Goal: Task Accomplishment & Management: Manage account settings

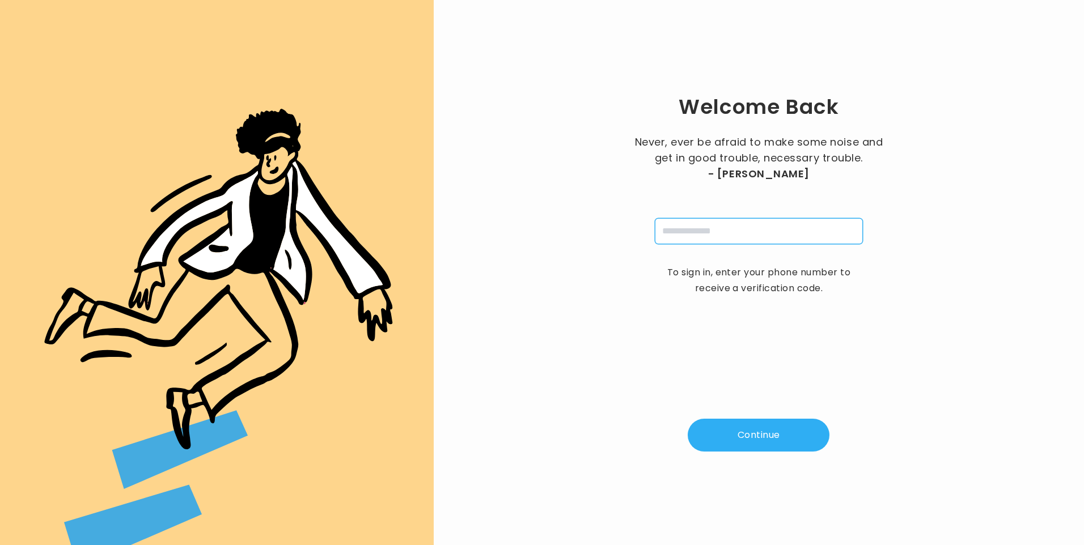
click at [686, 238] on input "tel" at bounding box center [759, 231] width 208 height 26
type input "**********"
click at [759, 439] on button "Continue" at bounding box center [759, 435] width 142 height 33
type input "*"
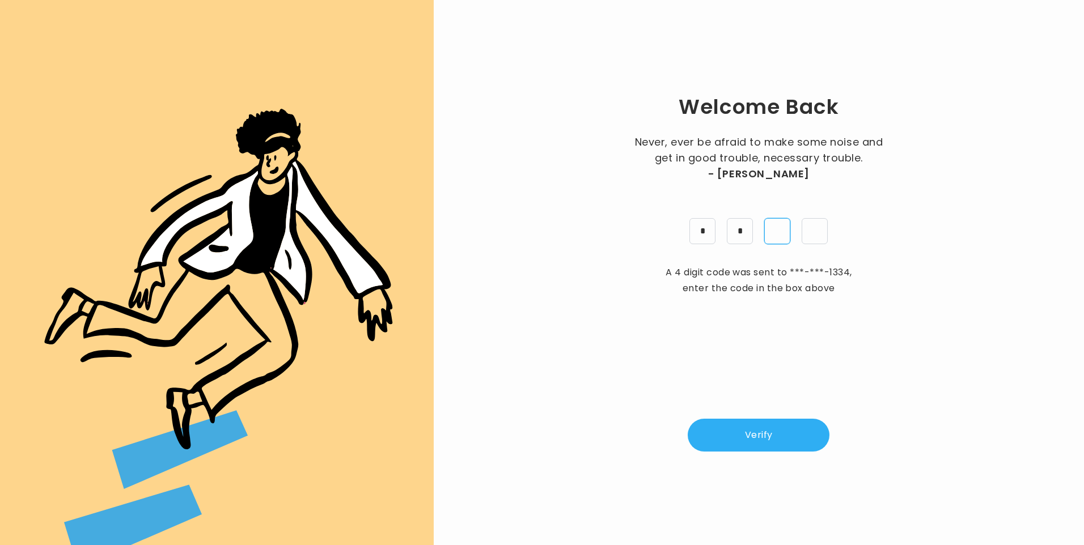
type input "*"
click at [765, 436] on button "Verify" at bounding box center [759, 435] width 142 height 33
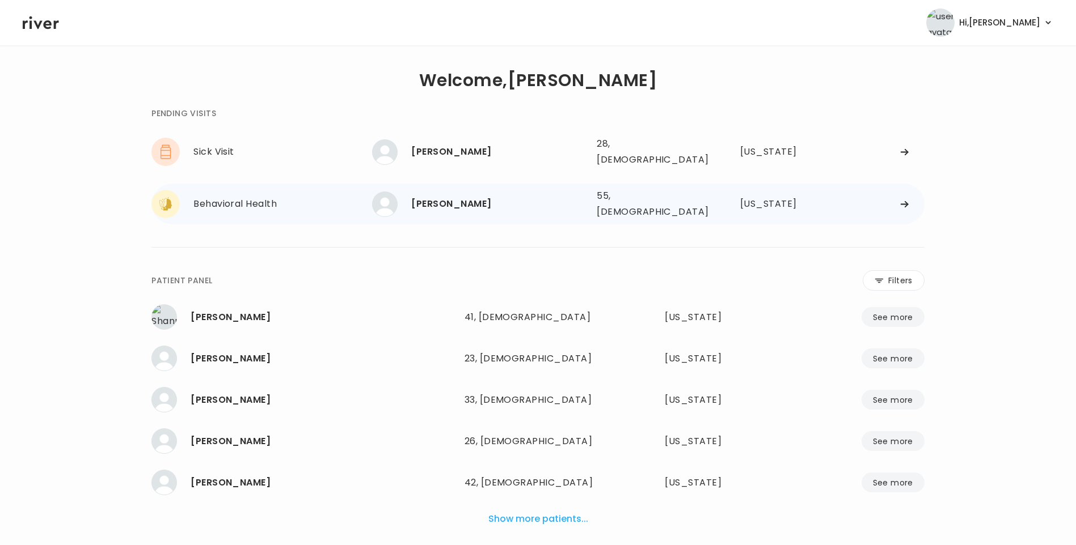
click at [455, 196] on div "[PERSON_NAME]" at bounding box center [499, 204] width 176 height 16
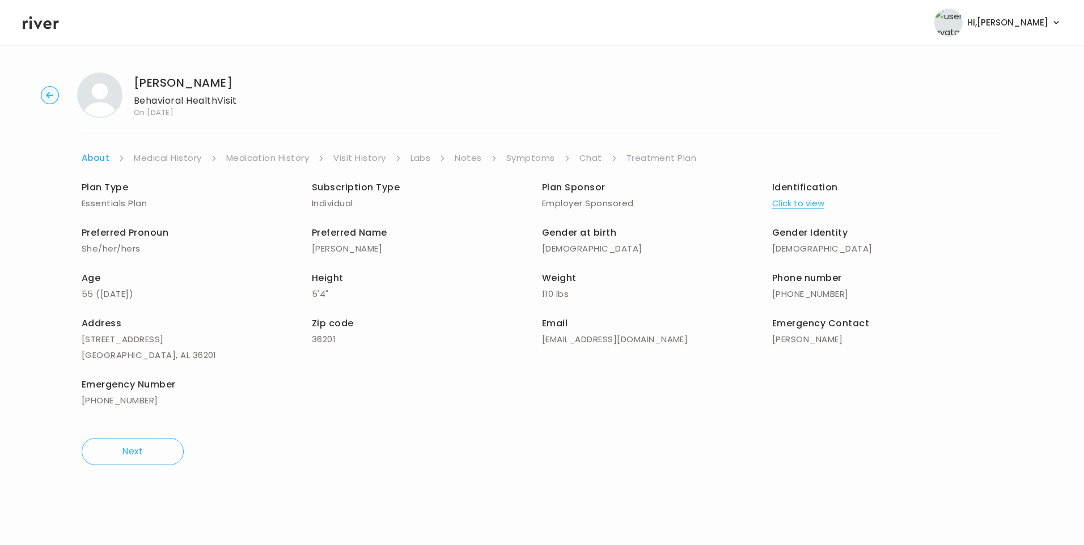
click at [586, 158] on link "Chat" at bounding box center [590, 158] width 23 height 16
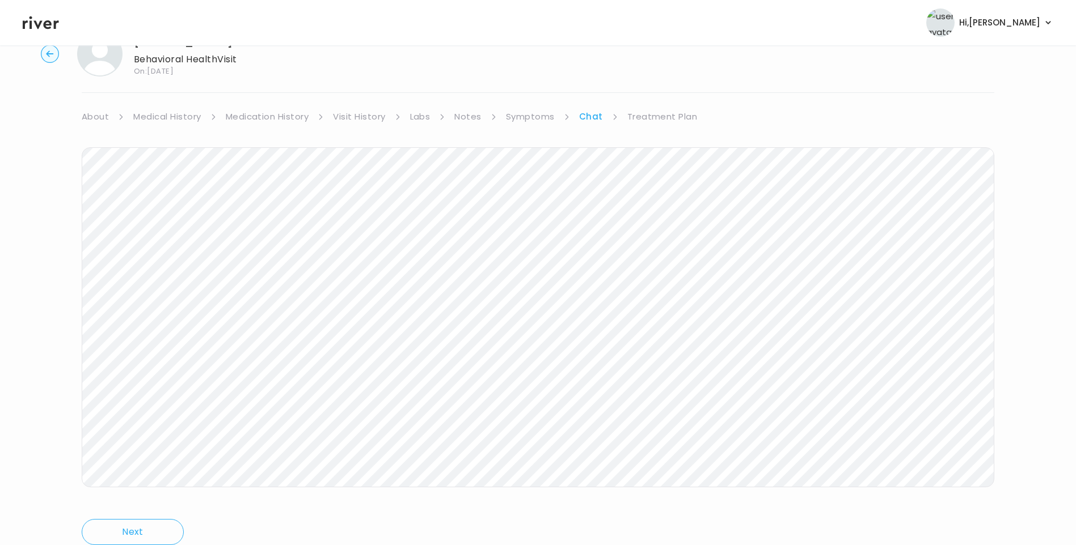
scroll to position [84, 0]
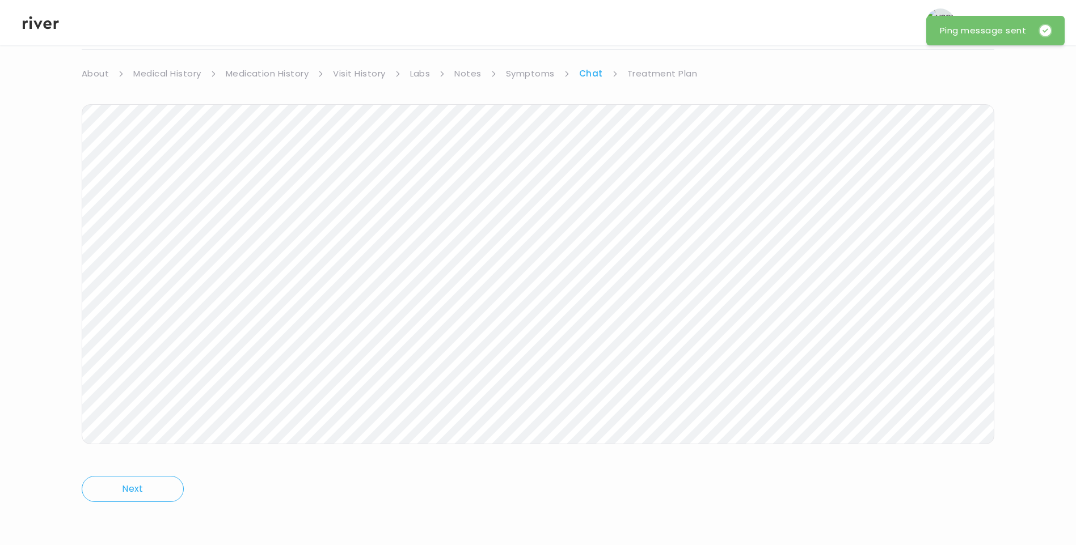
click at [46, 24] on icon at bounding box center [41, 22] width 36 height 17
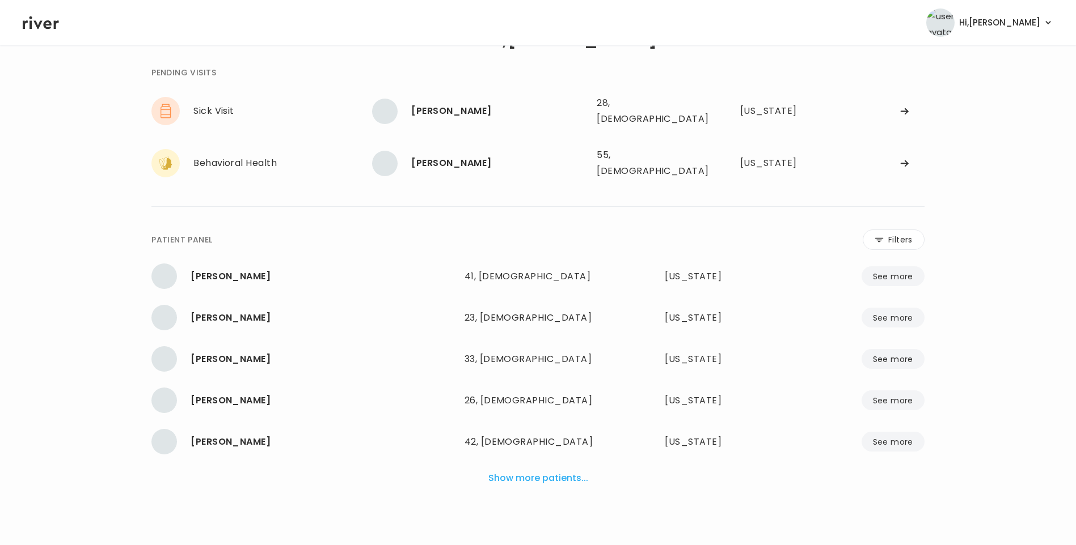
scroll to position [28, 0]
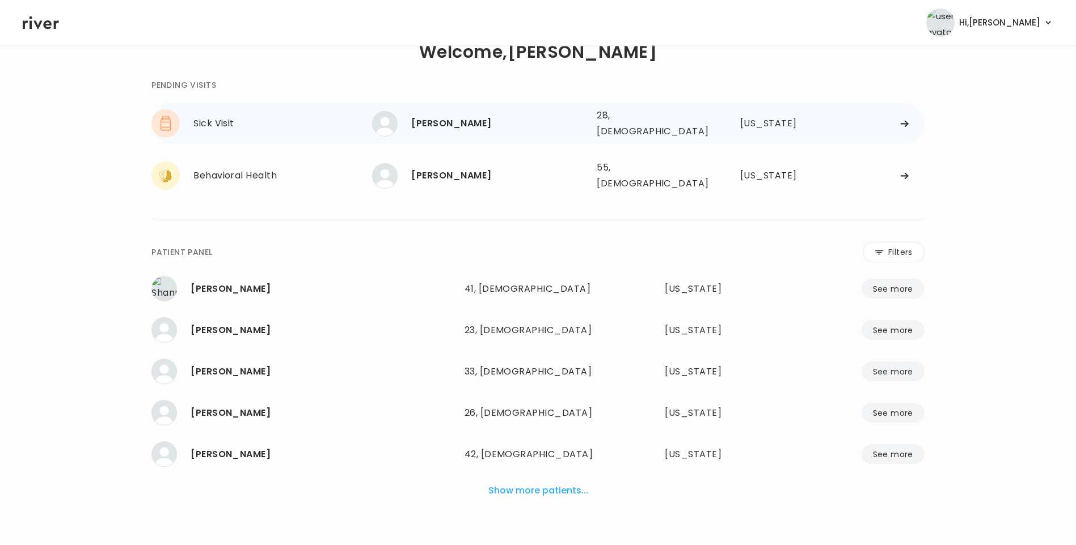
click at [431, 120] on div "THAYNA TEIXEIRA" at bounding box center [499, 124] width 176 height 16
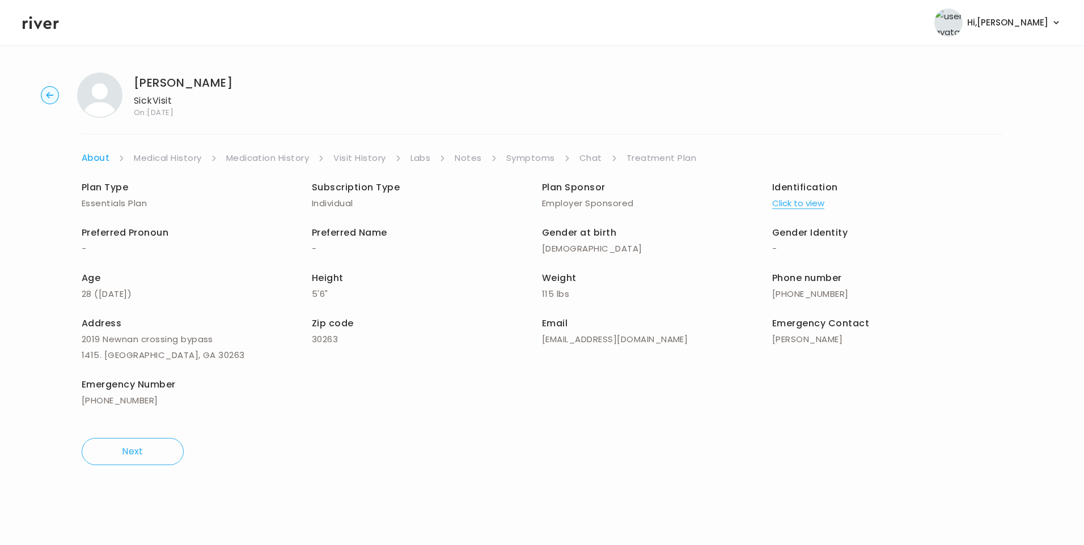
click at [352, 153] on link "Visit History" at bounding box center [359, 158] width 52 height 16
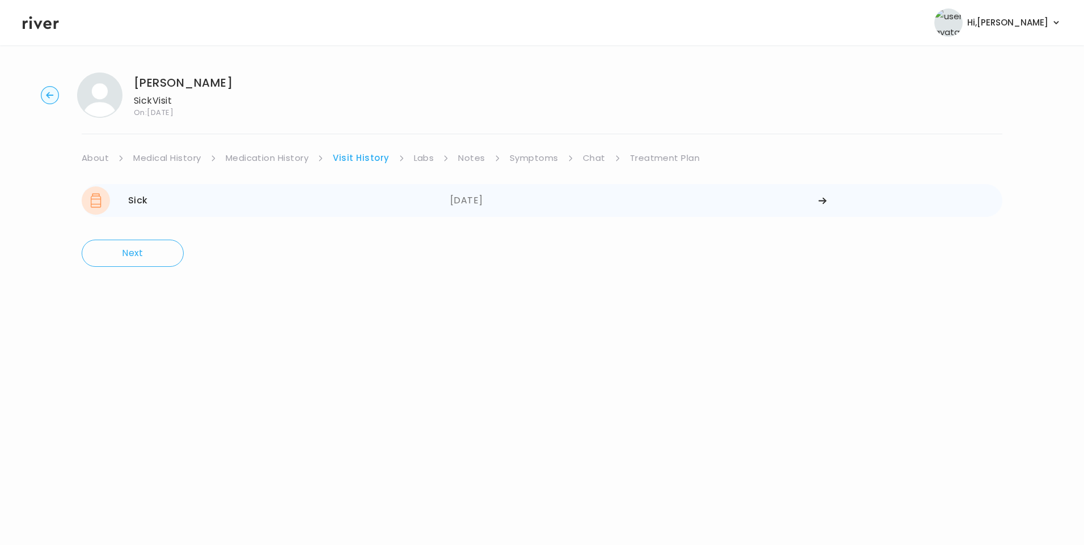
click at [479, 198] on div "08/21/2025" at bounding box center [634, 201] width 369 height 28
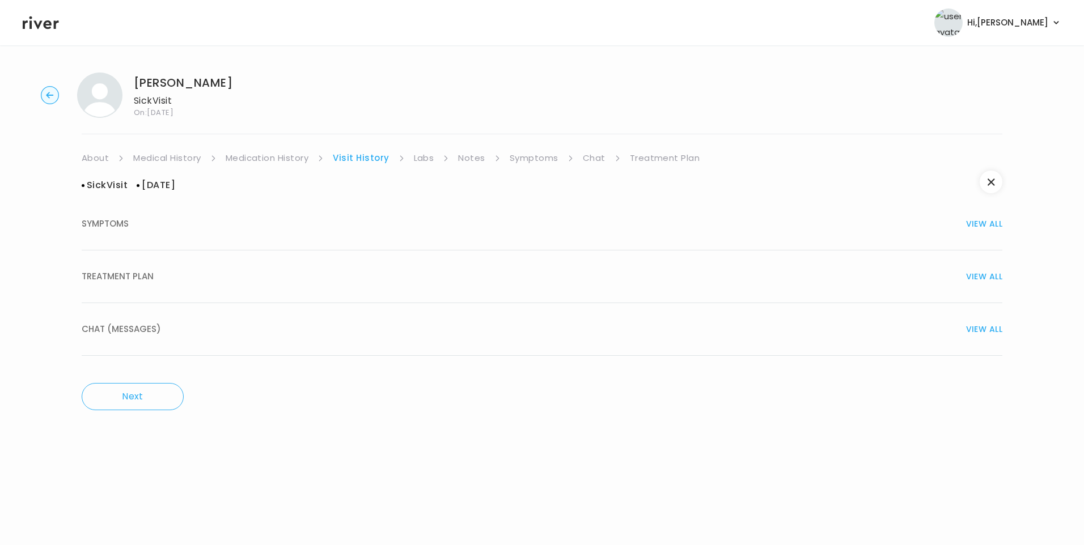
click at [120, 293] on button "TREATMENT PLAN VIEW ALL" at bounding box center [542, 277] width 921 height 53
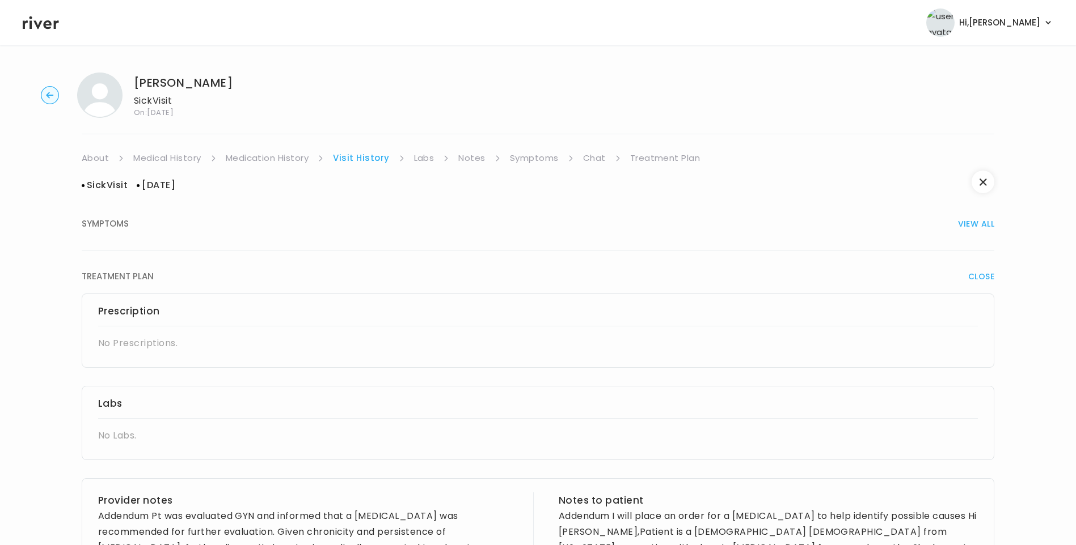
click at [362, 158] on link "Visit History" at bounding box center [361, 158] width 56 height 16
click at [528, 156] on link "Symptoms" at bounding box center [534, 158] width 49 height 16
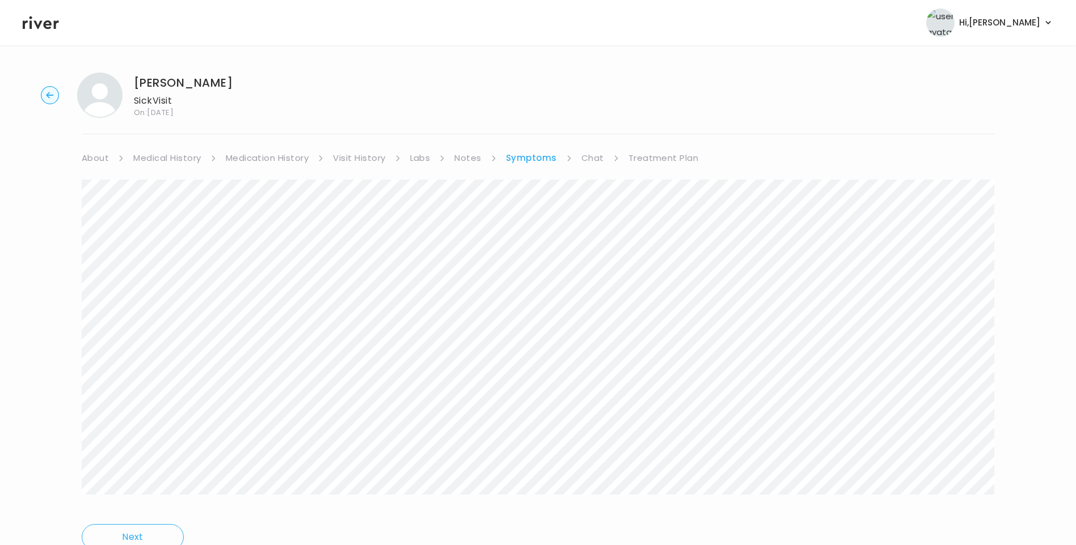
click at [96, 156] on link "About" at bounding box center [95, 158] width 27 height 16
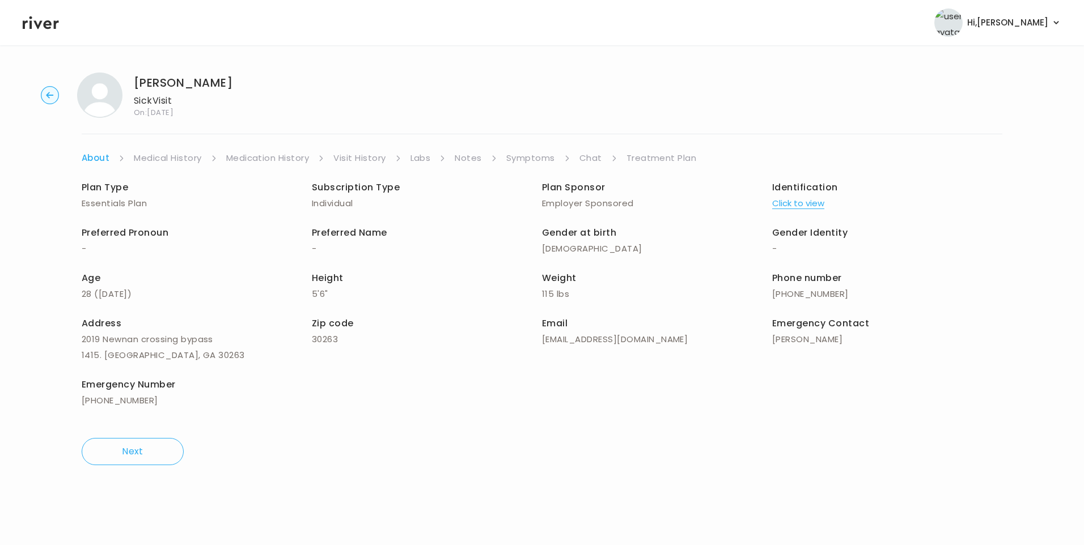
click at [803, 199] on button "Click to view" at bounding box center [798, 204] width 52 height 16
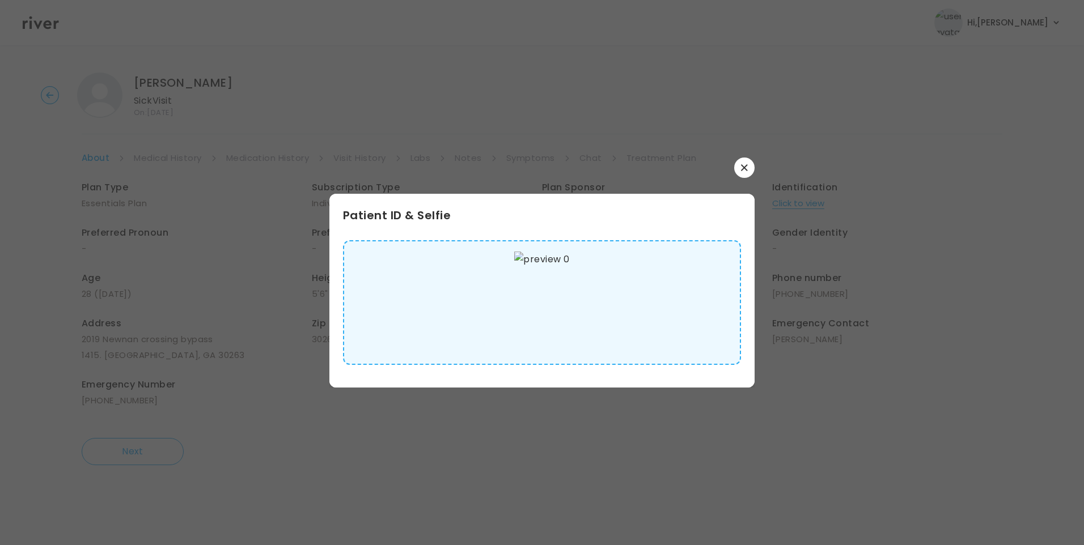
click at [541, 308] on img at bounding box center [541, 303] width 55 height 102
click at [745, 167] on icon "button" at bounding box center [744, 167] width 6 height 6
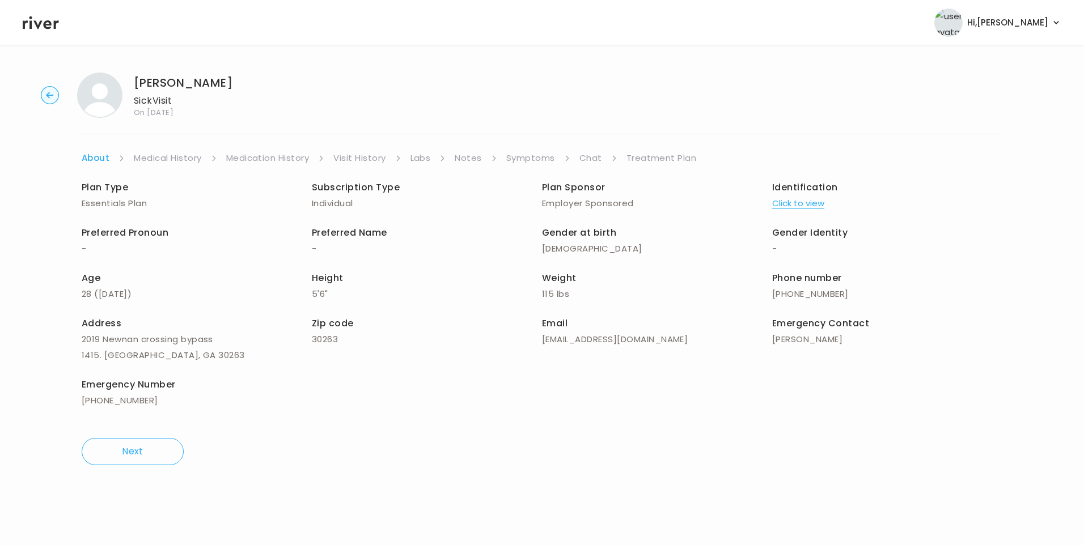
click at [170, 155] on link "Medical History" at bounding box center [167, 158] width 67 height 16
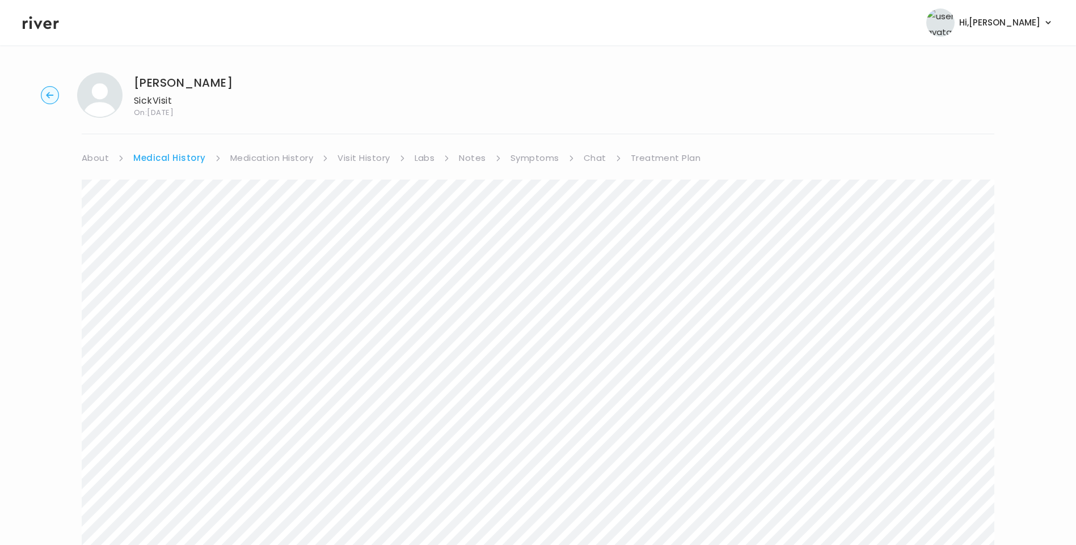
click at [341, 155] on link "Visit History" at bounding box center [363, 158] width 52 height 16
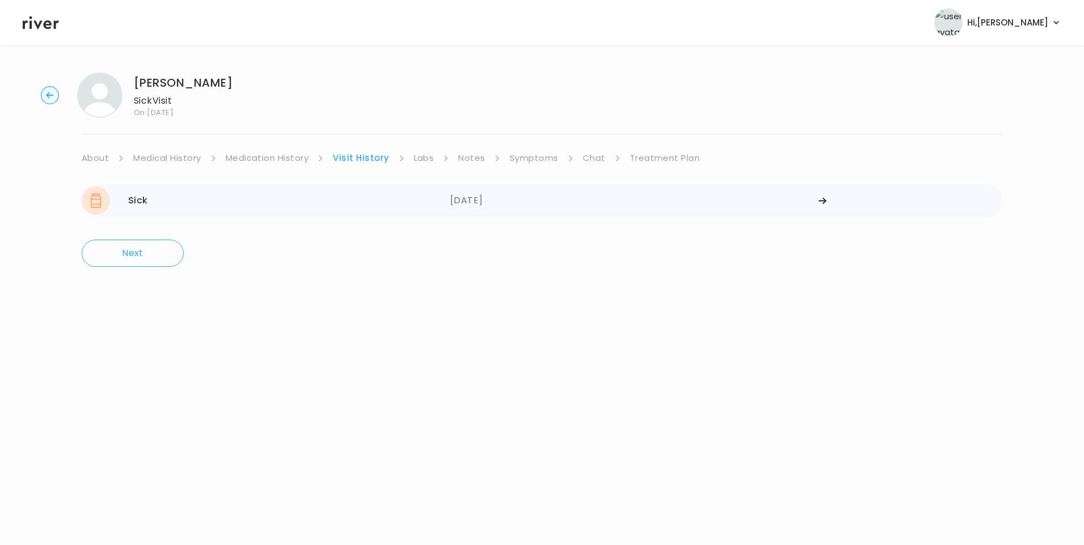
click at [307, 207] on div "Sick 08/21/2025" at bounding box center [266, 201] width 369 height 28
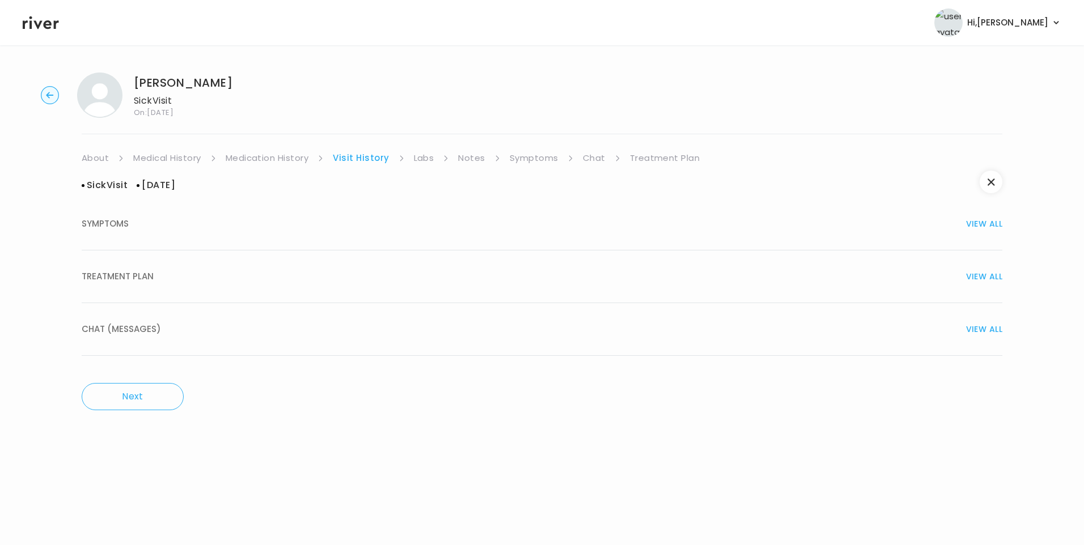
click at [143, 232] on button "SYMPTOMS VIEW ALL" at bounding box center [542, 224] width 921 height 53
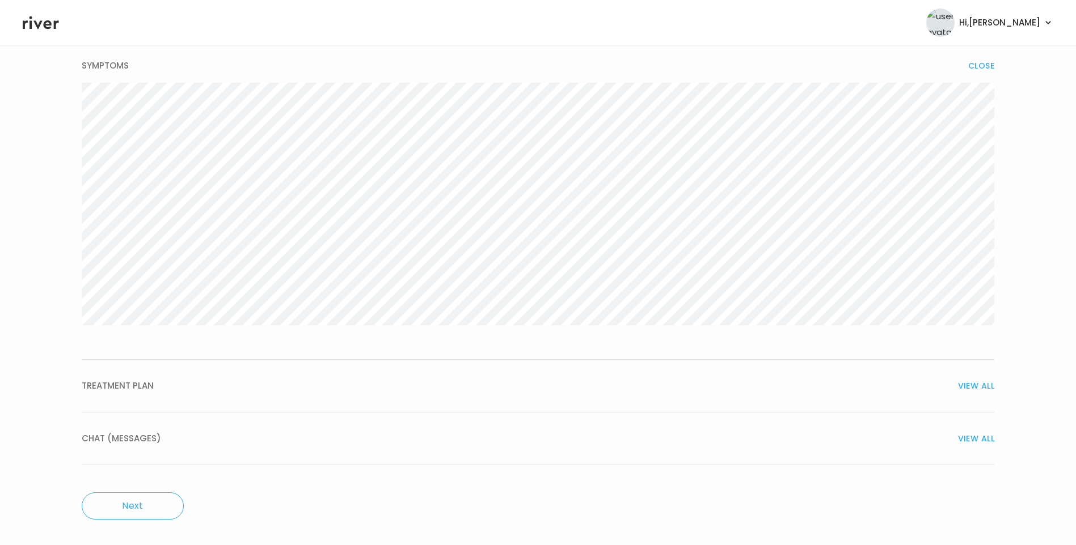
scroll to position [160, 0]
click at [172, 438] on div "CHAT (MESSAGES) VIEW ALL" at bounding box center [538, 437] width 912 height 16
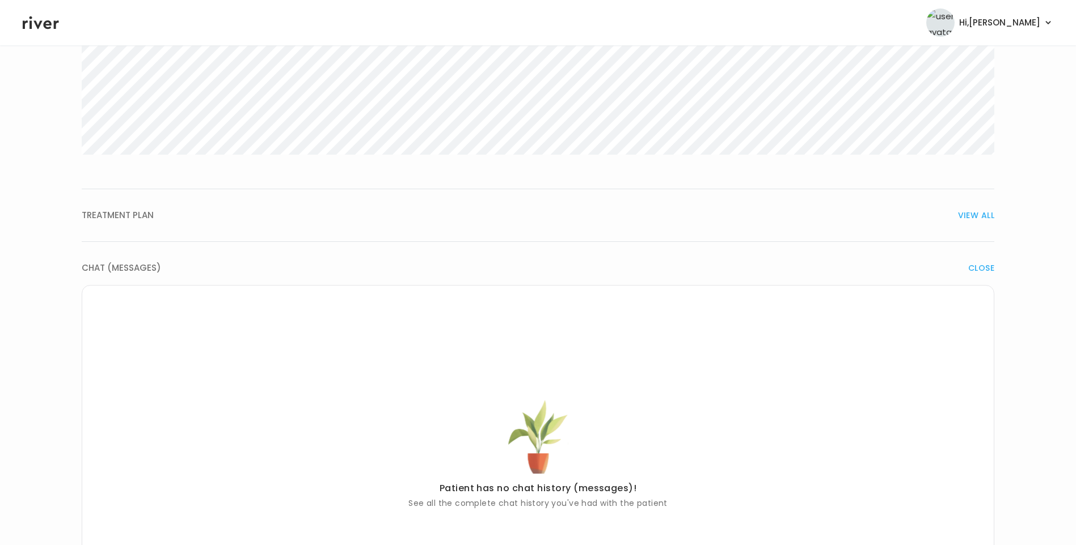
scroll to position [217, 0]
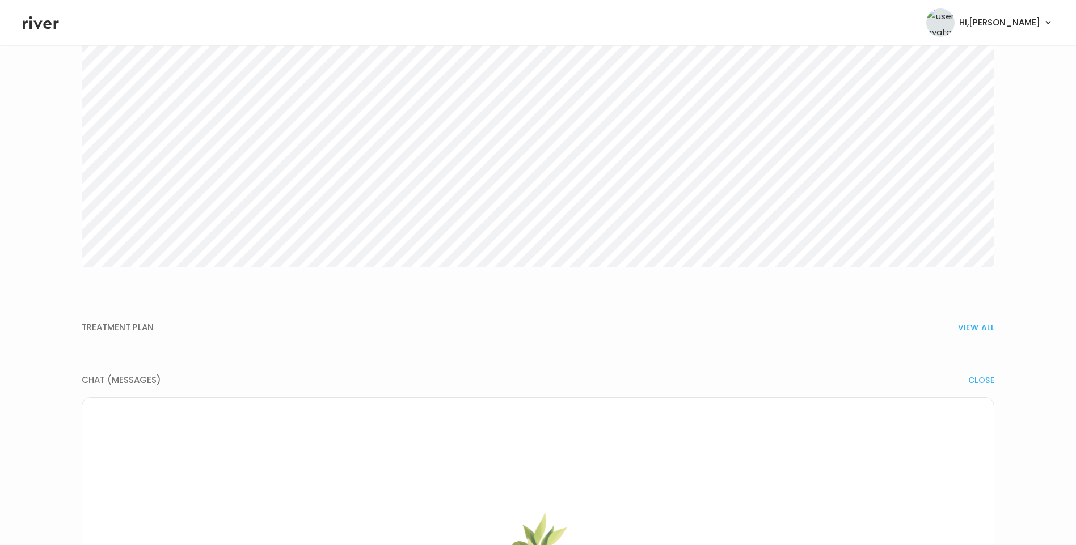
click at [195, 334] on div "TREATMENT PLAN VIEW ALL" at bounding box center [538, 328] width 912 height 16
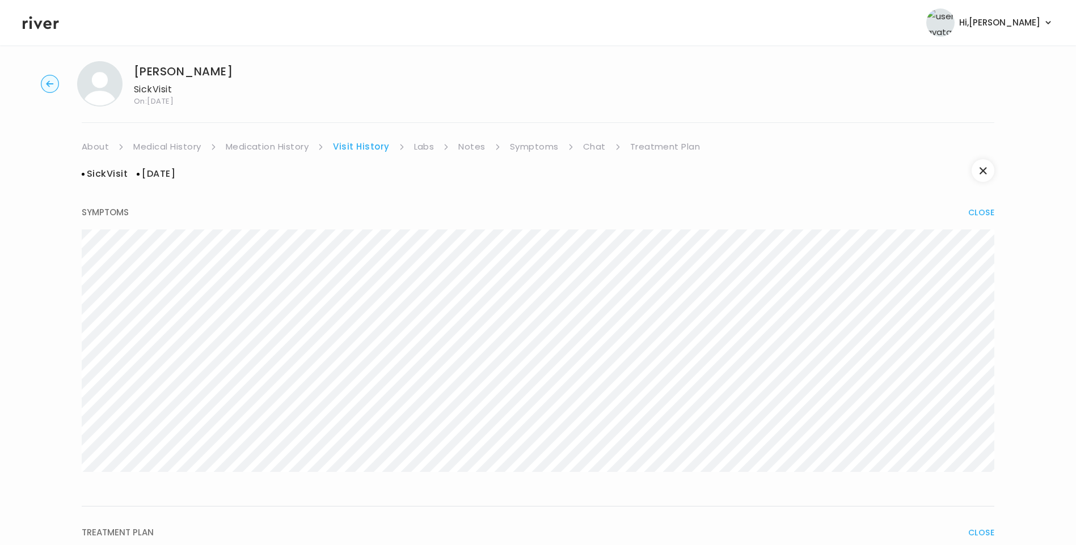
scroll to position [0, 0]
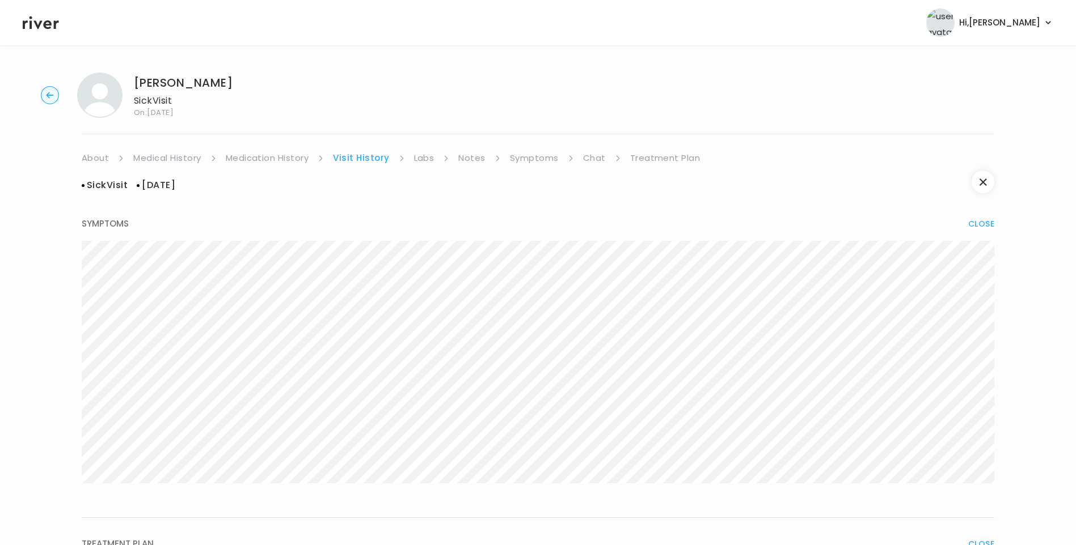
click at [410, 155] on ul "About Medical History Medication History Visit History Labs Notes Symptoms Chat…" at bounding box center [538, 158] width 912 height 16
click at [422, 159] on link "Labs" at bounding box center [424, 158] width 20 height 16
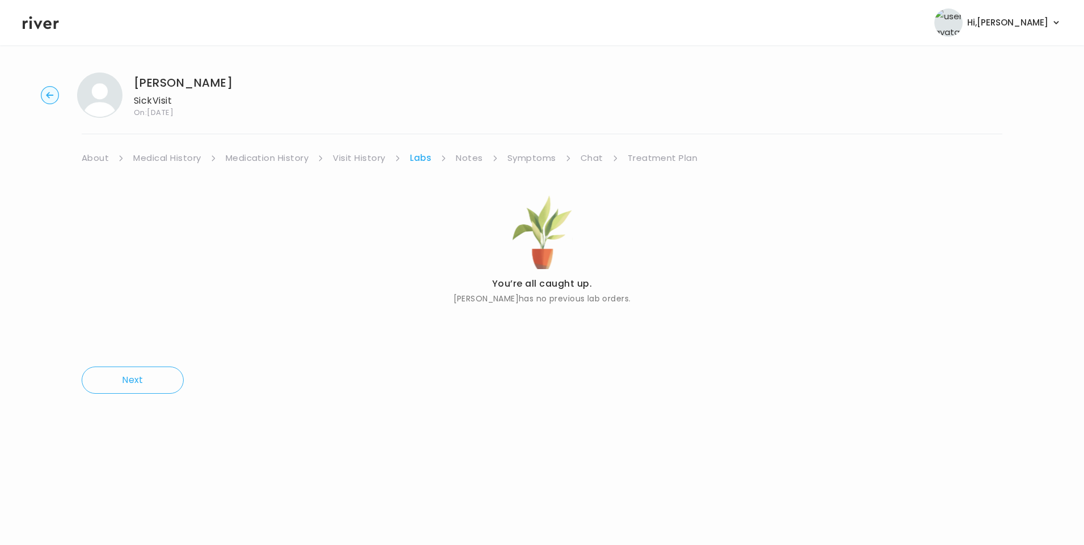
click at [462, 160] on link "Notes" at bounding box center [469, 158] width 27 height 16
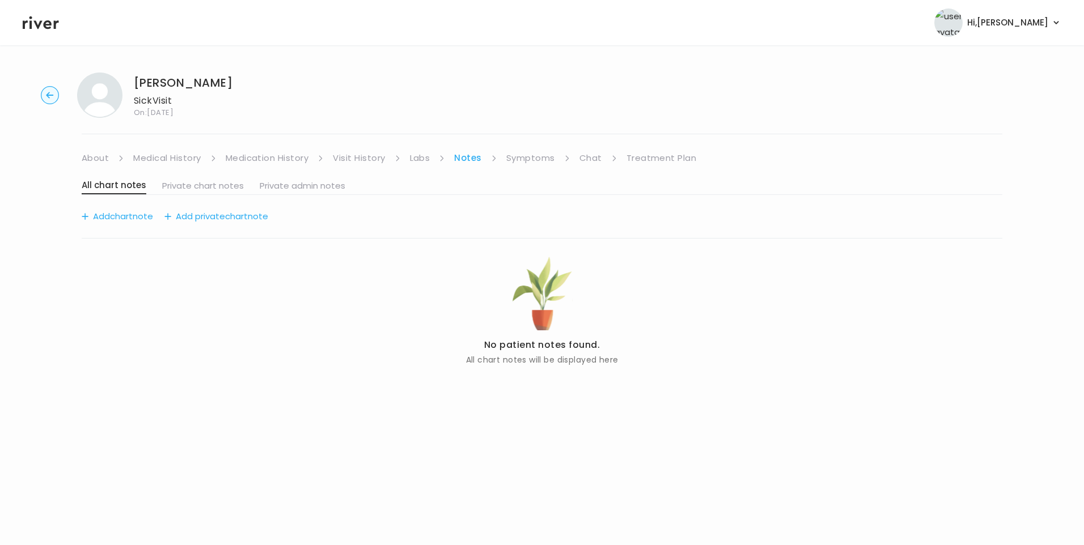
click at [363, 160] on link "Visit History" at bounding box center [359, 158] width 52 height 16
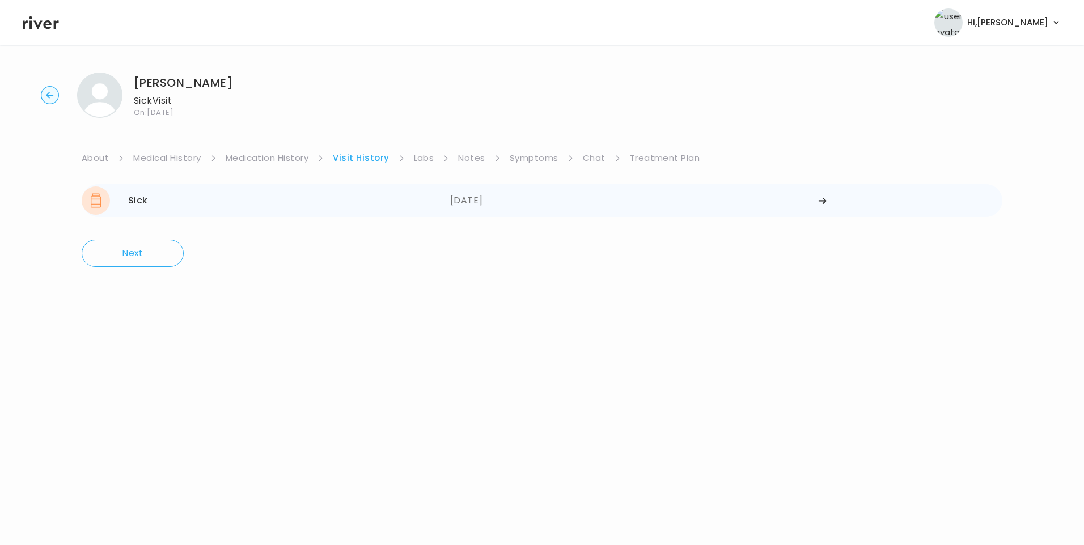
click at [252, 198] on div "Sick 08/21/2025" at bounding box center [266, 201] width 369 height 28
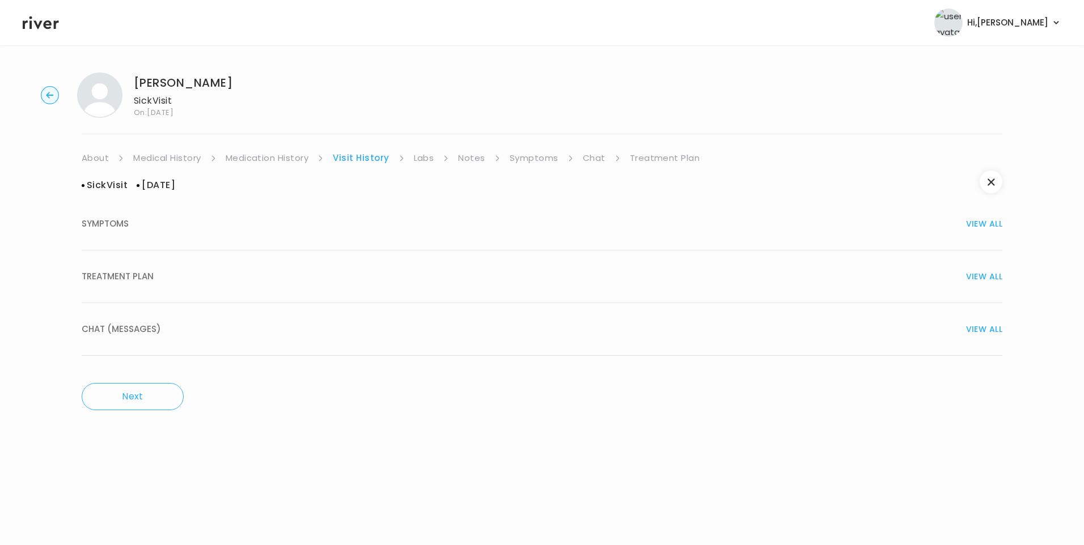
click at [170, 268] on button "TREATMENT PLAN VIEW ALL" at bounding box center [542, 277] width 921 height 53
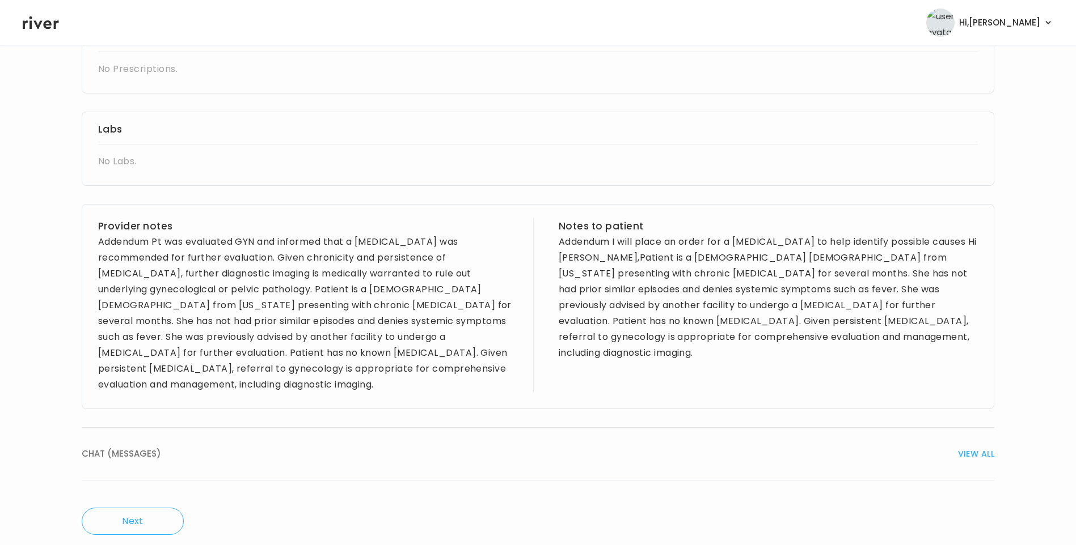
scroll to position [276, 0]
drag, startPoint x: 548, startPoint y: 238, endPoint x: 622, endPoint y: 238, distance: 74.3
click at [622, 238] on div "Provider notes Addendum Pt was evaluated GYN and informed that a pelvic ultraso…" at bounding box center [538, 305] width 912 height 205
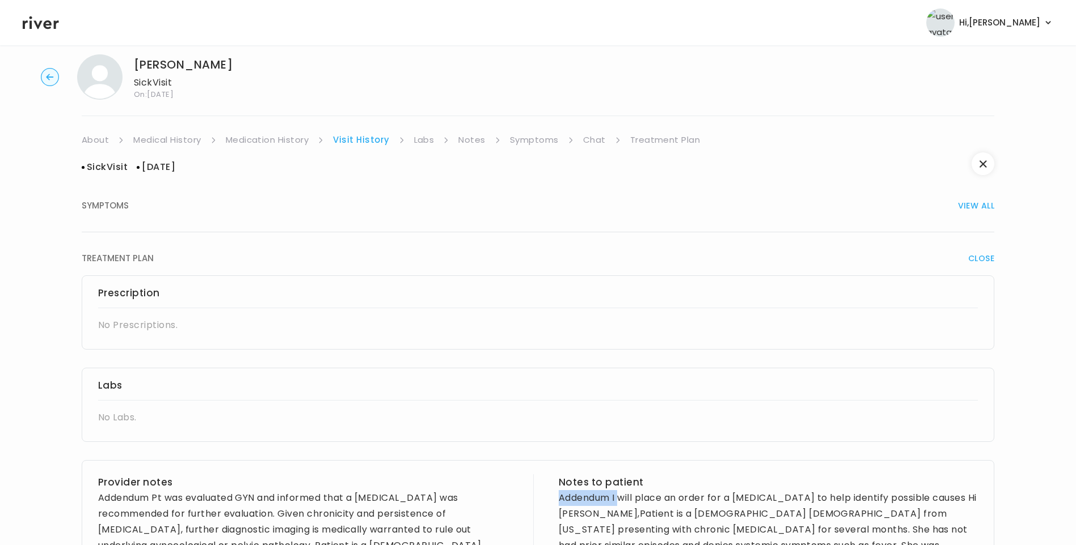
scroll to position [0, 0]
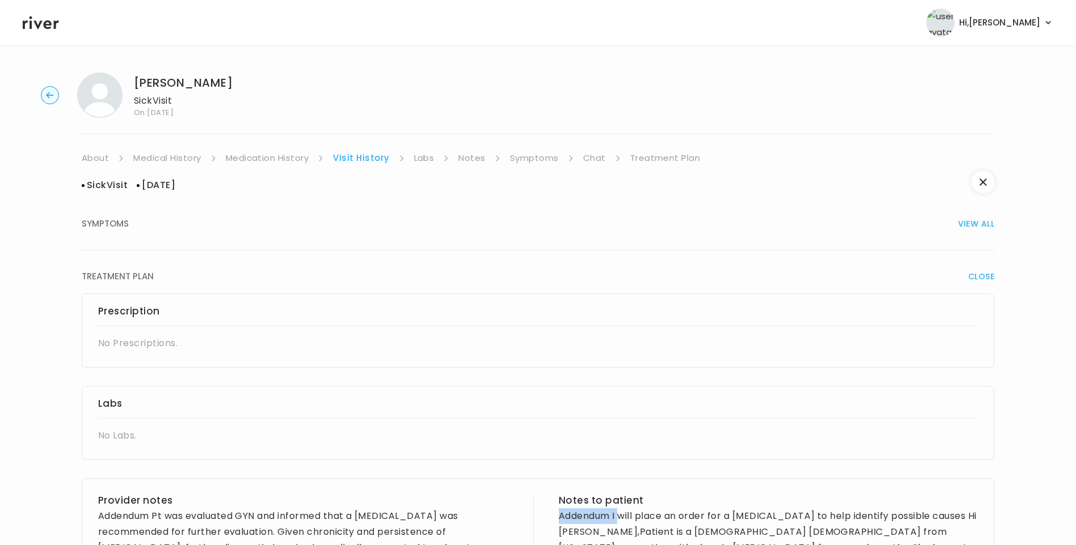
click at [277, 158] on link "Medication History" at bounding box center [267, 158] width 83 height 16
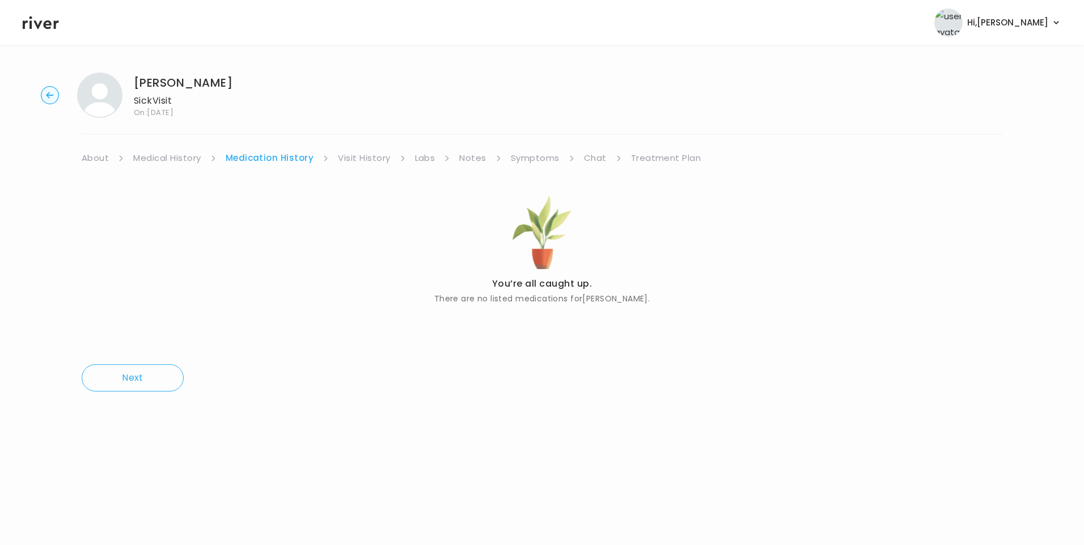
click at [174, 158] on link "Medical History" at bounding box center [166, 158] width 67 height 16
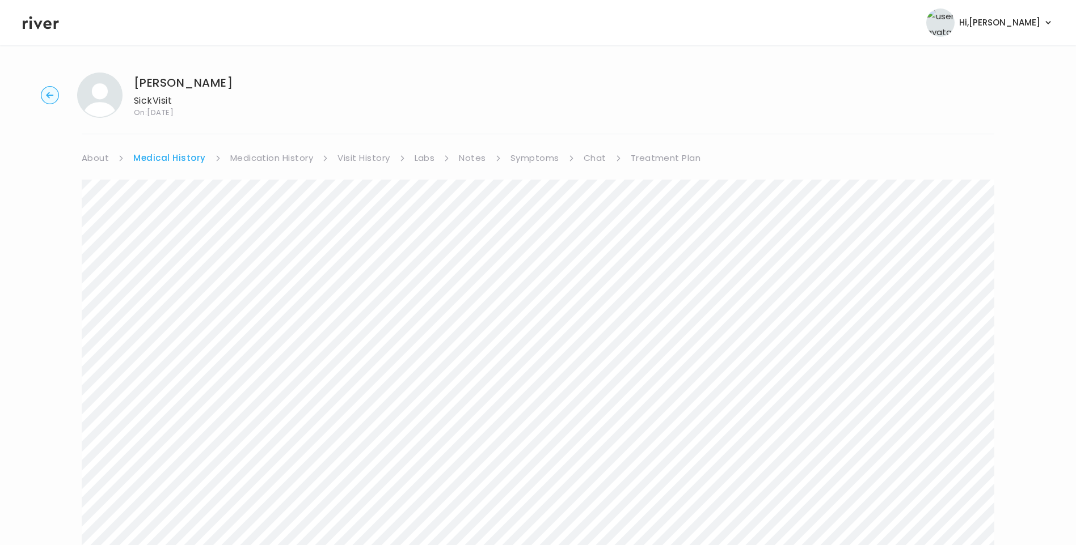
click at [537, 157] on link "Symptoms" at bounding box center [534, 158] width 49 height 16
click at [674, 159] on link "Treatment Plan" at bounding box center [663, 158] width 70 height 16
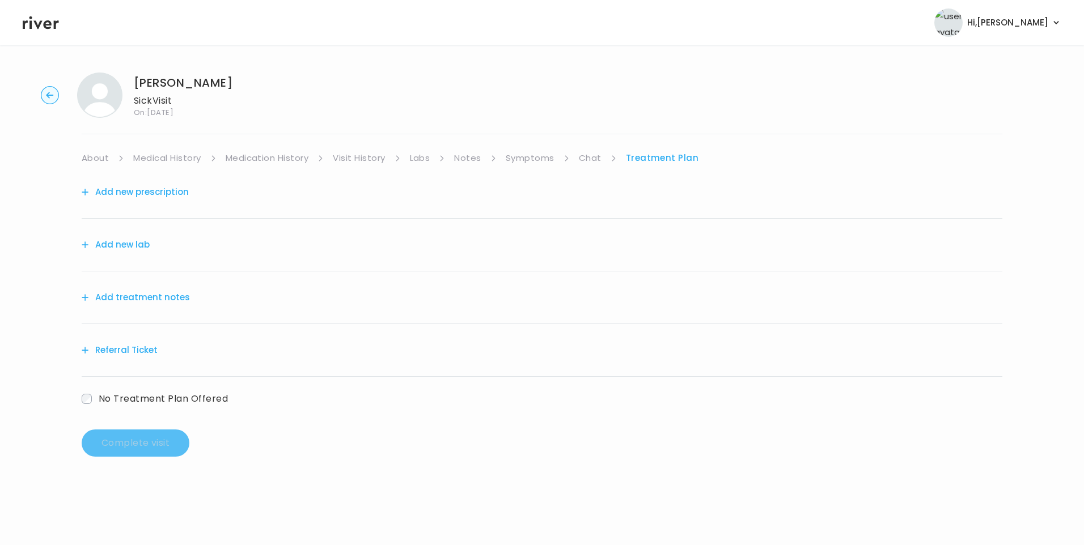
click at [160, 293] on button "Add treatment notes" at bounding box center [136, 298] width 108 height 16
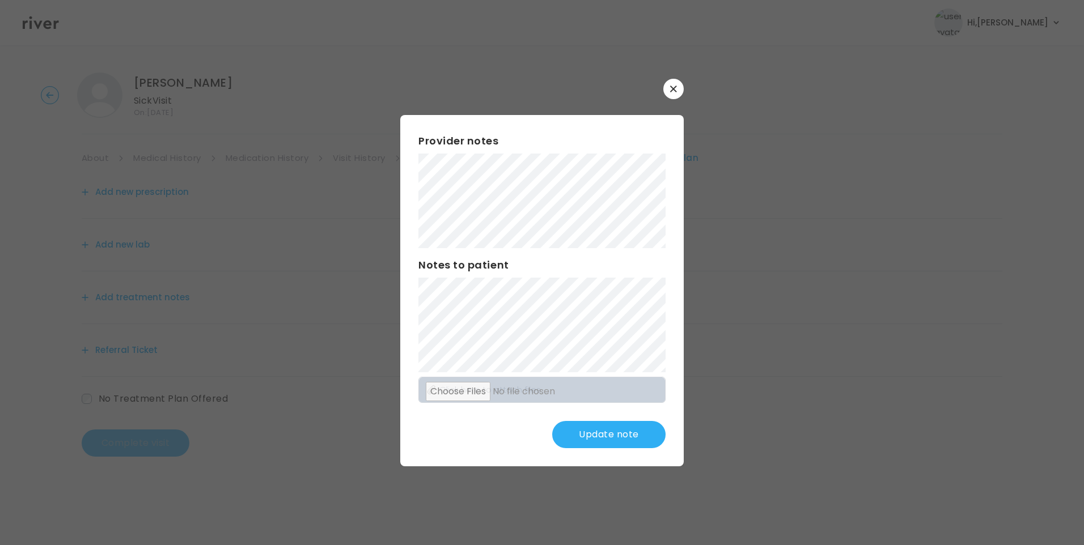
click at [633, 440] on button "Update note" at bounding box center [608, 434] width 113 height 27
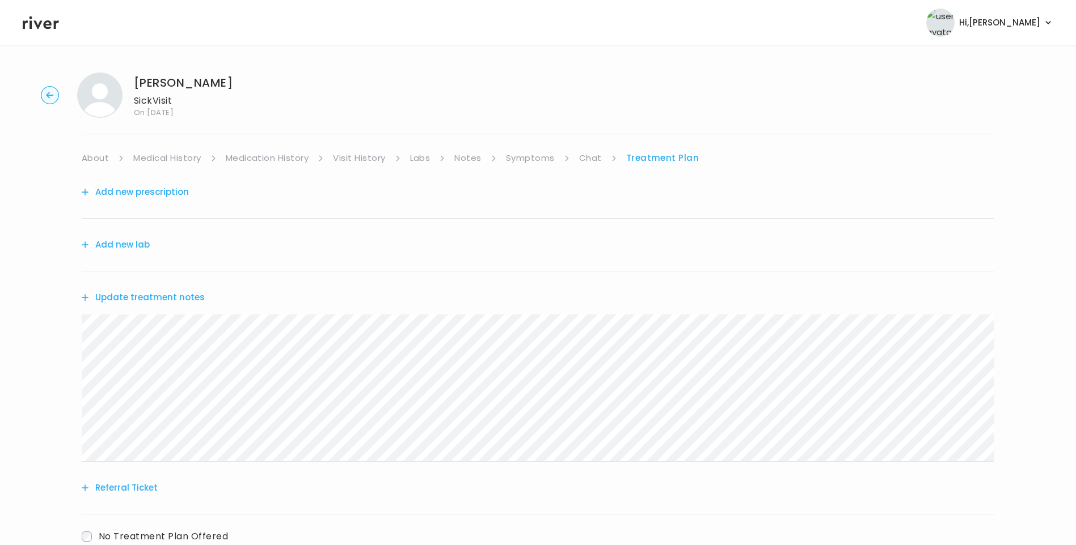
click at [164, 302] on button "Update treatment notes" at bounding box center [143, 298] width 123 height 16
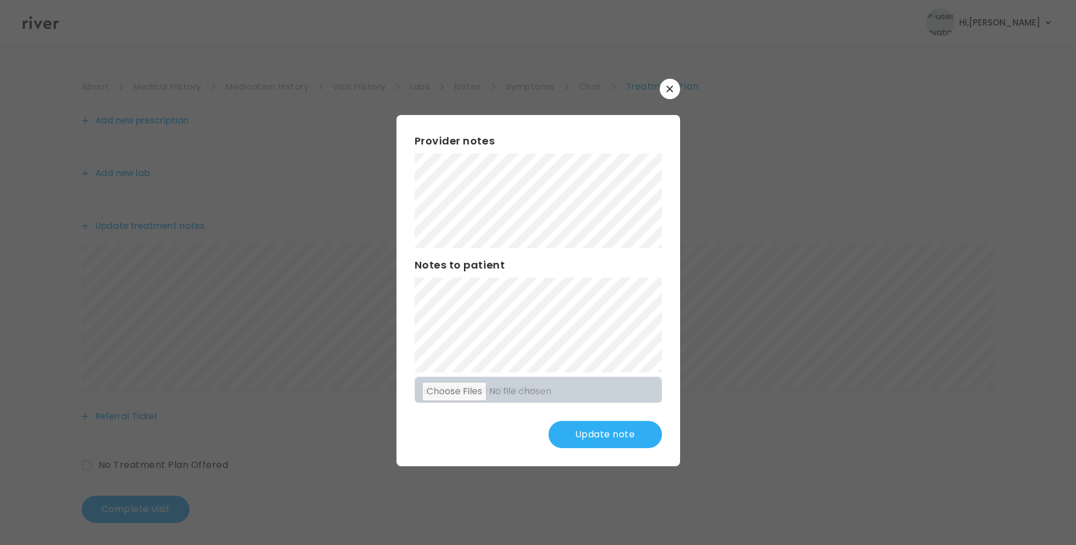
scroll to position [77, 0]
click at [615, 435] on button "Update note" at bounding box center [604, 434] width 113 height 27
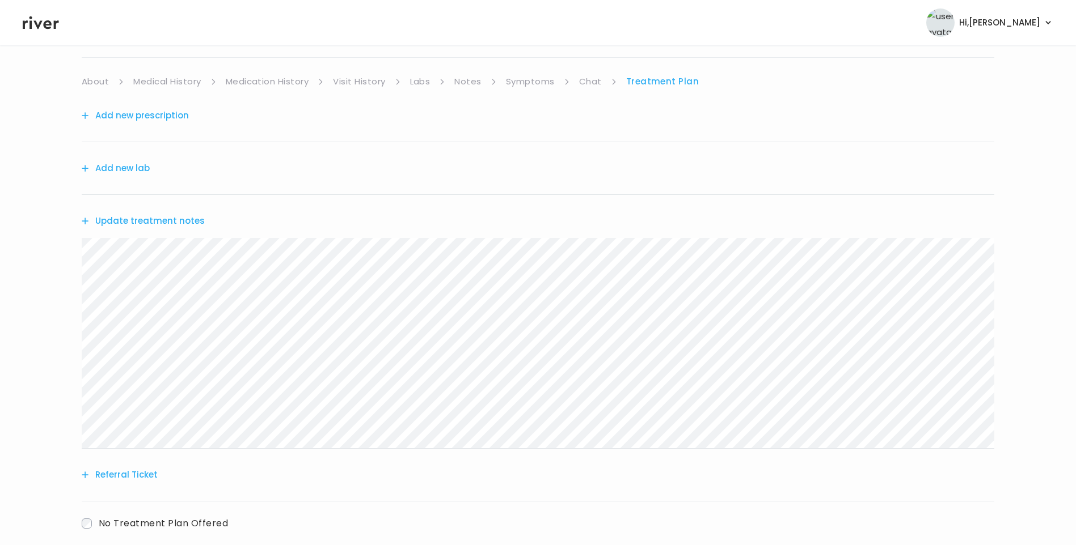
click at [183, 225] on button "Update treatment notes" at bounding box center [143, 221] width 123 height 16
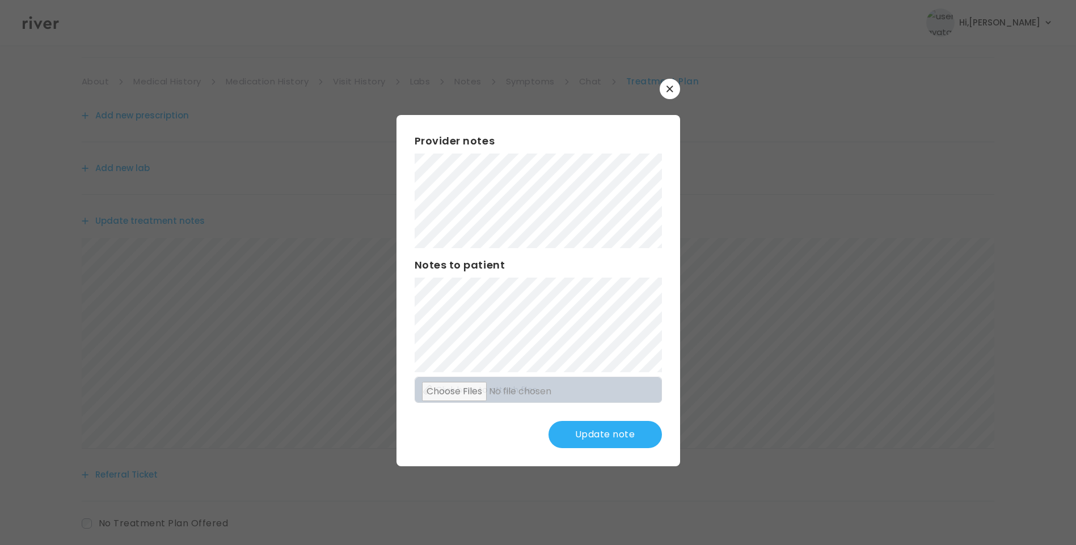
click at [623, 433] on button "Update note" at bounding box center [604, 434] width 113 height 27
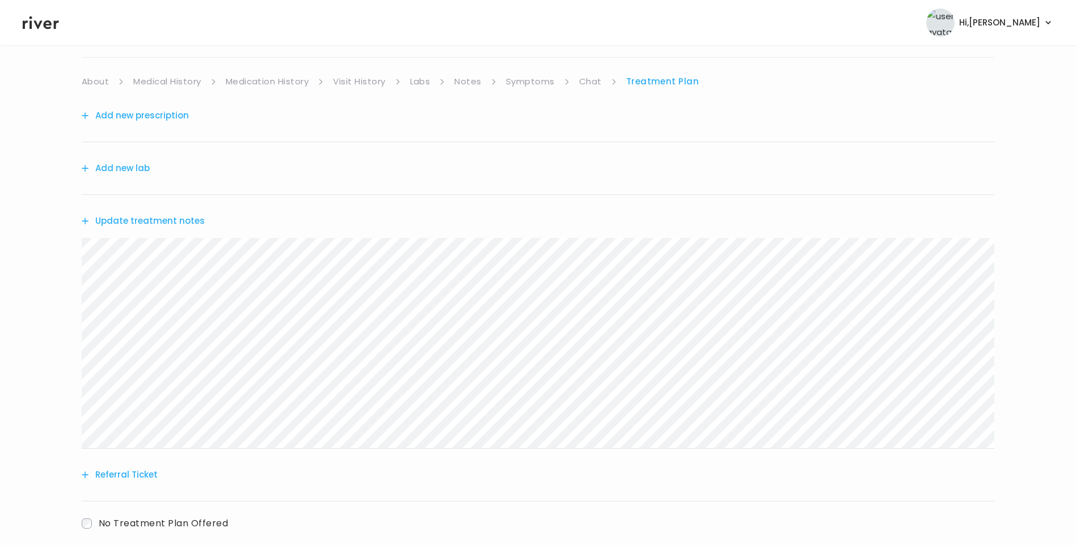
click at [523, 84] on link "Symptoms" at bounding box center [530, 82] width 49 height 16
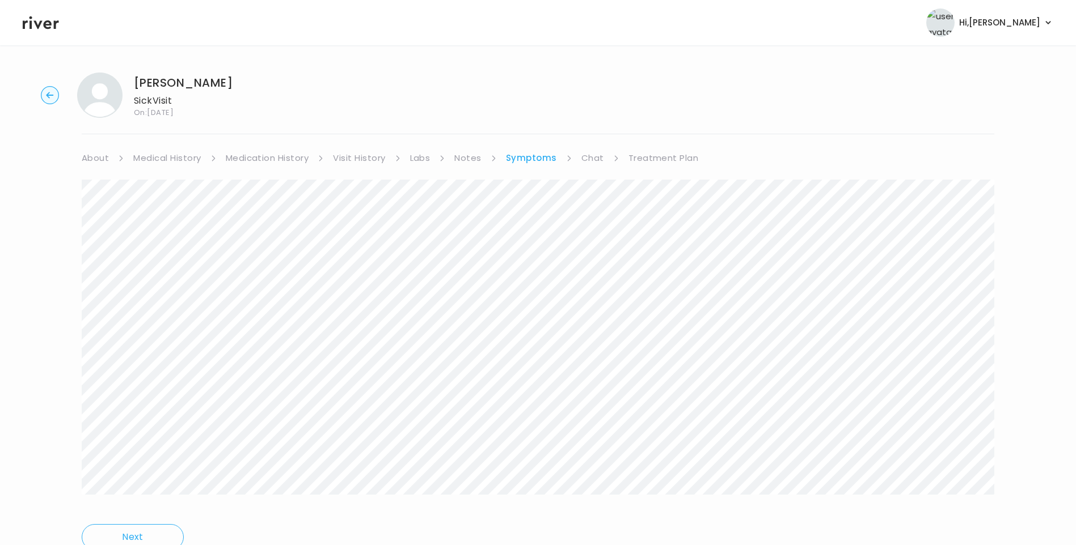
click at [672, 154] on link "Treatment Plan" at bounding box center [663, 158] width 70 height 16
click at [153, 300] on button "Update treatment notes" at bounding box center [143, 298] width 123 height 16
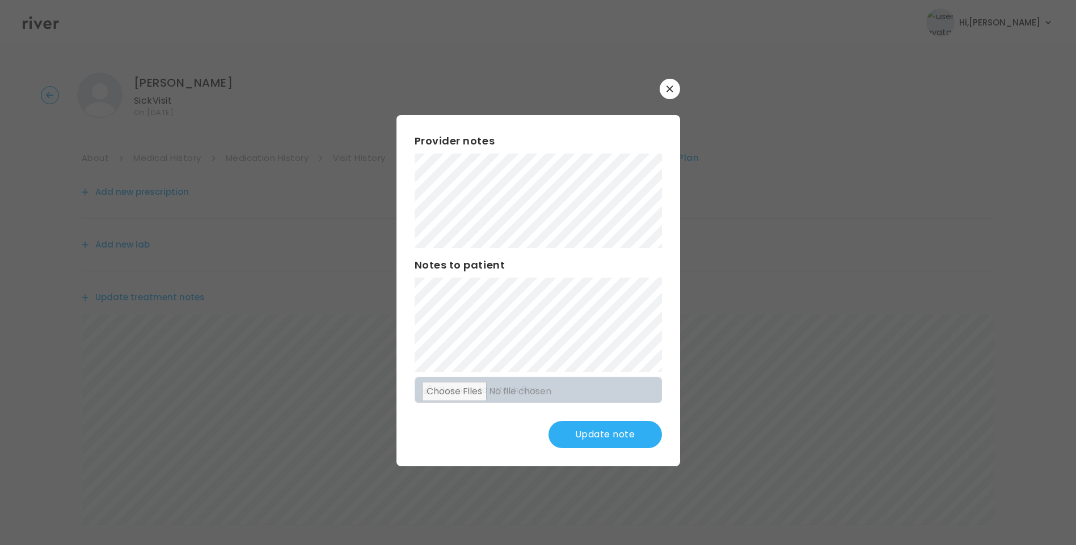
click at [615, 434] on button "Update note" at bounding box center [604, 434] width 113 height 27
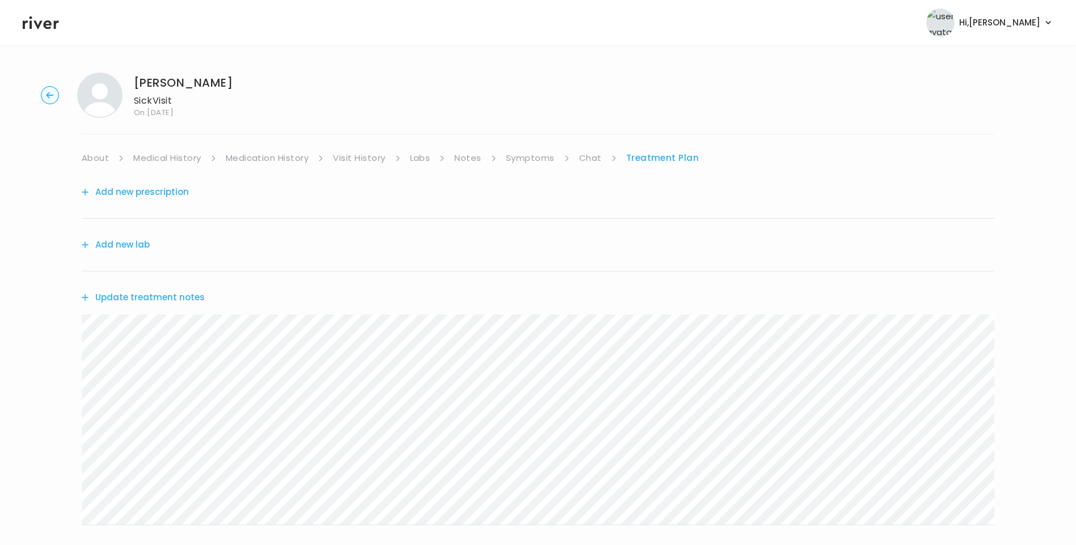
click at [193, 295] on button "Update treatment notes" at bounding box center [143, 298] width 123 height 16
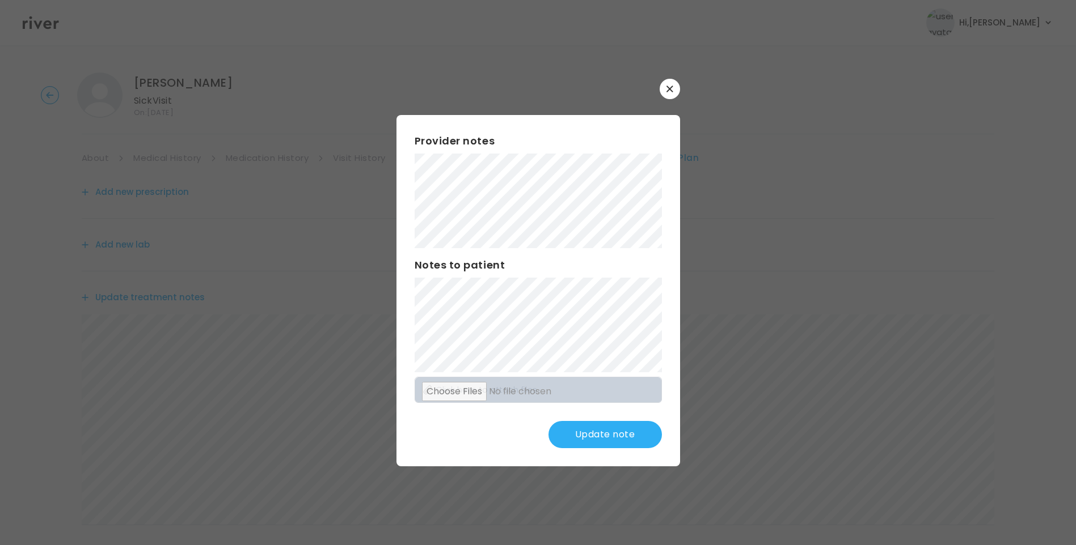
click at [603, 425] on button "Update note" at bounding box center [604, 434] width 113 height 27
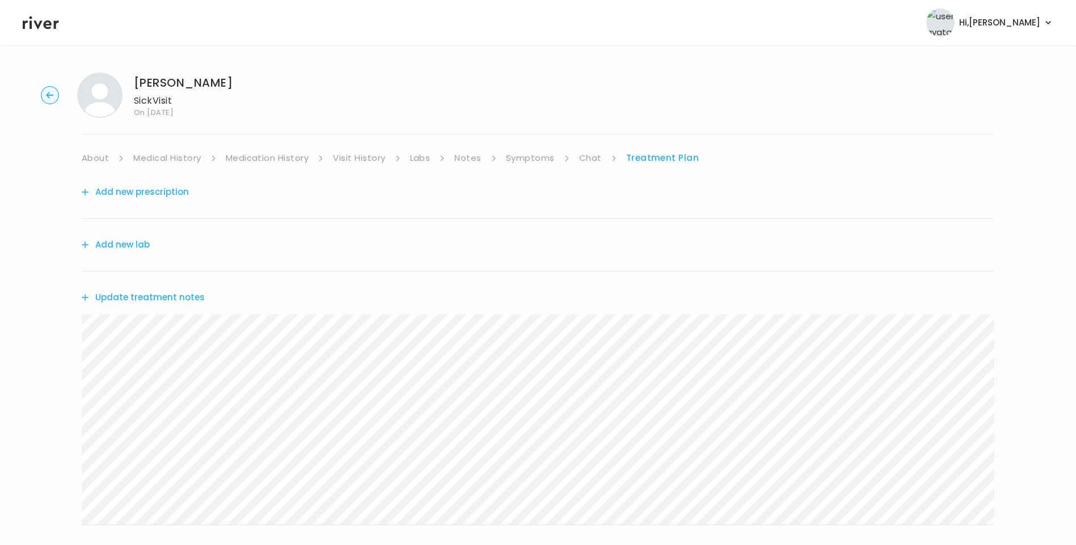
click at [176, 196] on button "Add new prescription" at bounding box center [135, 192] width 107 height 16
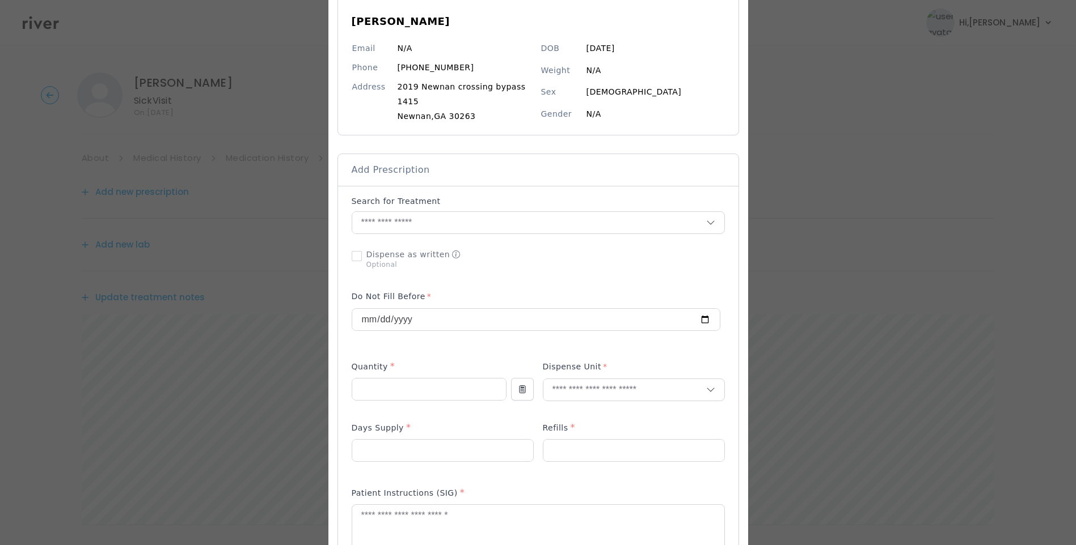
scroll to position [113, 0]
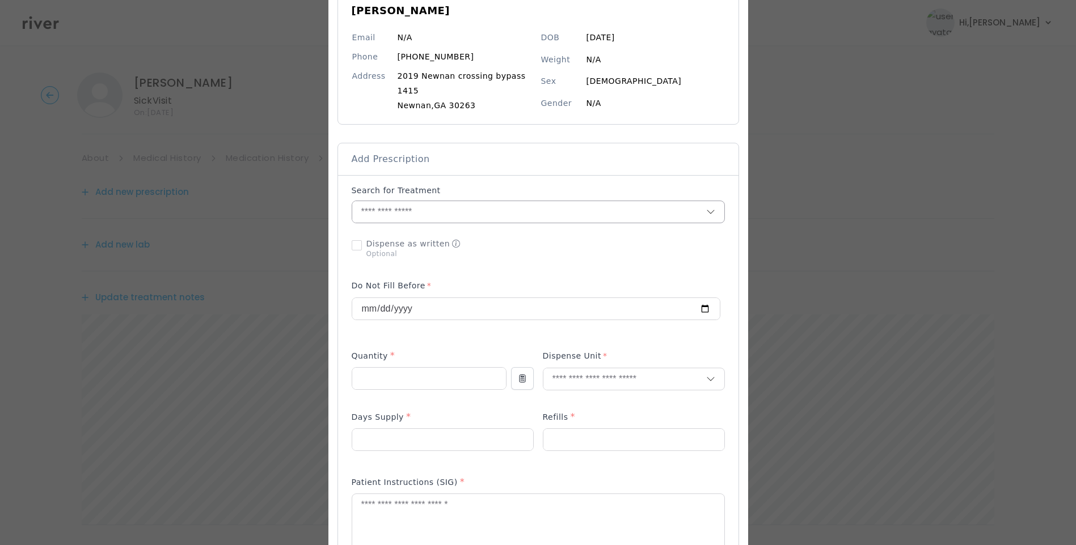
click at [356, 204] on input "text" at bounding box center [529, 212] width 354 height 22
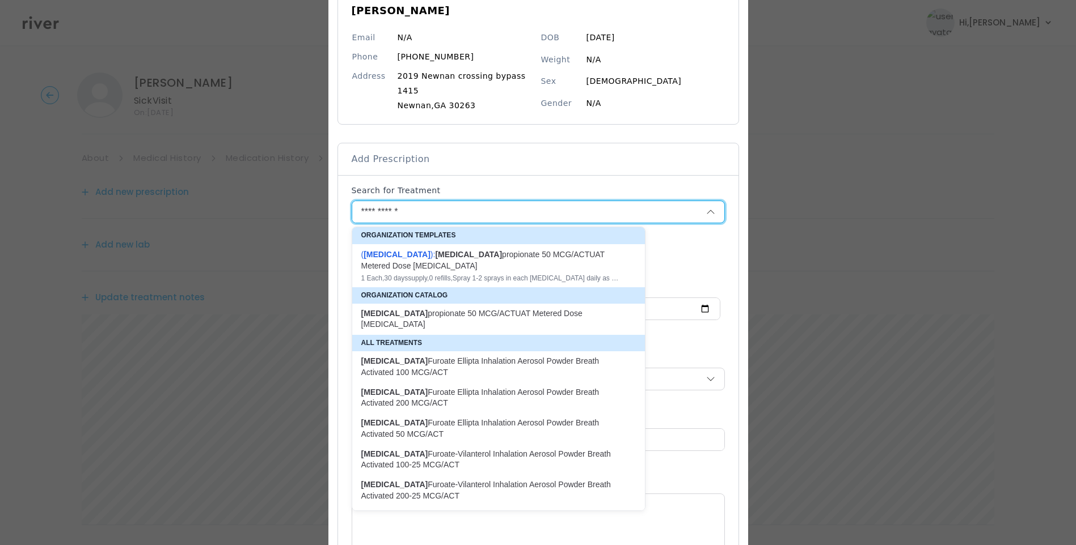
click at [479, 263] on div "( Fluticasone ): fluticasone propionate 50 MCG/ACTUAT Metered Dose Nasal Spray" at bounding box center [491, 260] width 261 height 23
type input "**********"
type input "*"
type input "**"
type input "*"
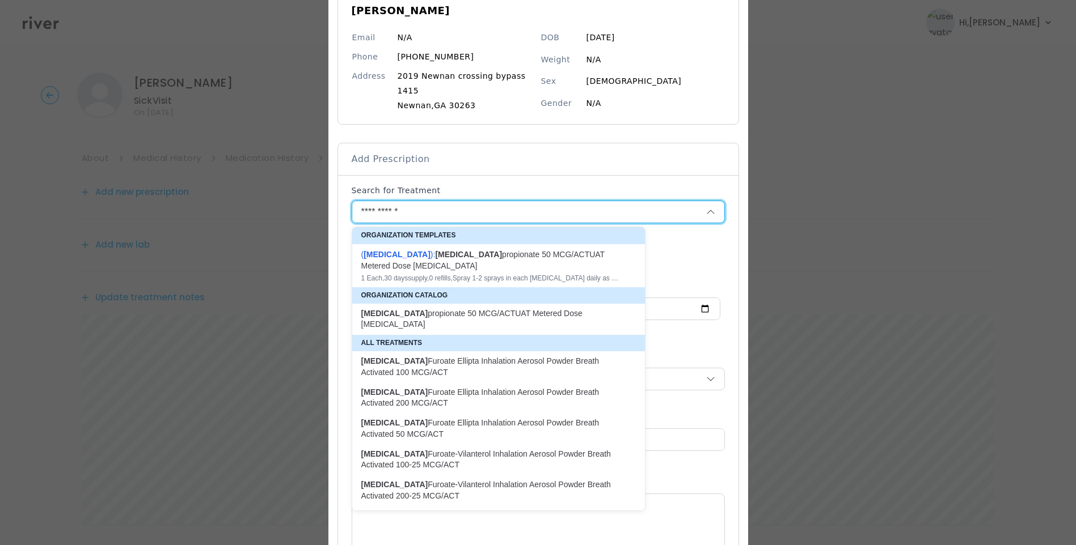
type textarea "**********"
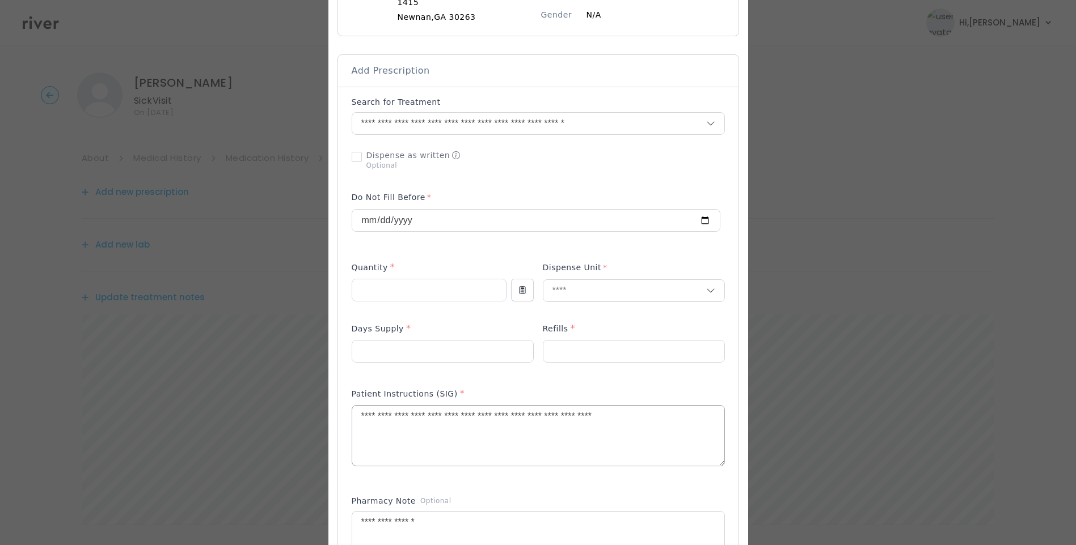
scroll to position [227, 0]
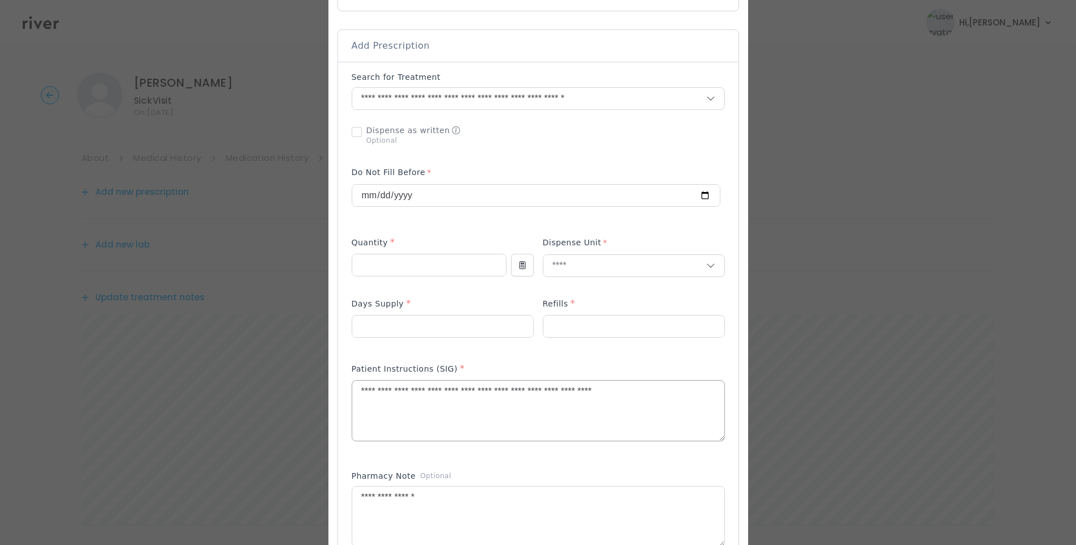
click at [484, 395] on textarea "**********" at bounding box center [538, 411] width 372 height 60
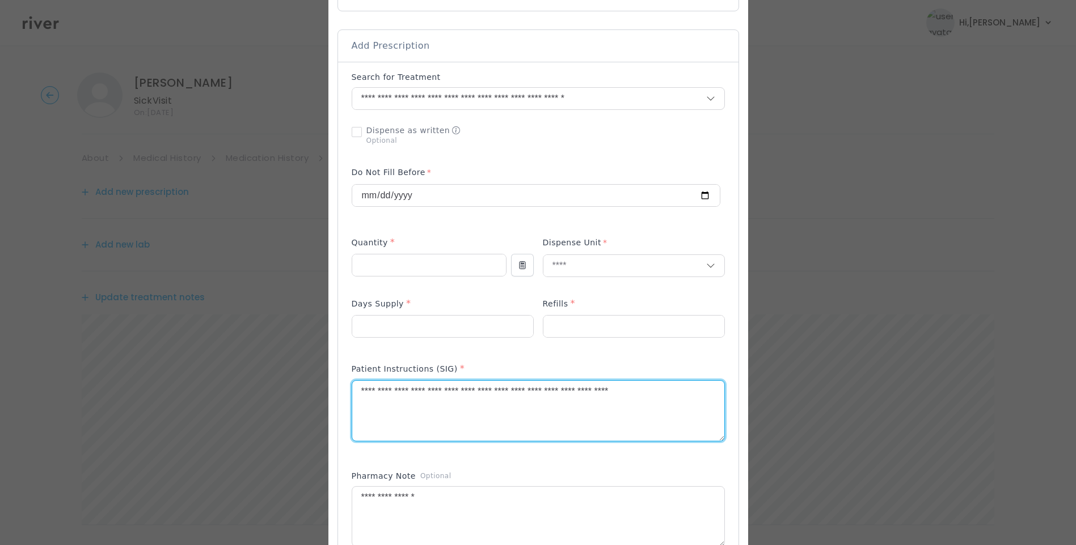
click at [584, 392] on textarea "**********" at bounding box center [538, 411] width 372 height 60
click at [358, 394] on textarea "**********" at bounding box center [538, 411] width 372 height 60
type textarea "**********"
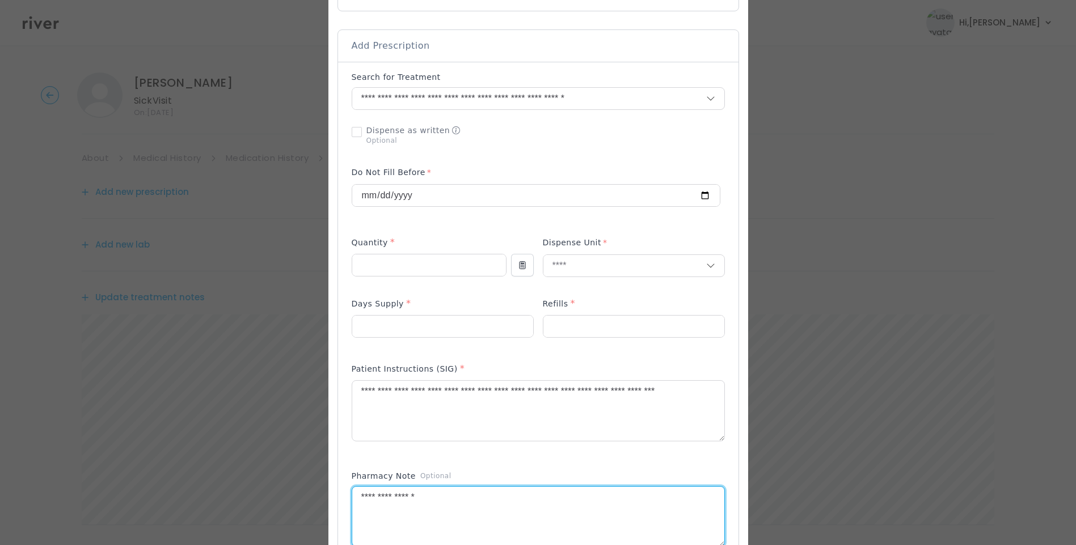
drag, startPoint x: 420, startPoint y: 505, endPoint x: 303, endPoint y: 502, distance: 116.3
click at [303, 502] on div "​" at bounding box center [538, 368] width 1076 height 1191
click at [502, 506] on textarea at bounding box center [538, 517] width 372 height 60
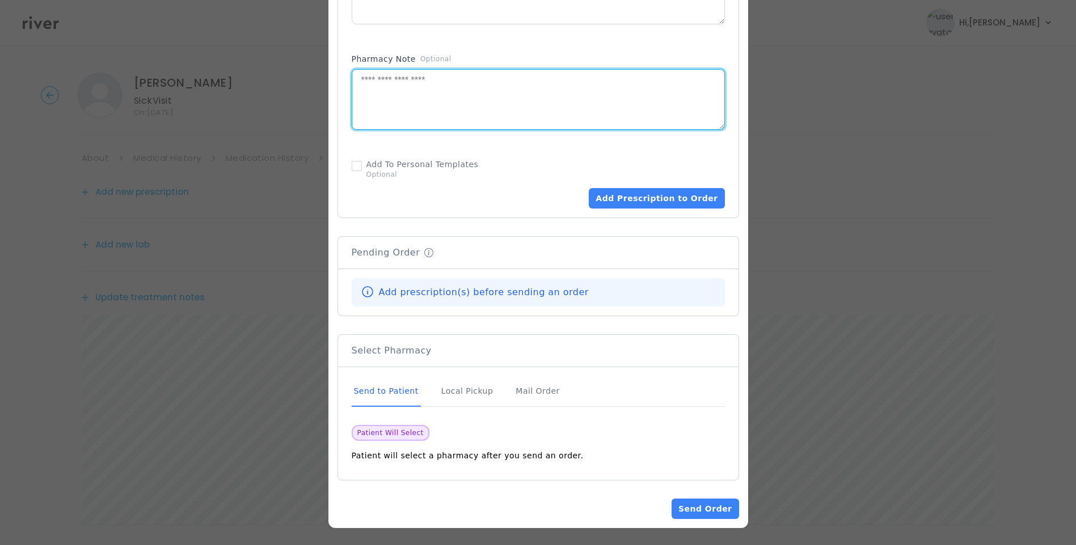
scroll to position [645, 0]
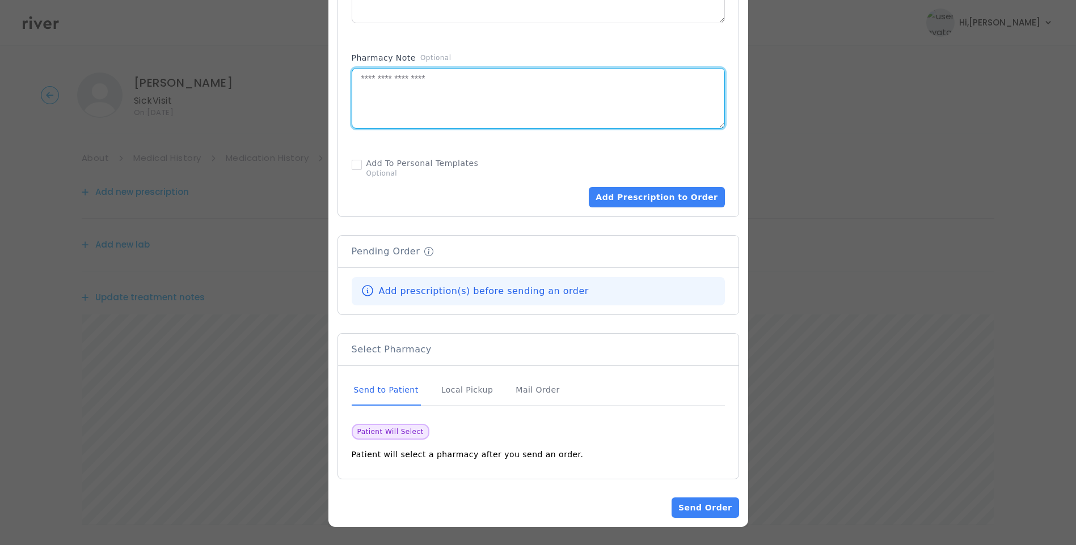
click at [382, 390] on div "Send to Patient" at bounding box center [386, 390] width 69 height 31
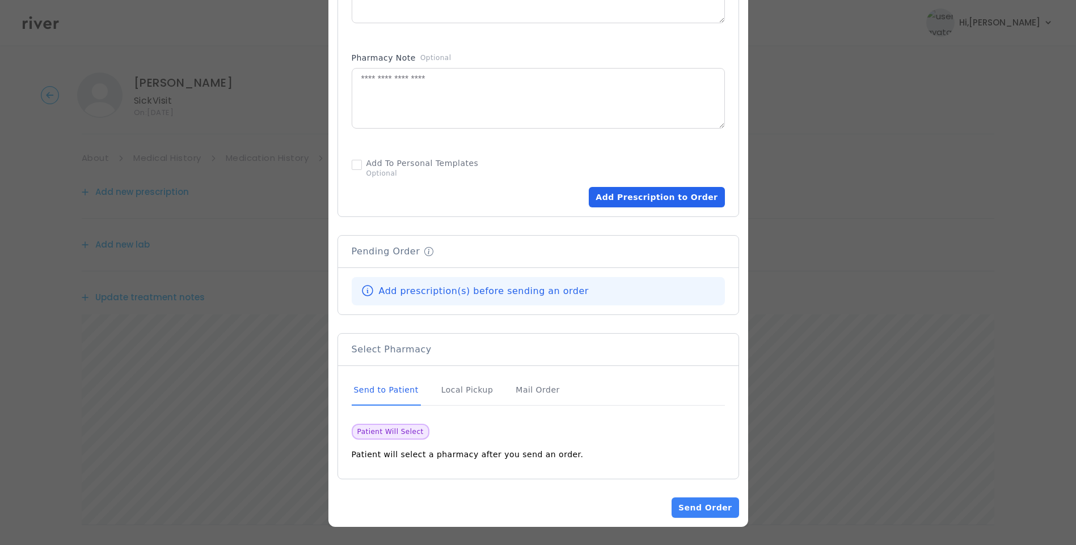
click at [666, 202] on button "Add Prescription to Order" at bounding box center [657, 197] width 136 height 20
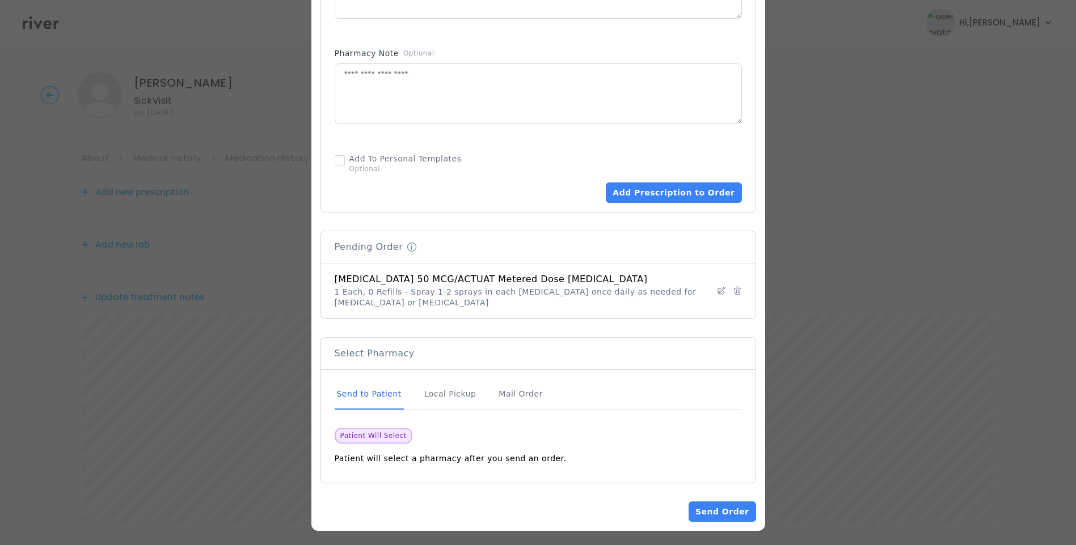
scroll to position [654, 0]
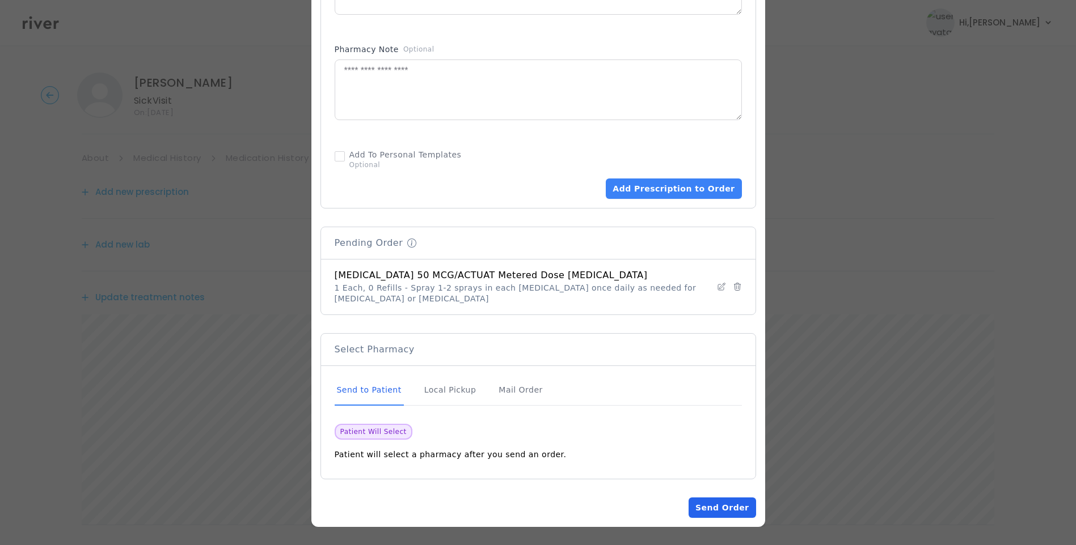
click at [732, 510] on button "Send Order" at bounding box center [721, 508] width 67 height 20
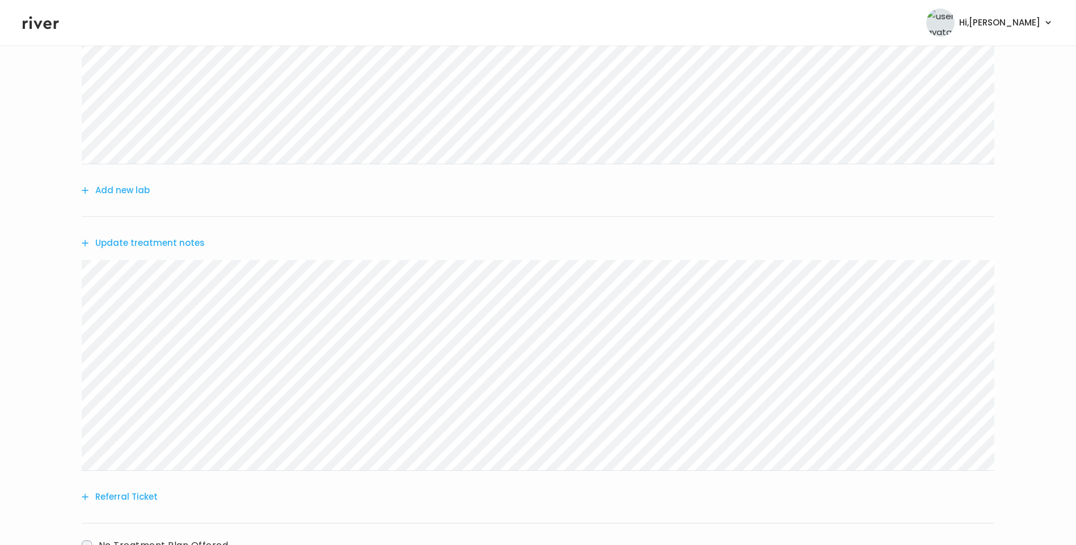
scroll to position [0, 0]
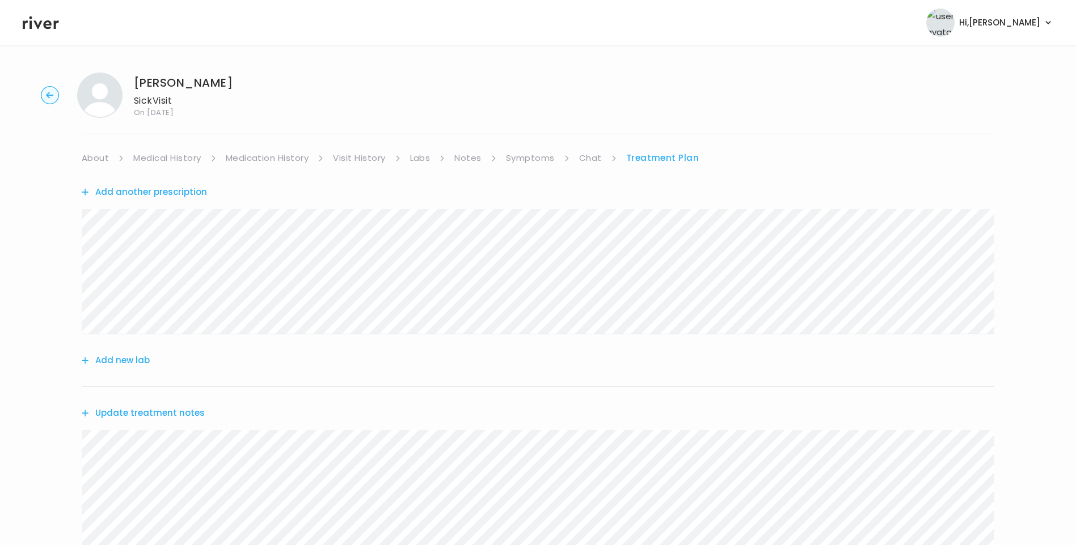
click at [162, 151] on link "Medical History" at bounding box center [166, 158] width 67 height 16
click at [550, 156] on link "Symptoms" at bounding box center [534, 158] width 49 height 16
click at [666, 153] on link "Treatment Plan" at bounding box center [663, 158] width 70 height 16
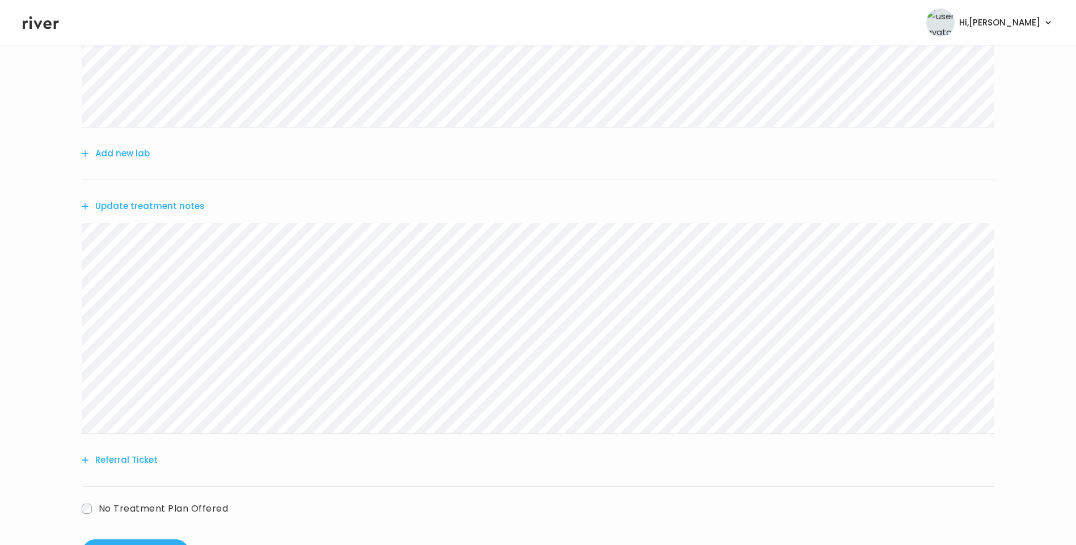
scroll to position [227, 0]
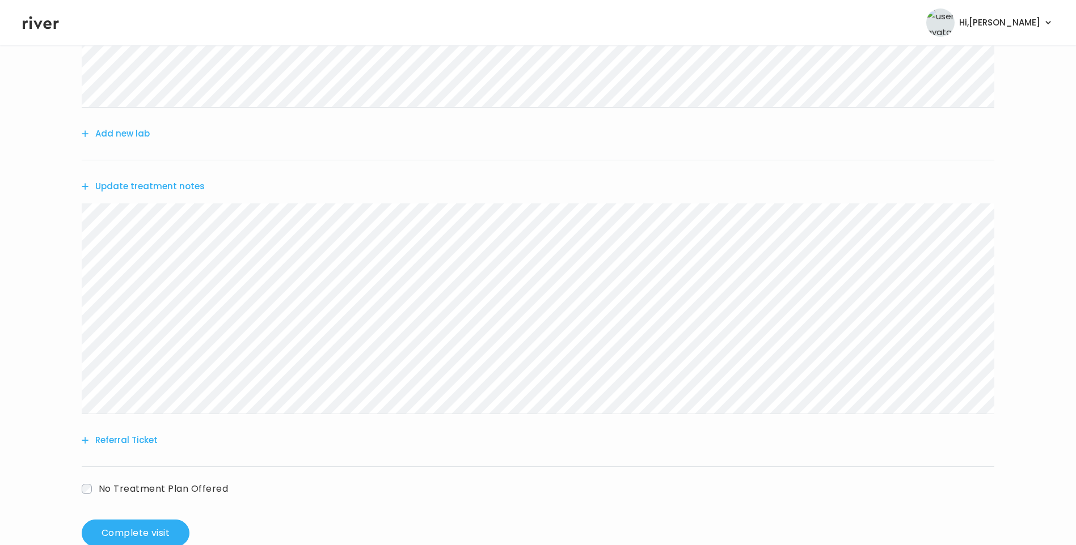
click at [154, 188] on button "Update treatment notes" at bounding box center [143, 187] width 123 height 16
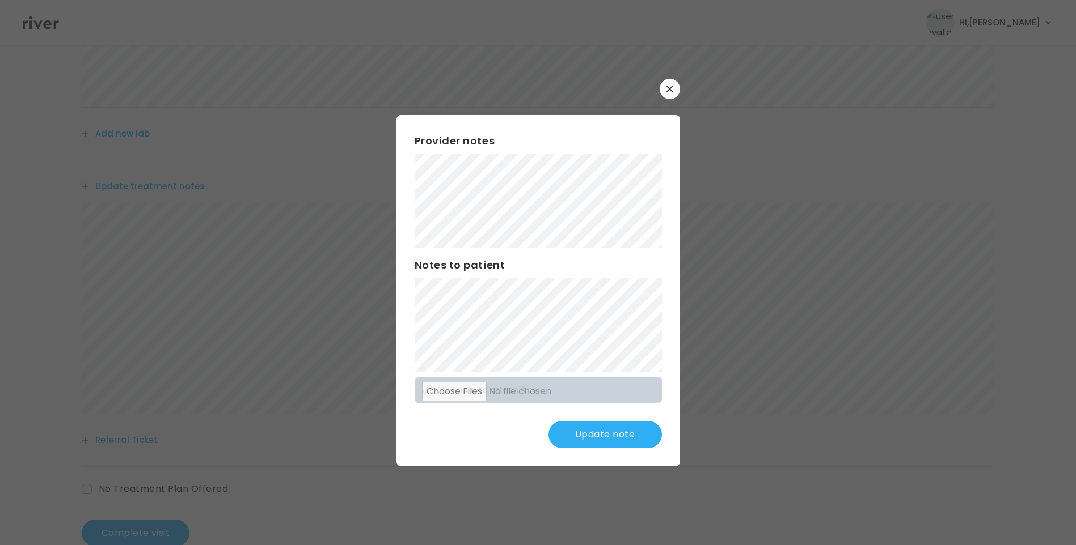
click at [605, 424] on button "Update note" at bounding box center [604, 434] width 113 height 27
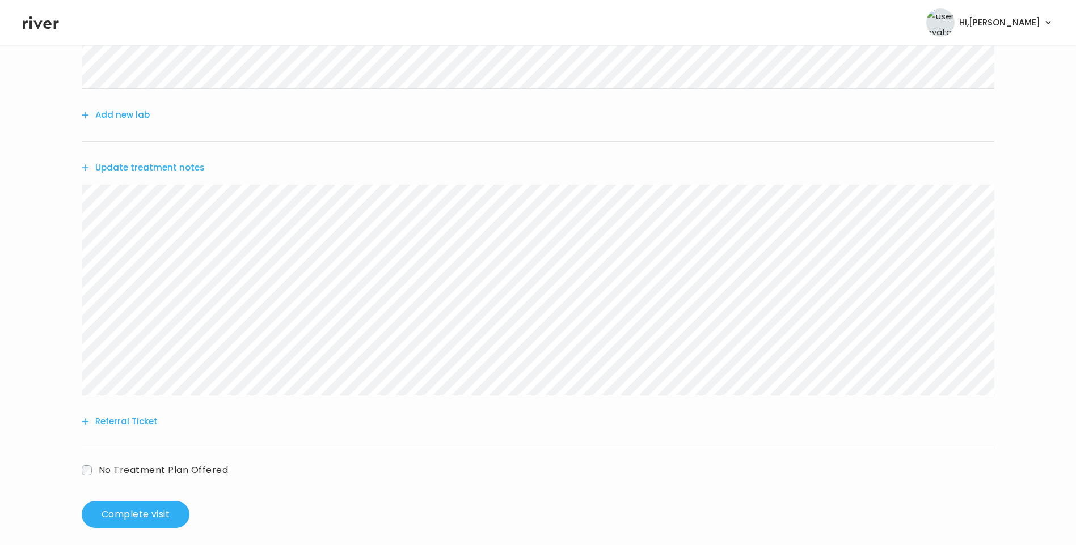
scroll to position [256, 0]
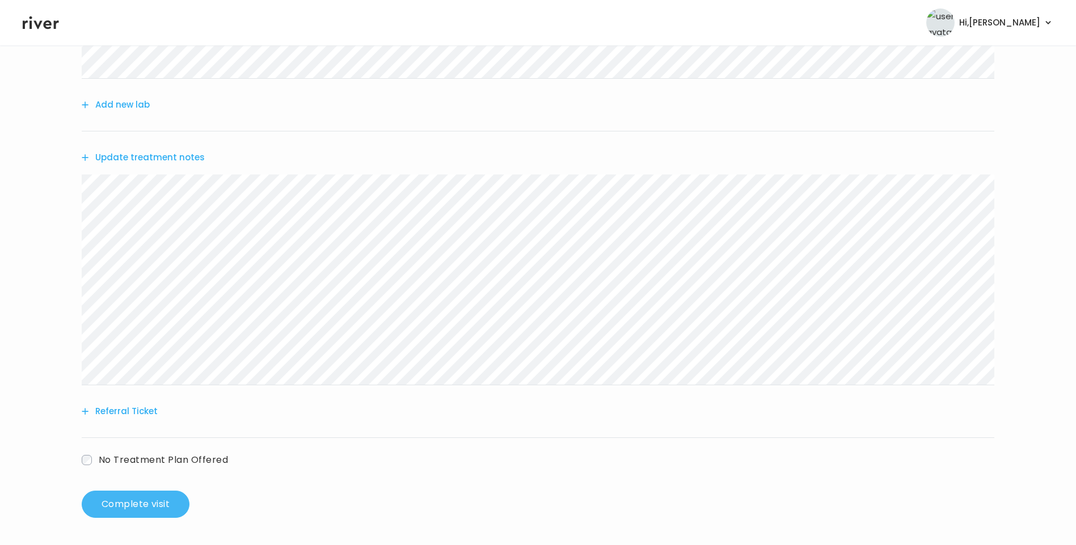
click at [153, 504] on button "Complete visit" at bounding box center [136, 504] width 108 height 27
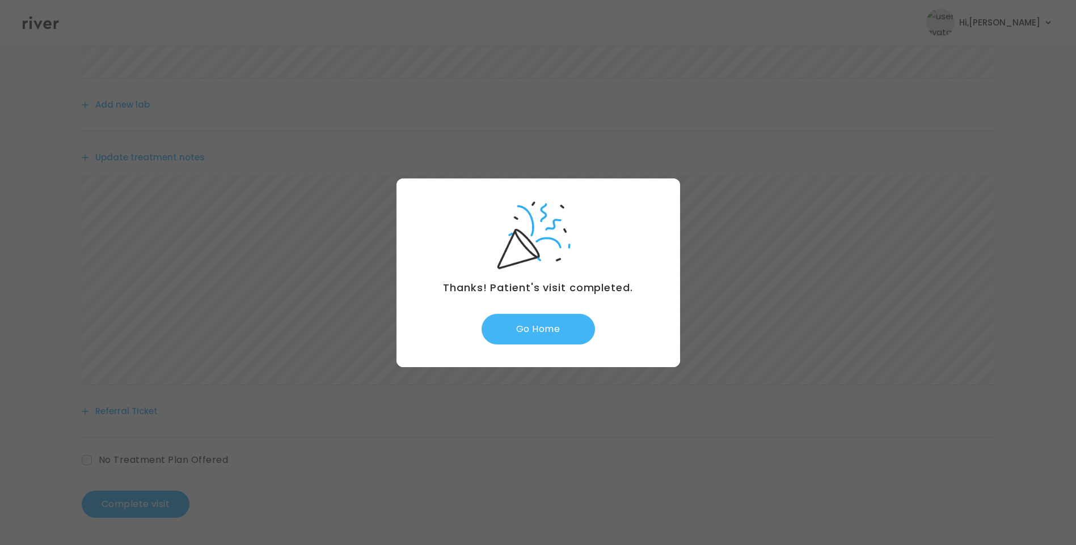
click at [559, 332] on button "Go Home" at bounding box center [537, 329] width 113 height 31
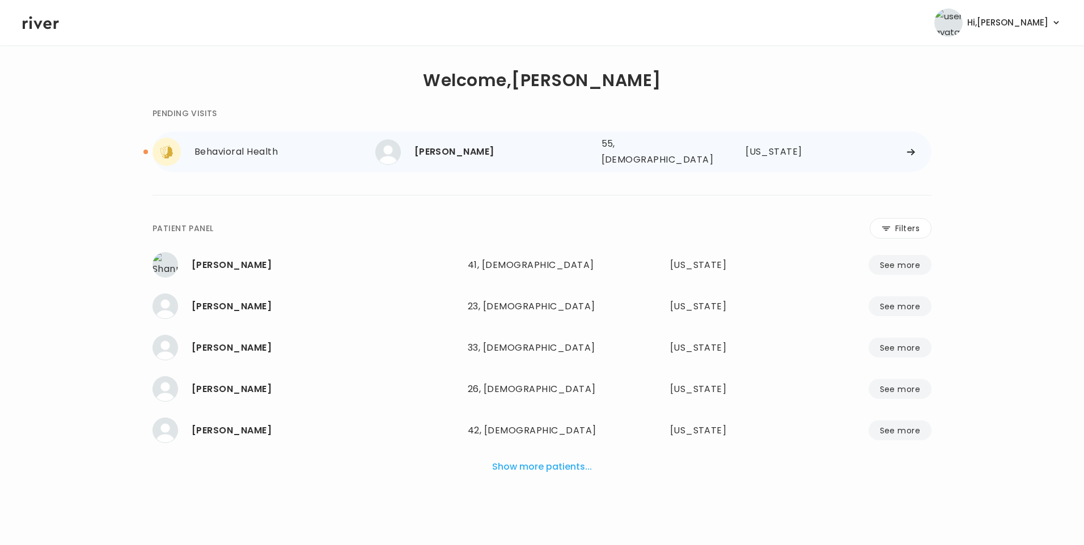
click at [471, 153] on div "[PERSON_NAME]" at bounding box center [503, 152] width 178 height 16
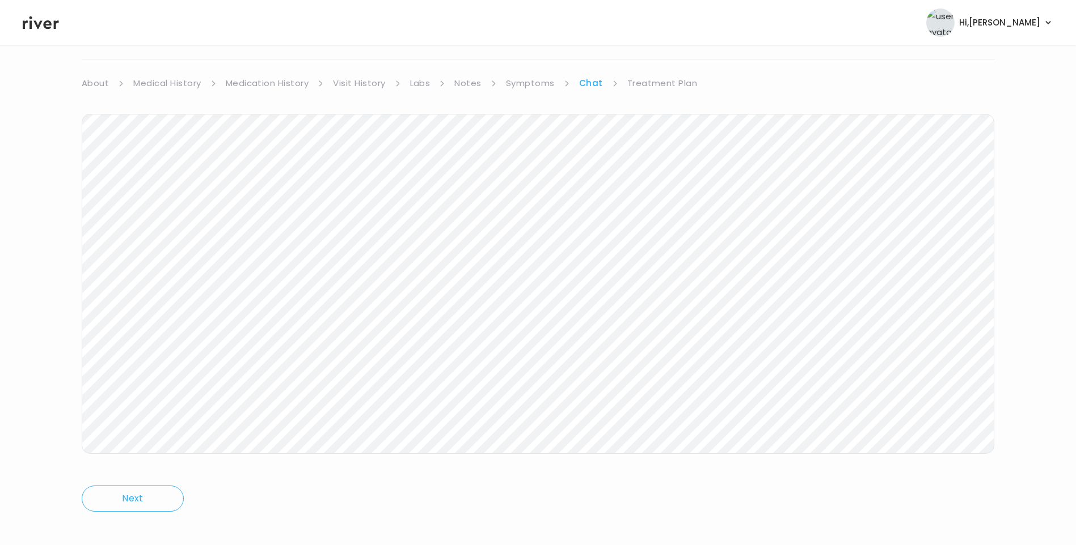
scroll to position [84, 0]
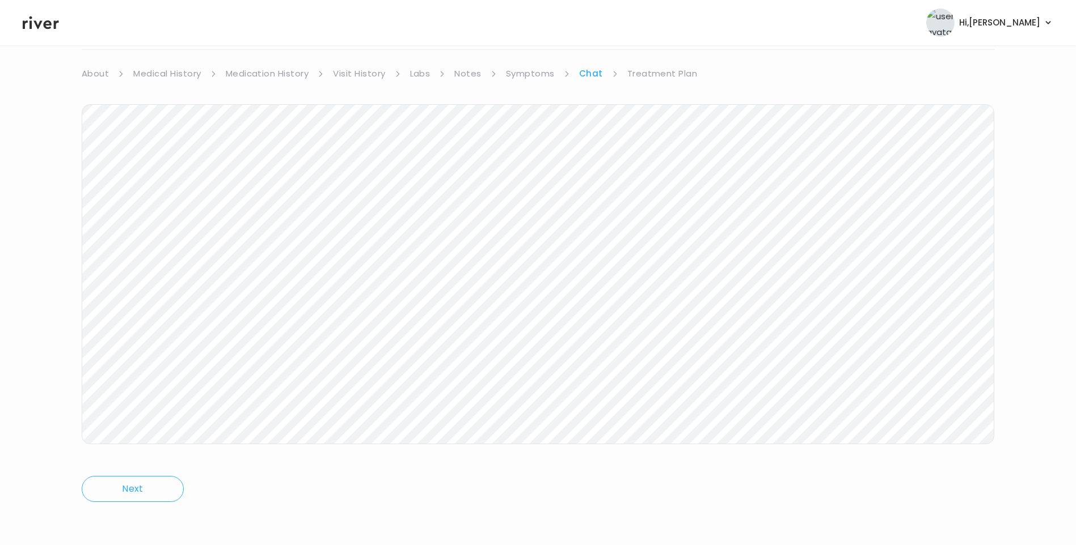
click at [651, 77] on link "Treatment Plan" at bounding box center [662, 74] width 70 height 16
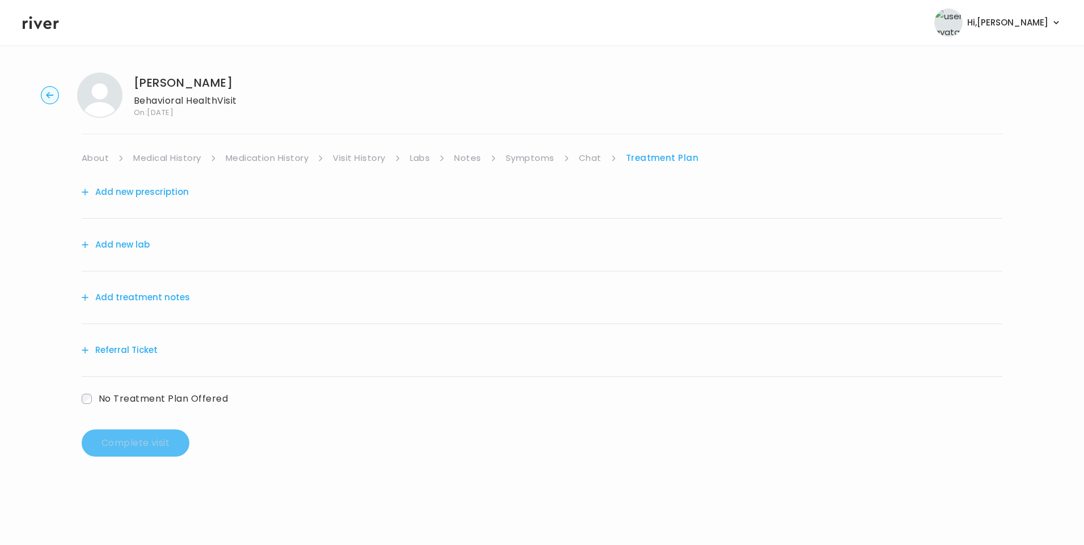
click at [156, 294] on button "Add treatment notes" at bounding box center [136, 298] width 108 height 16
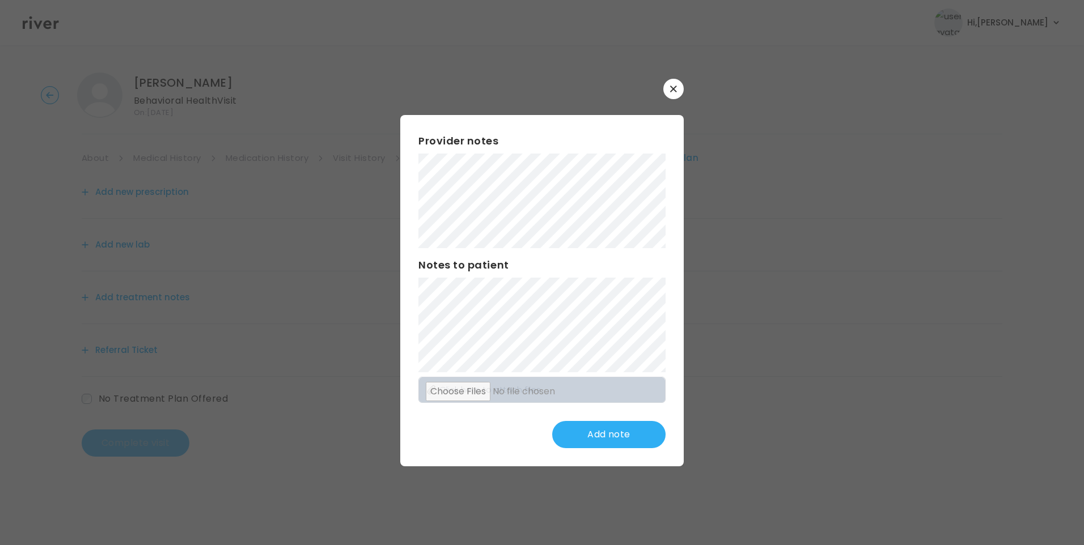
click at [678, 91] on button "button" at bounding box center [673, 89] width 20 height 20
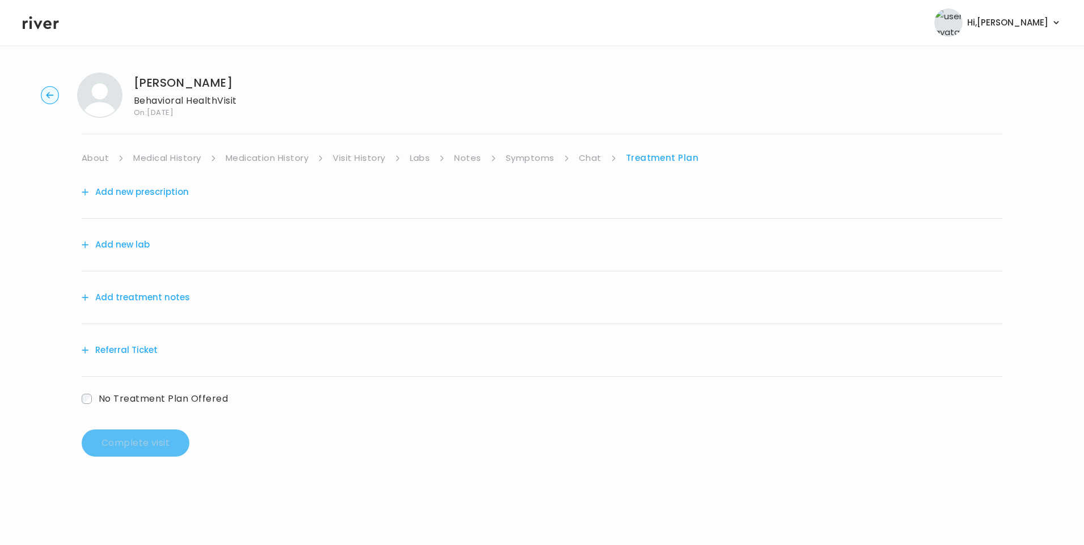
click at [37, 21] on icon at bounding box center [41, 22] width 36 height 17
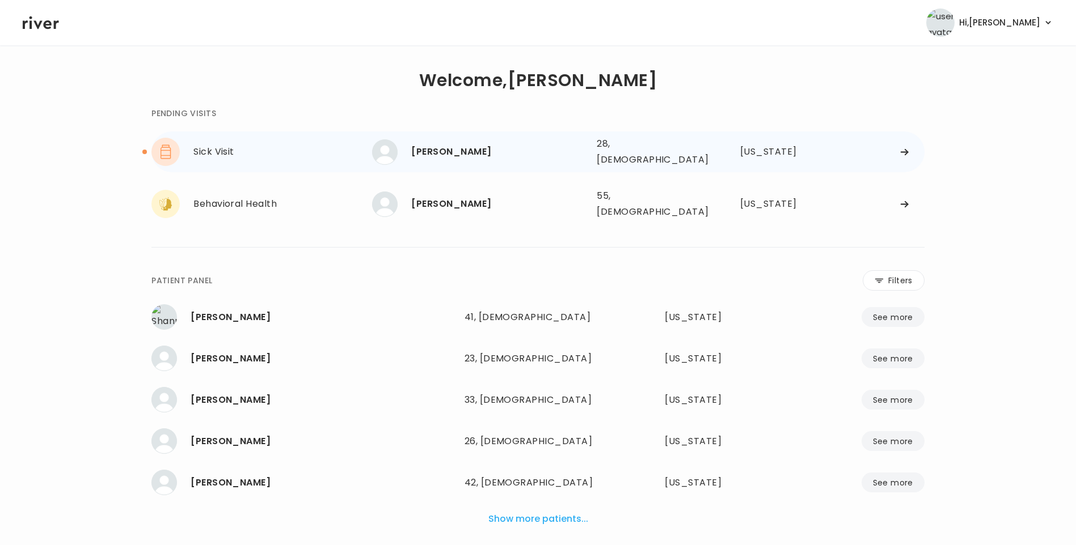
click at [467, 155] on div "THAYNA TEIXEIRA" at bounding box center [499, 152] width 176 height 16
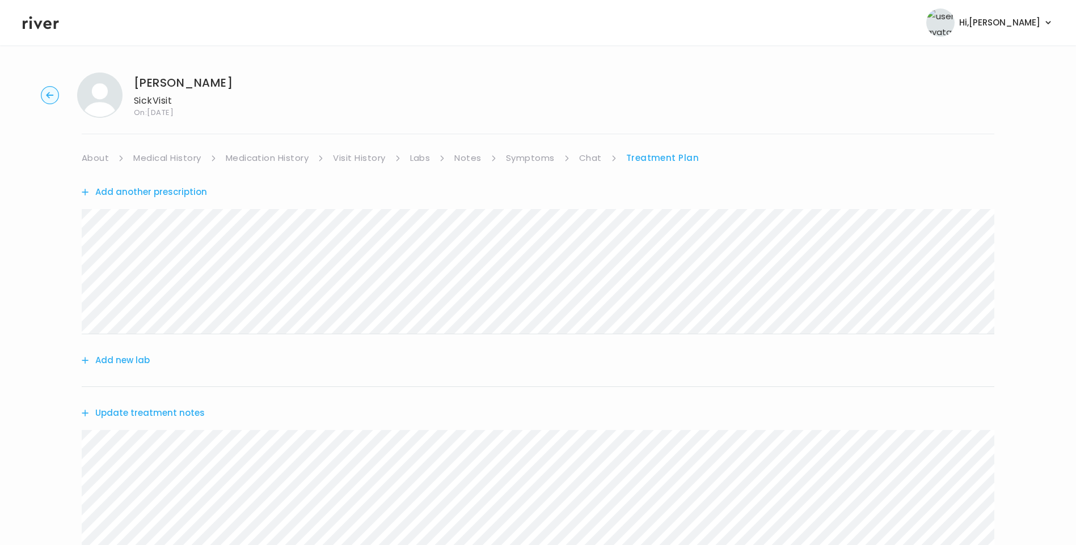
click at [592, 162] on link "Chat" at bounding box center [590, 158] width 23 height 16
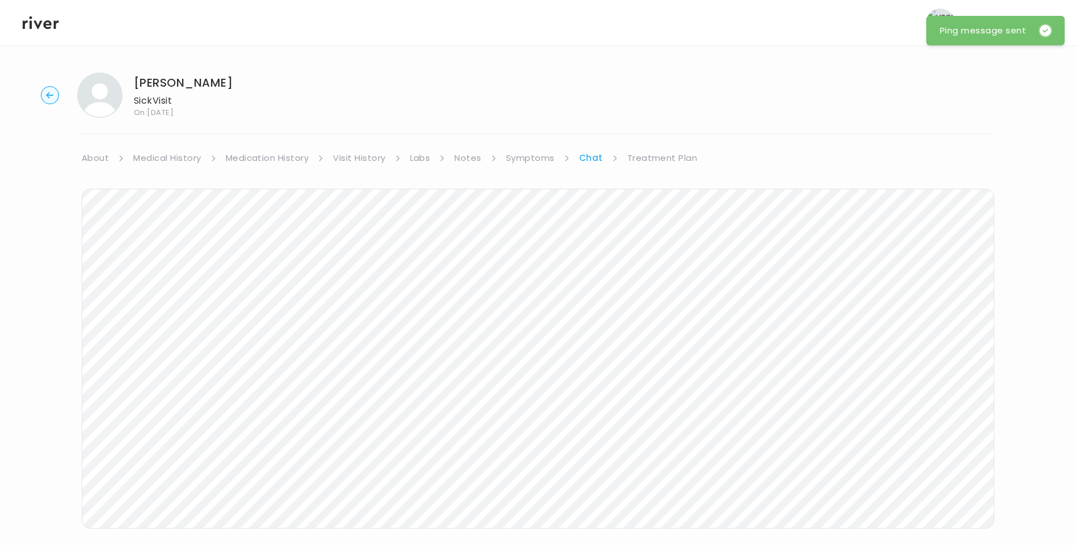
click at [46, 19] on icon at bounding box center [41, 22] width 36 height 17
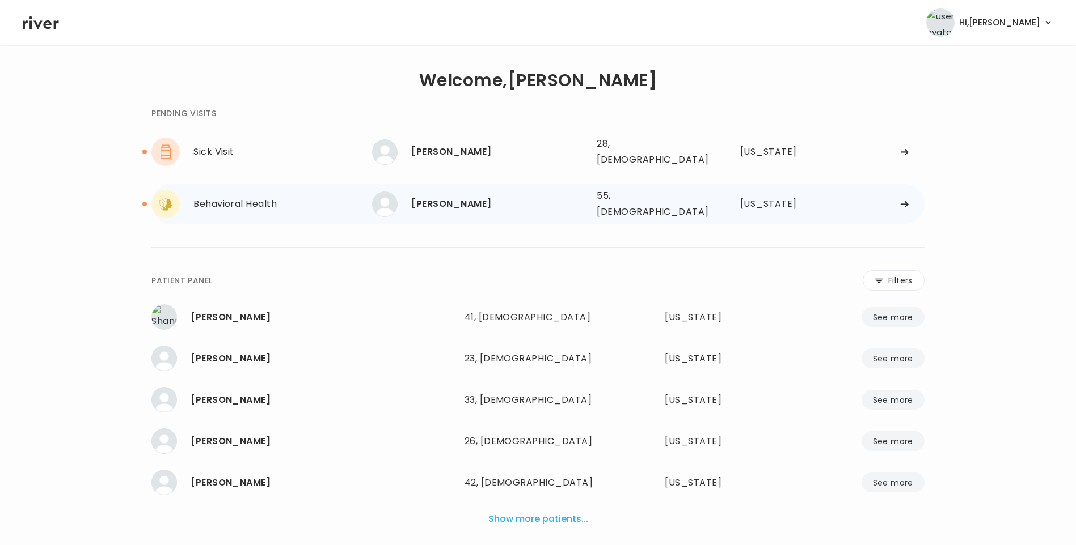
click at [452, 196] on div "ANNA ARCHER" at bounding box center [499, 204] width 176 height 16
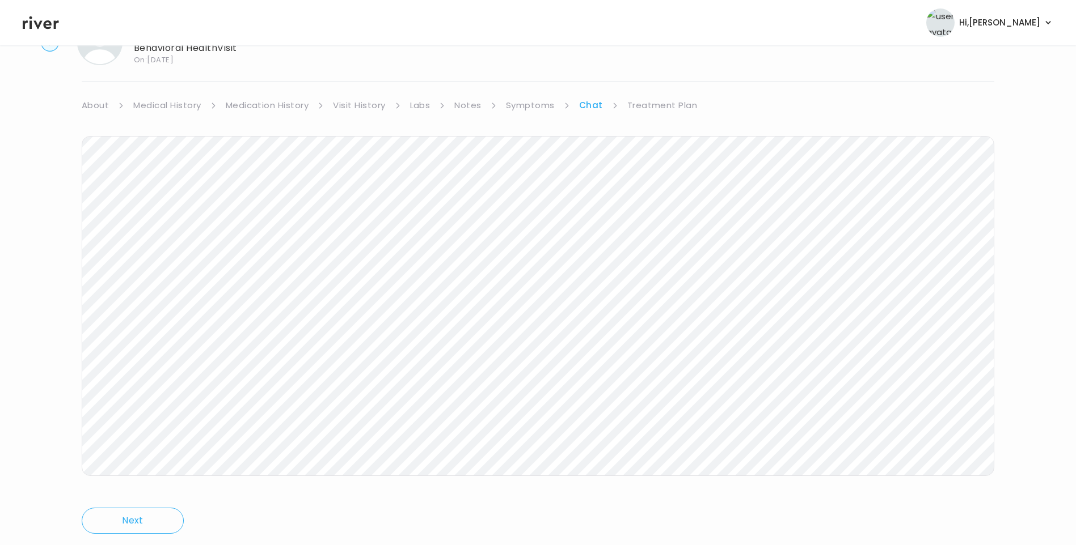
scroll to position [84, 0]
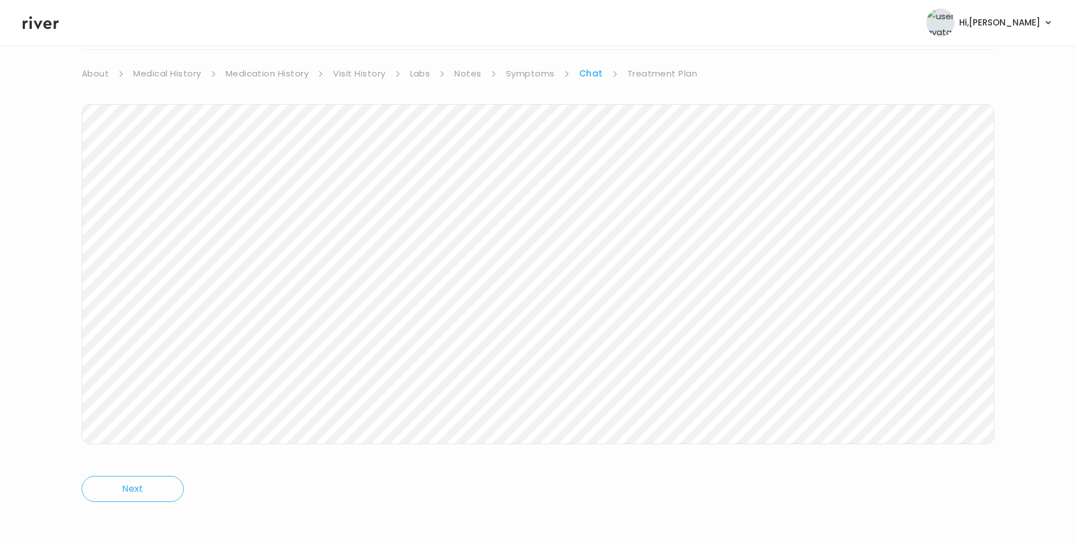
click at [670, 73] on link "Treatment Plan" at bounding box center [662, 74] width 70 height 16
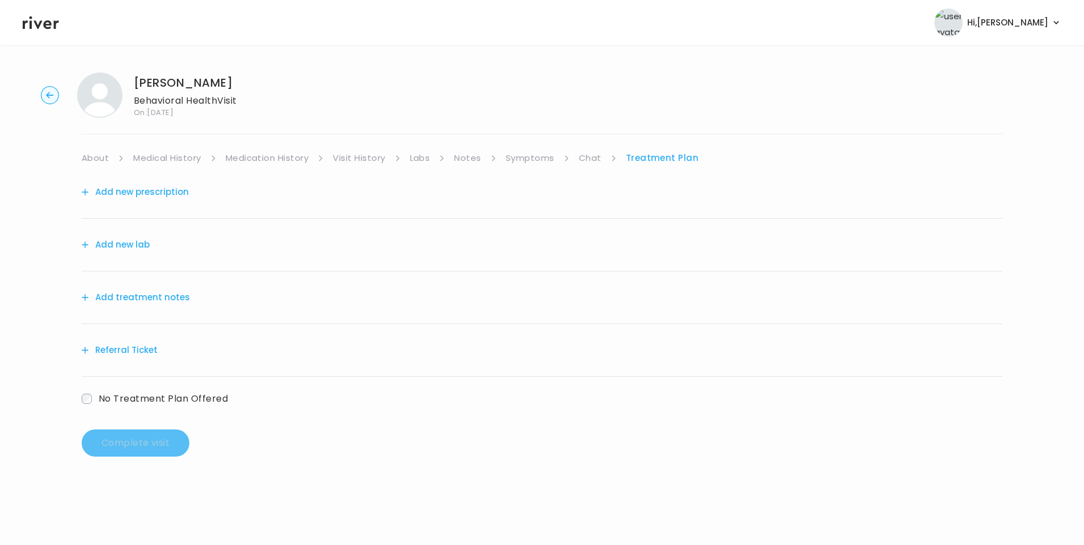
click at [162, 301] on button "Add treatment notes" at bounding box center [136, 298] width 108 height 16
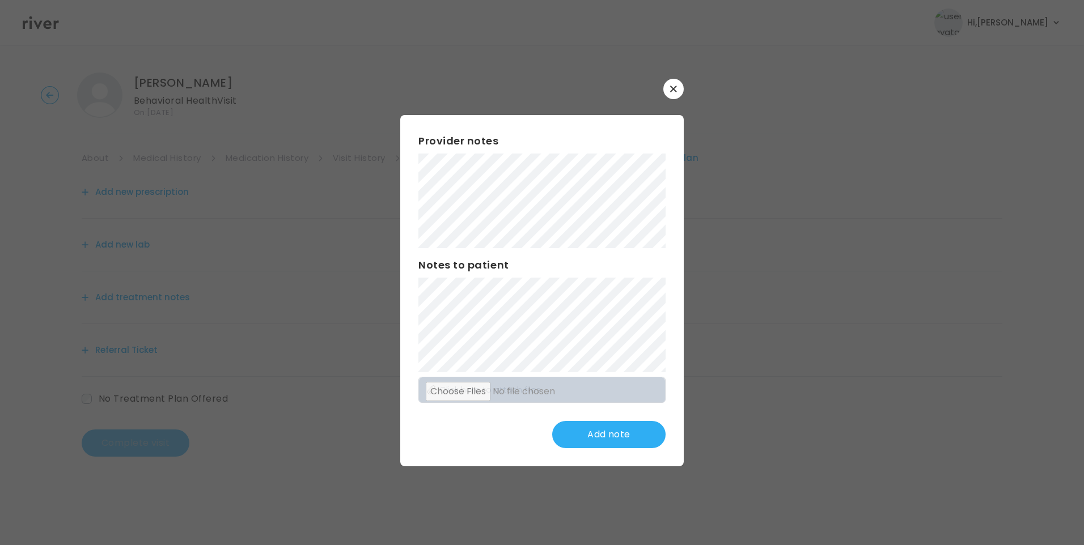
click at [668, 92] on button "button" at bounding box center [673, 89] width 20 height 20
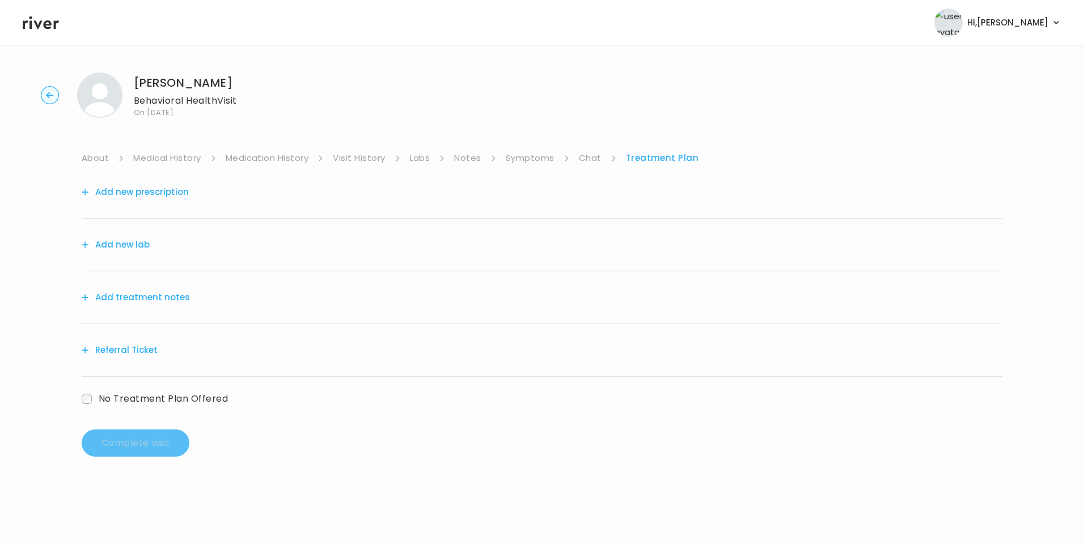
click at [371, 162] on link "Visit History" at bounding box center [359, 158] width 52 height 16
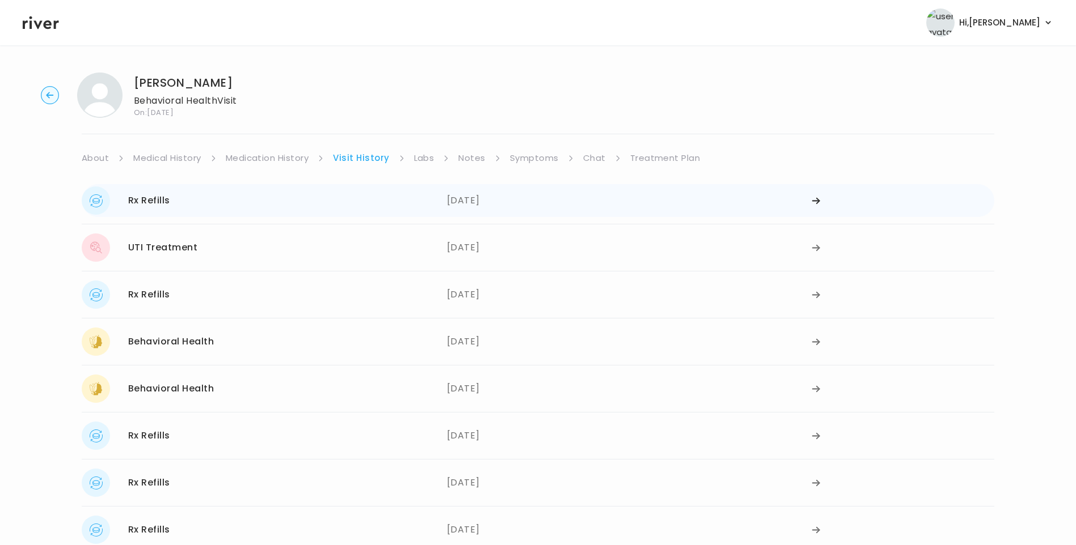
click at [300, 206] on div "Rx Refills 08/22/2025" at bounding box center [264, 201] width 365 height 28
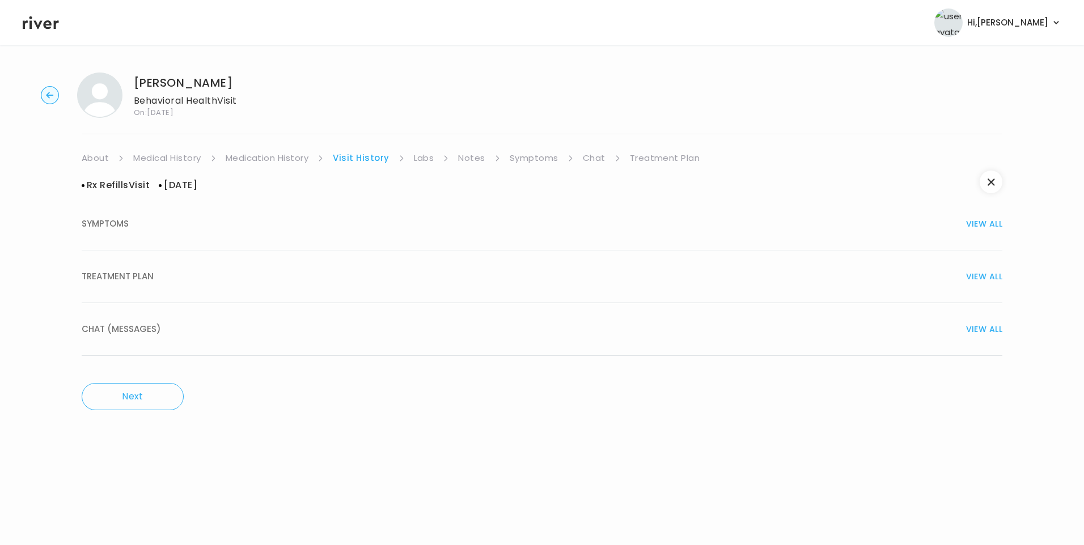
drag, startPoint x: 147, startPoint y: 279, endPoint x: 193, endPoint y: 283, distance: 46.1
click at [154, 280] on div "TREATMENT PLAN VIEW ALL" at bounding box center [542, 277] width 921 height 16
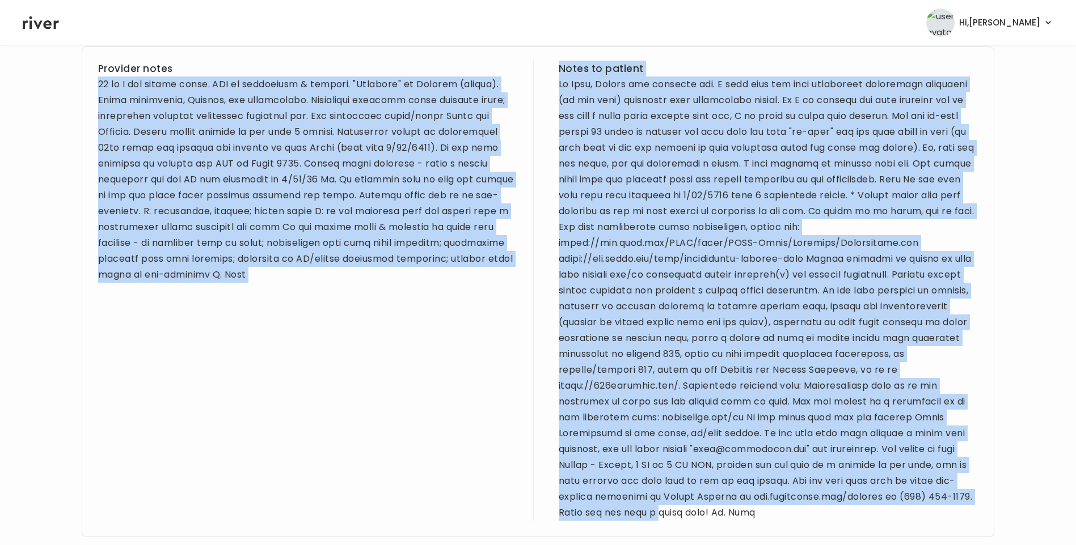
scroll to position [577, 0]
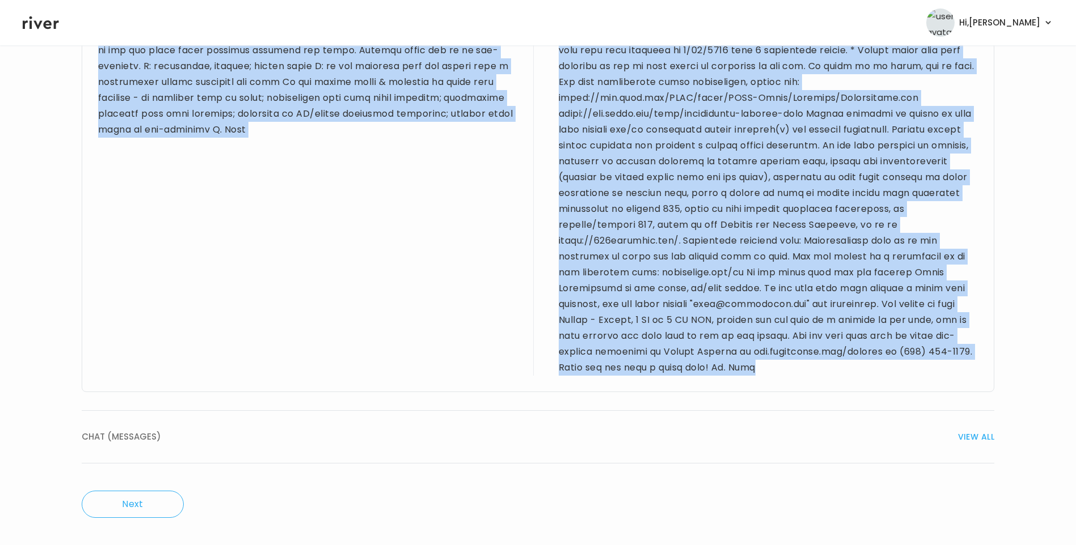
drag, startPoint x: 98, startPoint y: 232, endPoint x: 814, endPoint y: 373, distance: 730.4
click at [814, 373] on div "Provider notes Notes to patient" at bounding box center [538, 146] width 912 height 491
drag, startPoint x: 814, startPoint y: 373, endPoint x: 739, endPoint y: 239, distance: 154.1
copy div "55 yo F for refill visit. PMH of depression & anxiety. "Allergic" to Bactrim (t…"
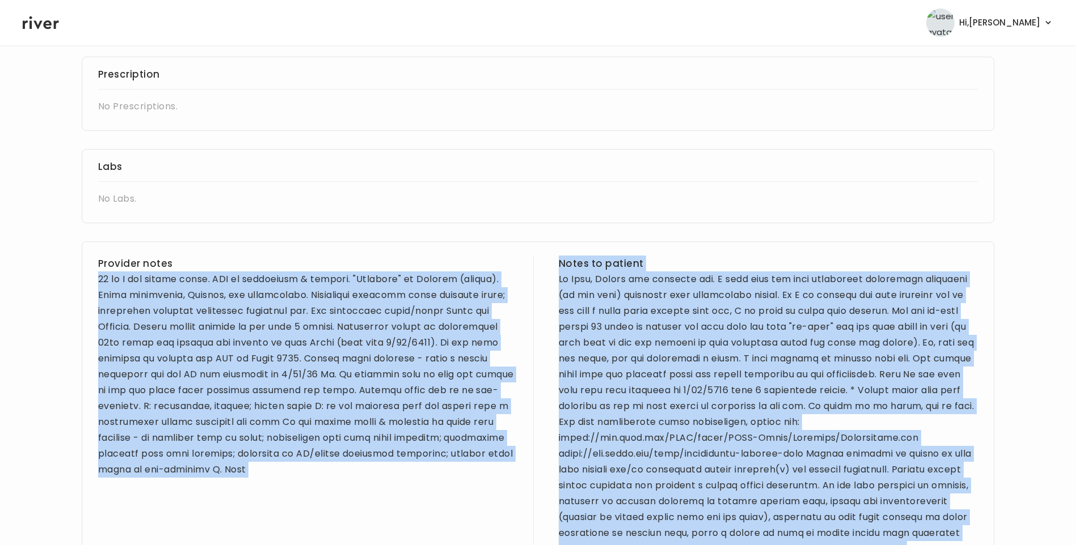
scroll to position [0, 0]
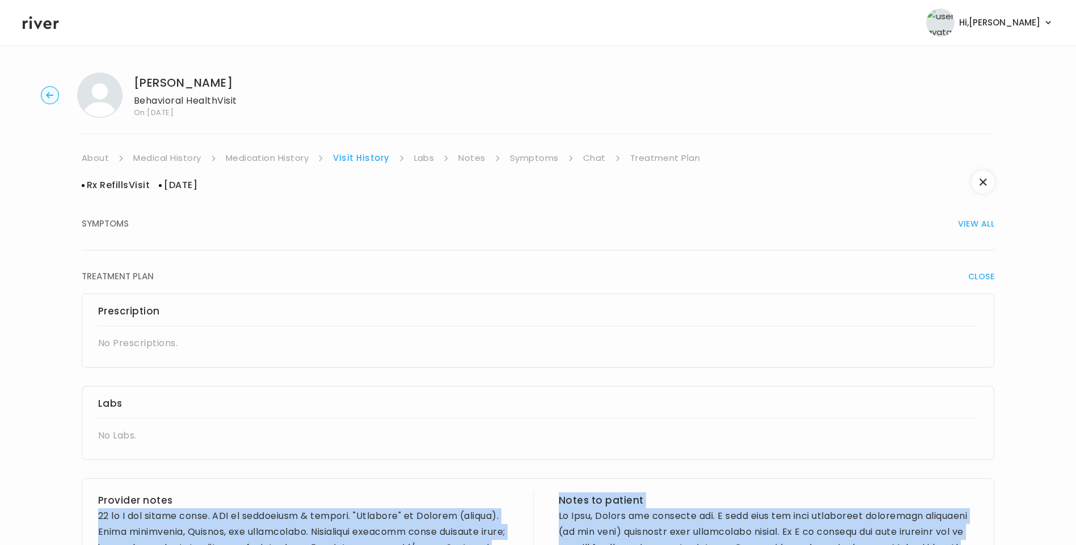
click at [672, 160] on link "Treatment Plan" at bounding box center [665, 158] width 70 height 16
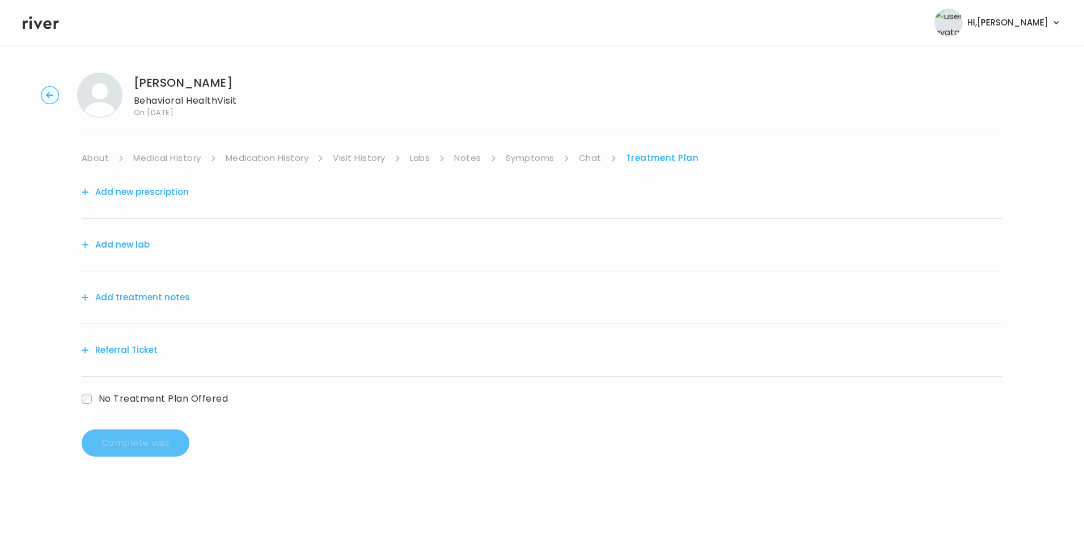
click at [145, 295] on button "Add treatment notes" at bounding box center [136, 298] width 108 height 16
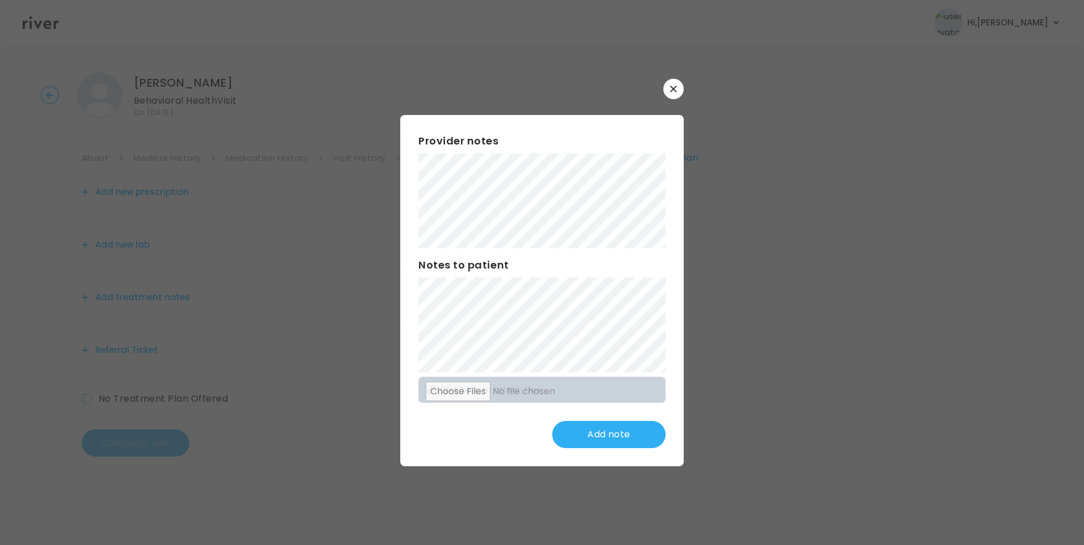
click at [702, 437] on div "​ Provider notes Notes to patient Click here to attach files Add note" at bounding box center [542, 272] width 1084 height 545
click at [561, 331] on div "Provider notes Notes to patient Click here to attach files Add note" at bounding box center [542, 291] width 284 height 352
click at [585, 441] on button "Update note" at bounding box center [608, 434] width 113 height 27
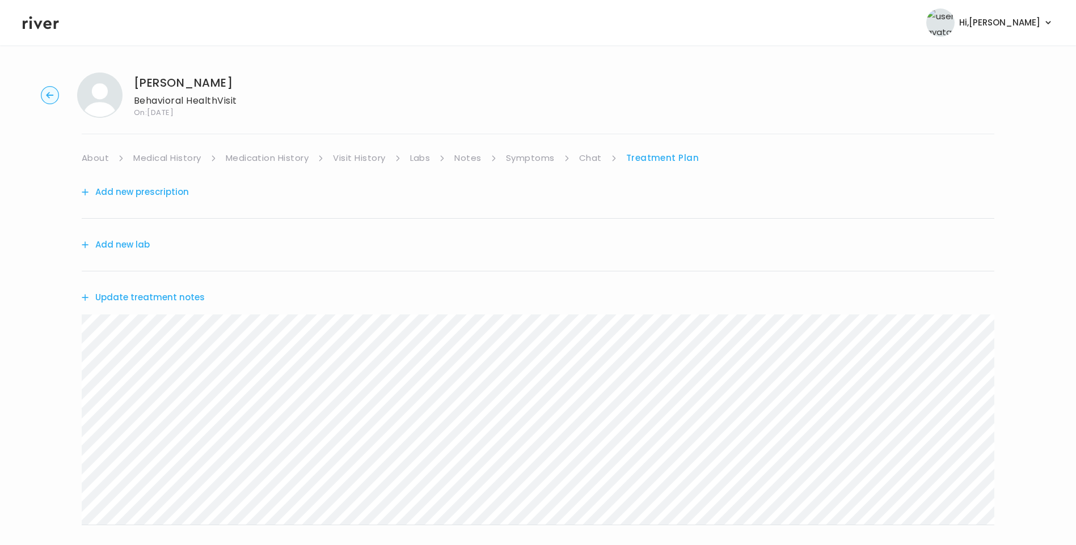
click at [177, 302] on button "Update treatment notes" at bounding box center [143, 298] width 123 height 16
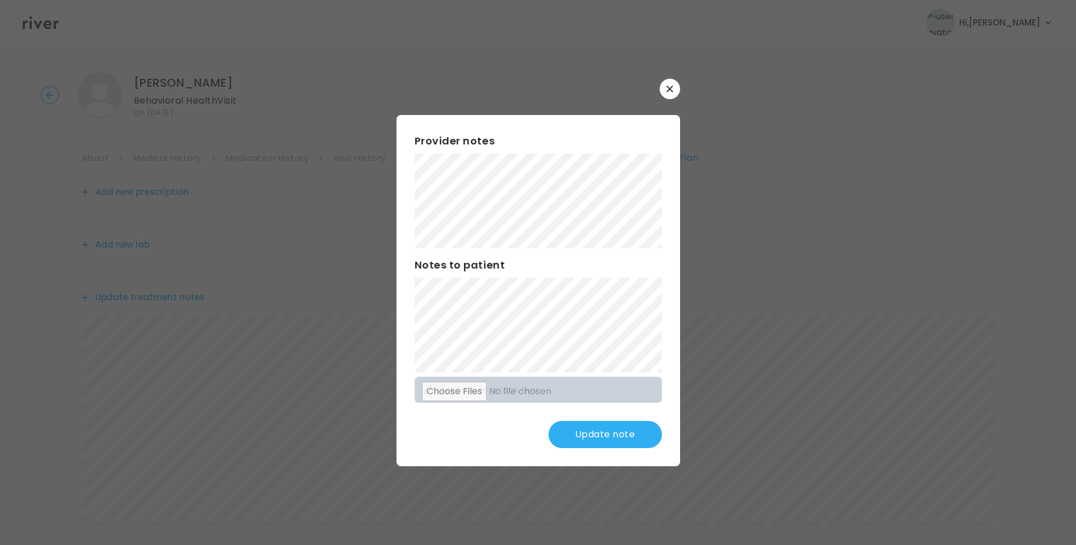
click at [624, 435] on button "Update note" at bounding box center [604, 434] width 113 height 27
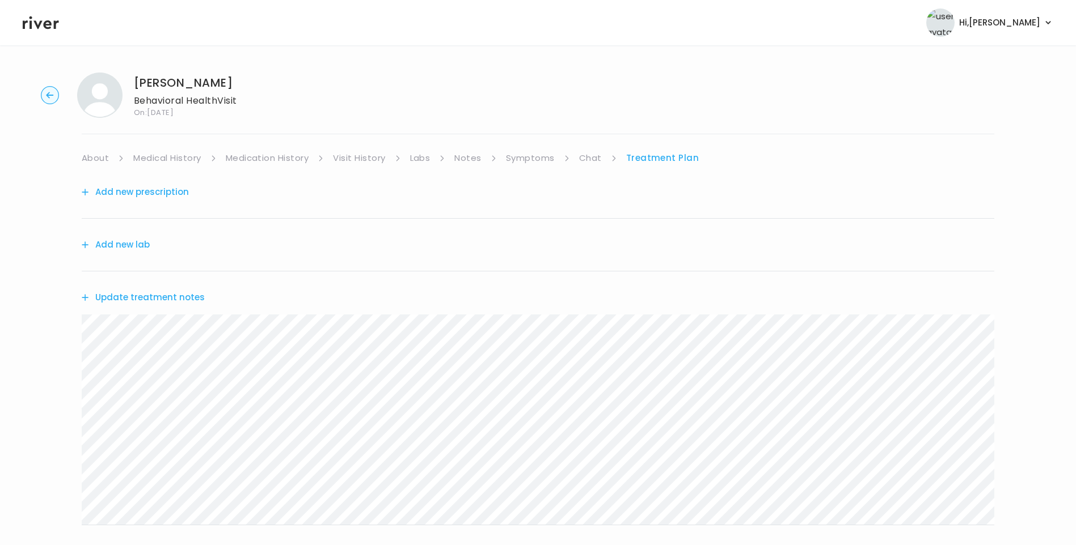
drag, startPoint x: 590, startPoint y: 159, endPoint x: 603, endPoint y: 164, distance: 13.7
click at [591, 159] on link "Chat" at bounding box center [590, 158] width 23 height 16
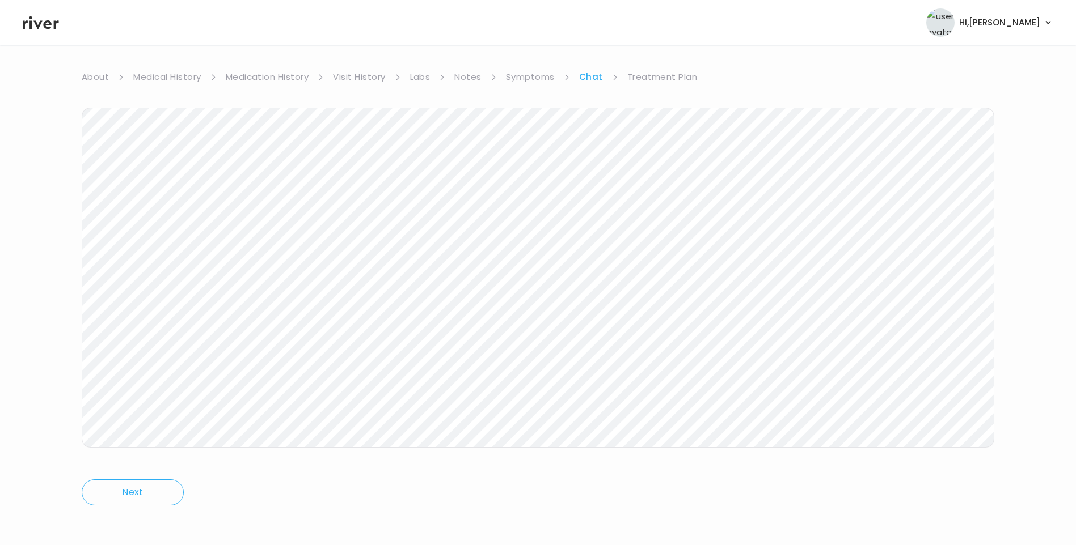
scroll to position [84, 0]
click at [50, 26] on icon at bounding box center [41, 22] width 36 height 13
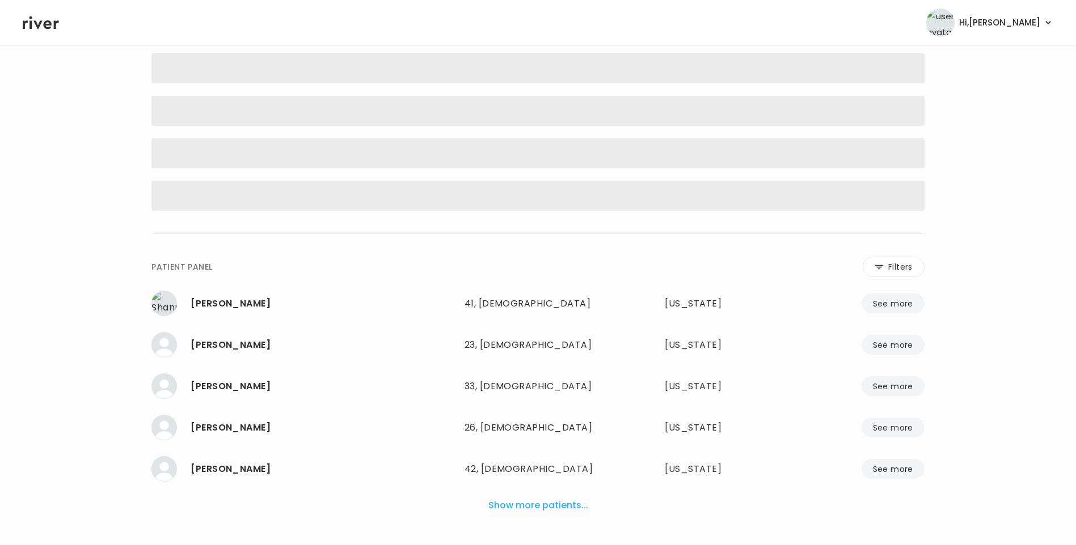
scroll to position [28, 0]
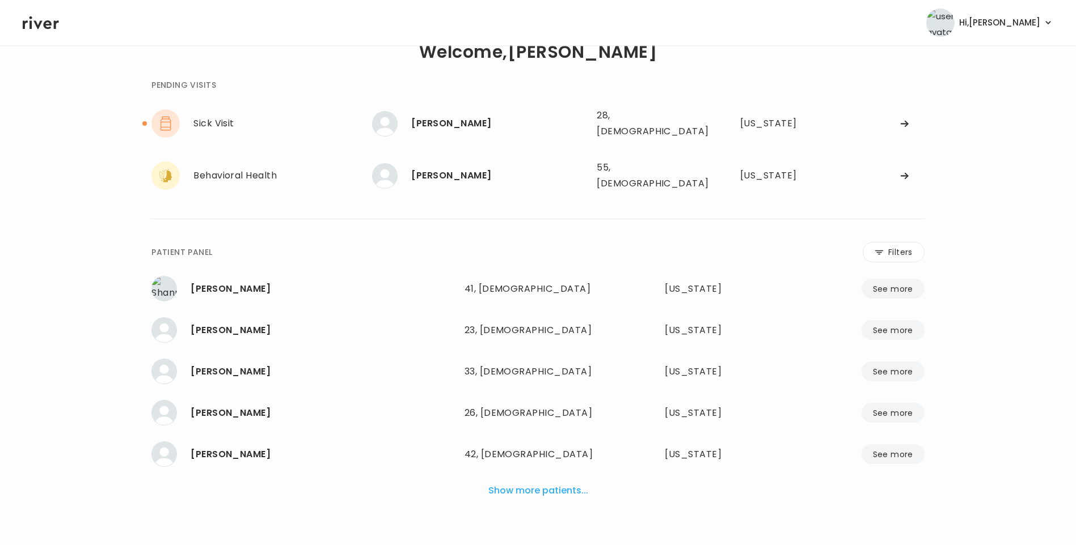
click at [48, 29] on icon at bounding box center [41, 22] width 36 height 13
click at [477, 125] on div "THAYNA TEIXEIRA" at bounding box center [499, 124] width 176 height 16
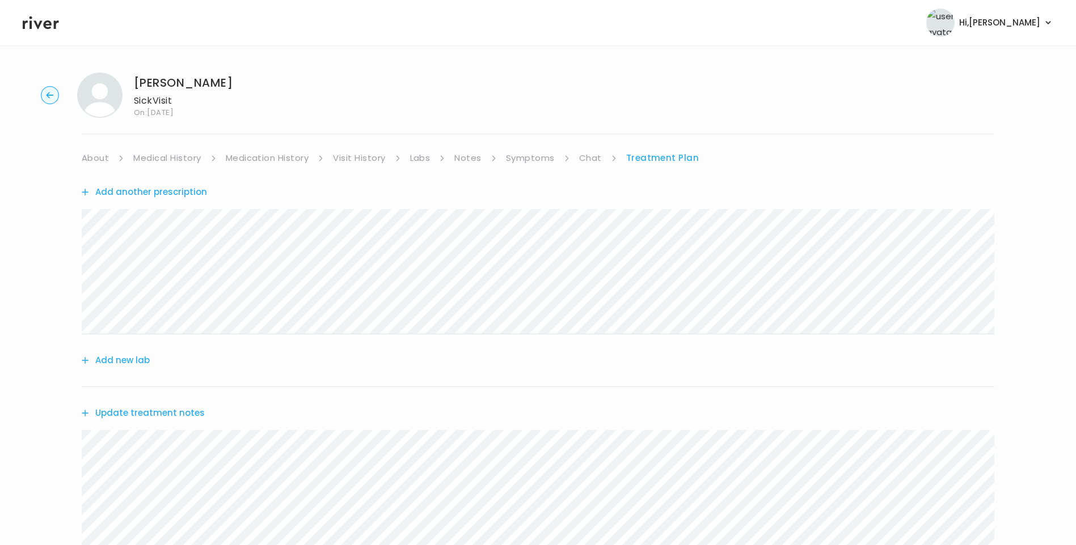
click at [592, 161] on link "Chat" at bounding box center [590, 158] width 23 height 16
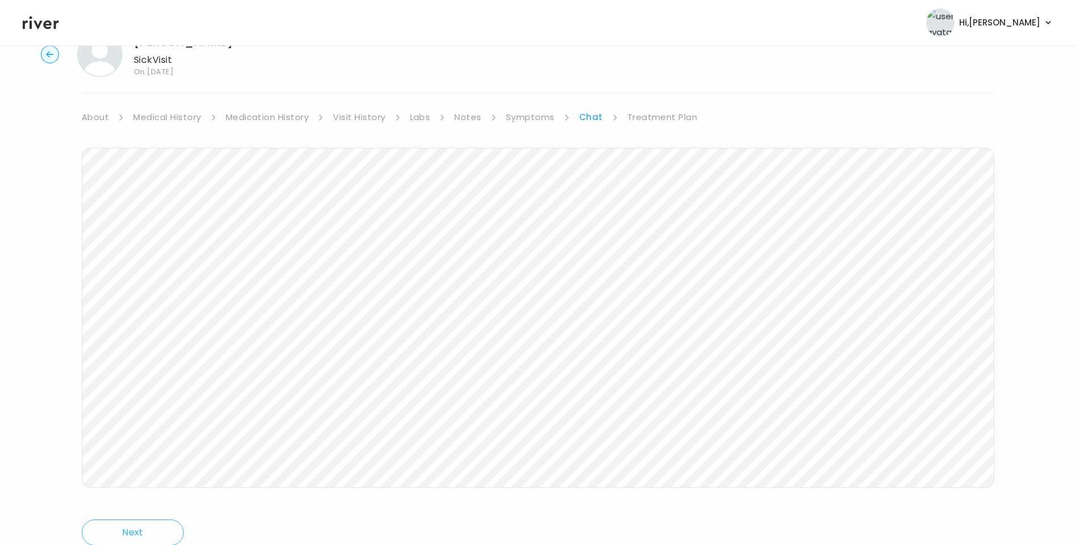
click at [657, 117] on link "Treatment Plan" at bounding box center [662, 117] width 70 height 16
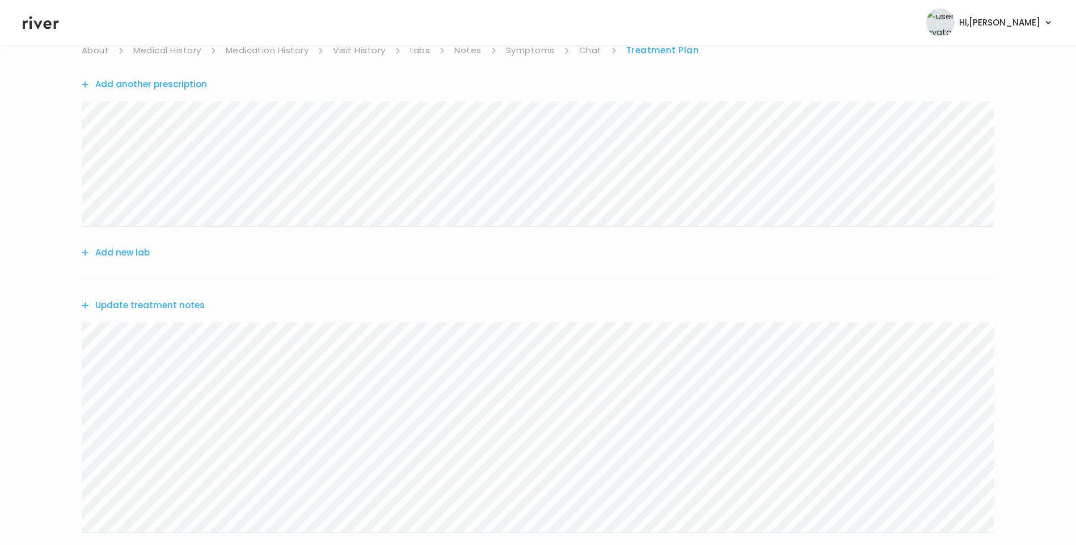
scroll to position [211, 0]
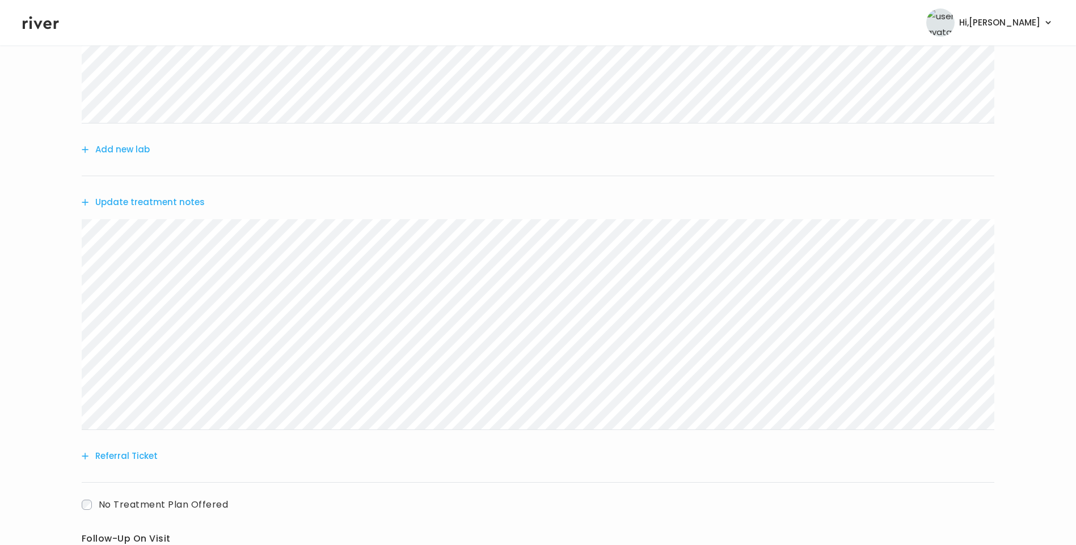
click at [192, 206] on button "Update treatment notes" at bounding box center [143, 202] width 123 height 16
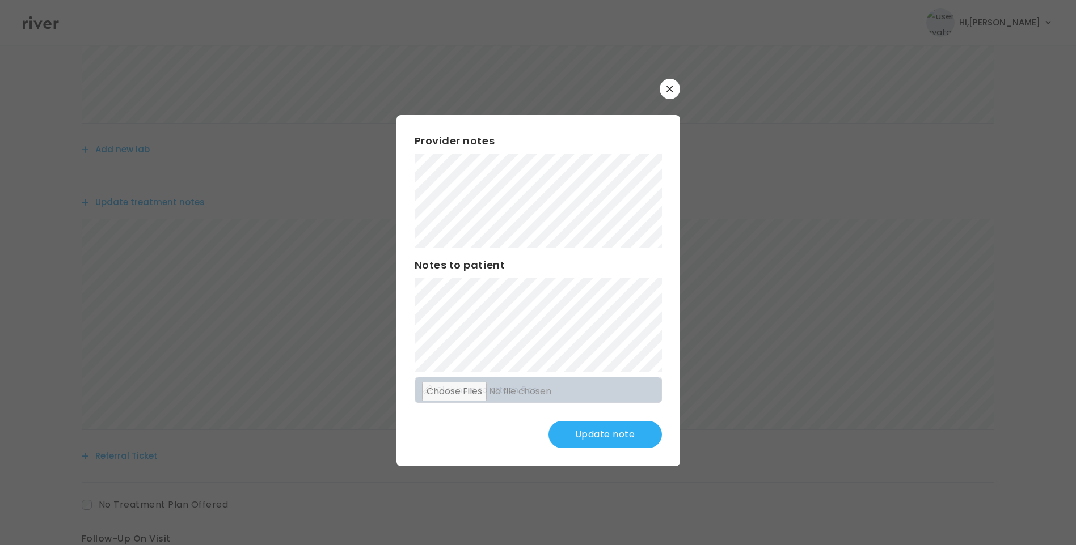
click at [411, 289] on div "Provider notes Notes to patient Click here to attach files Update note" at bounding box center [538, 291] width 284 height 352
drag, startPoint x: 601, startPoint y: 440, endPoint x: 617, endPoint y: 433, distance: 18.0
click at [601, 439] on button "Update note" at bounding box center [604, 434] width 113 height 27
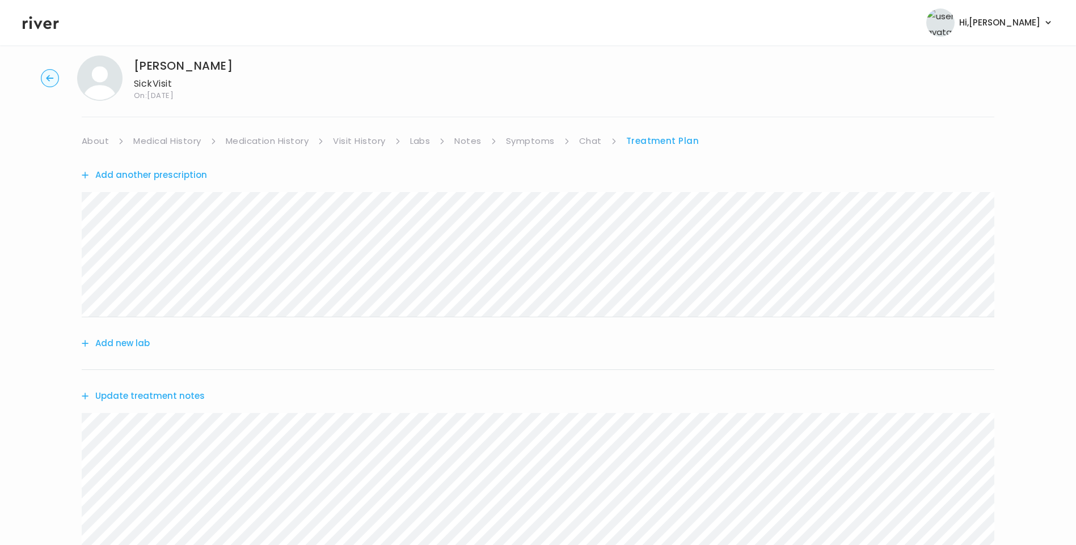
scroll to position [0, 0]
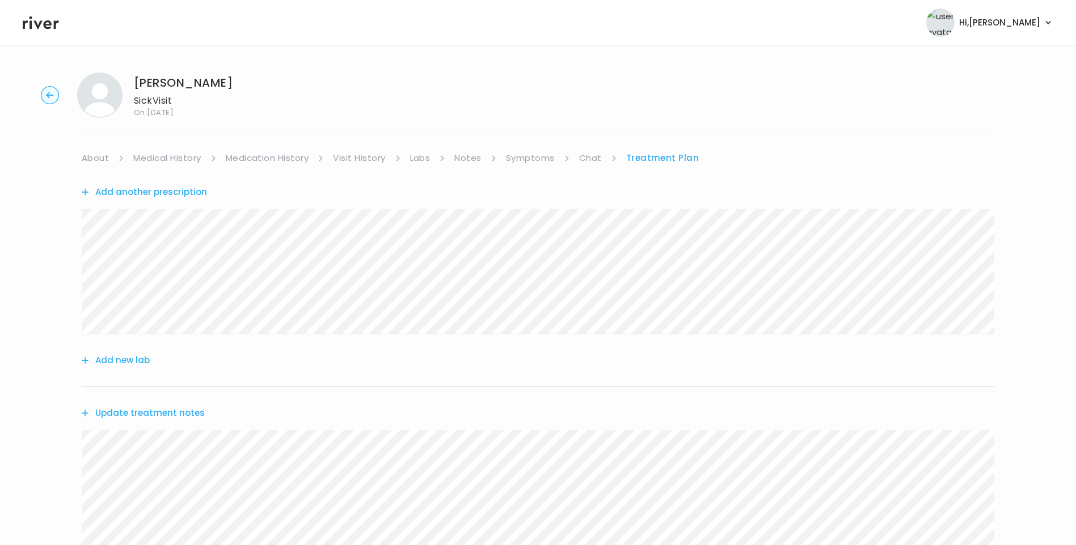
click at [585, 156] on link "Chat" at bounding box center [590, 158] width 23 height 16
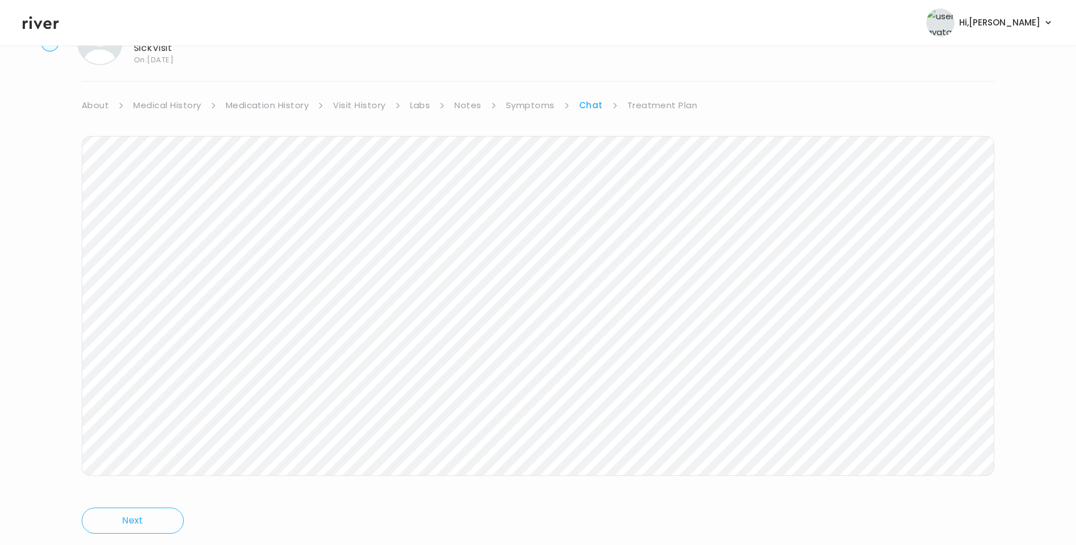
scroll to position [84, 0]
click at [648, 77] on link "Treatment Plan" at bounding box center [662, 74] width 70 height 16
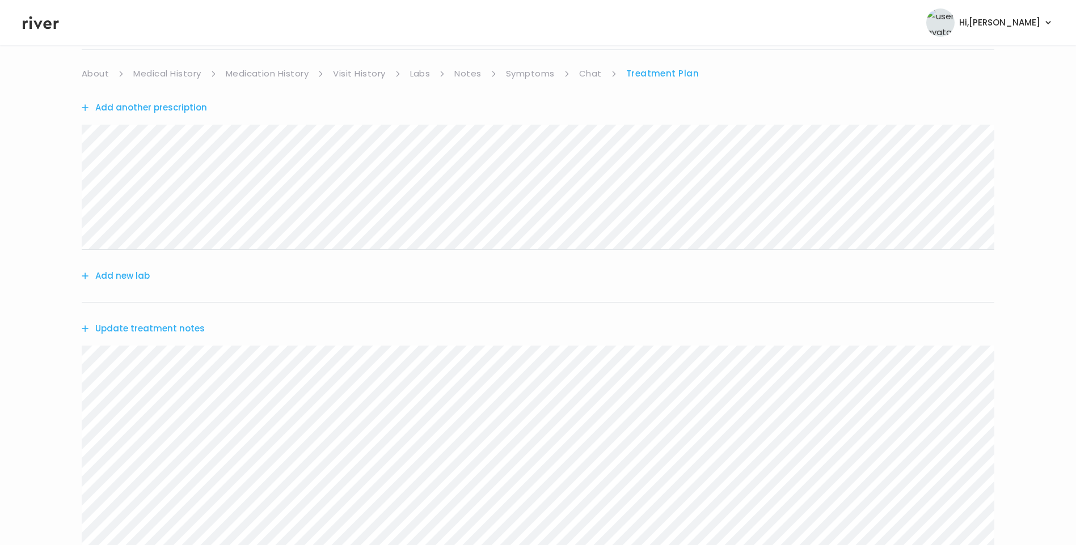
click at [188, 327] on button "Update treatment notes" at bounding box center [143, 329] width 123 height 16
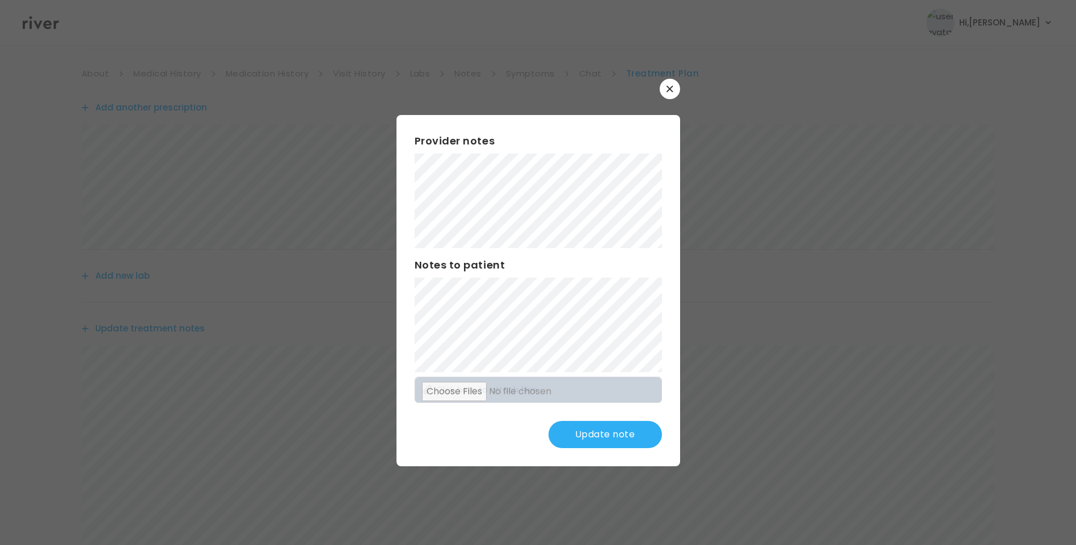
click at [602, 436] on button "Update note" at bounding box center [604, 434] width 113 height 27
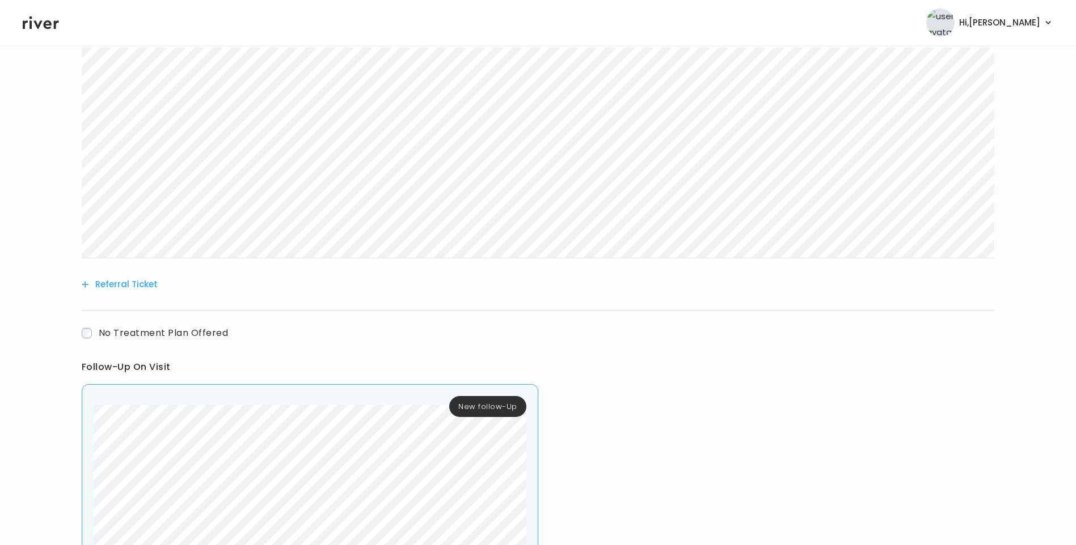
scroll to position [221, 0]
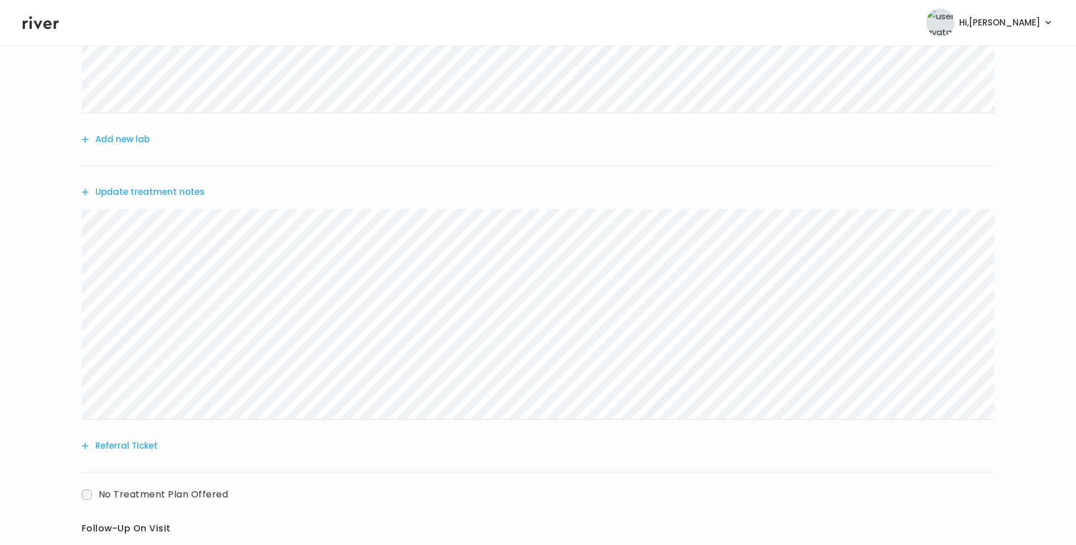
click at [177, 197] on button "Update treatment notes" at bounding box center [143, 192] width 123 height 16
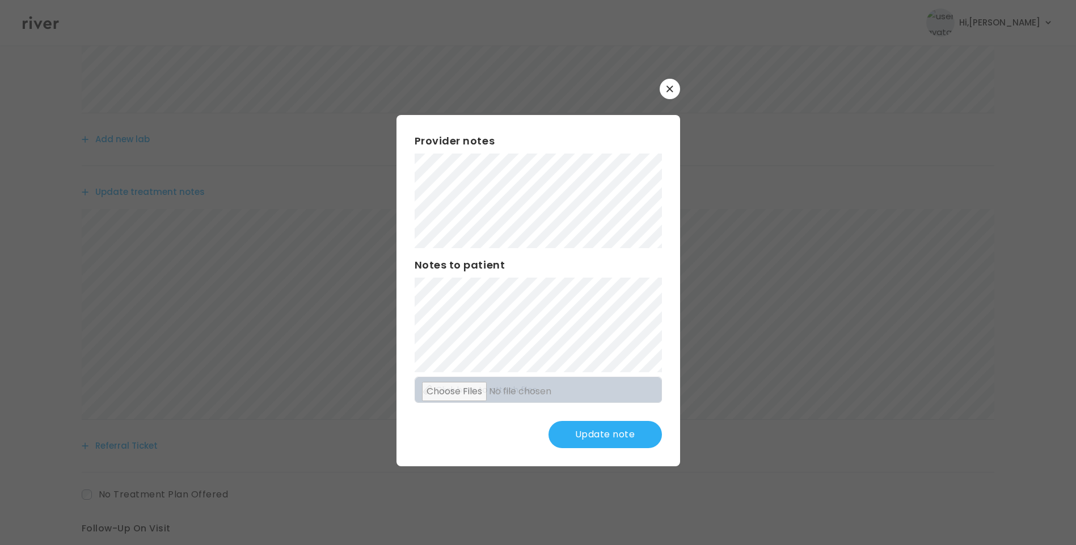
click at [633, 431] on button "Update note" at bounding box center [604, 434] width 113 height 27
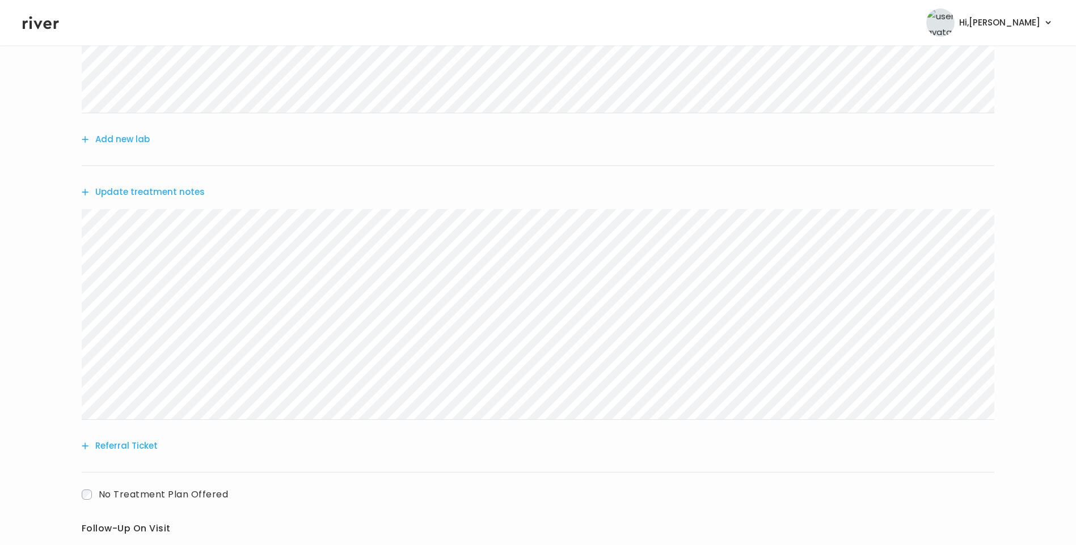
click at [167, 189] on button "Update treatment notes" at bounding box center [143, 192] width 123 height 16
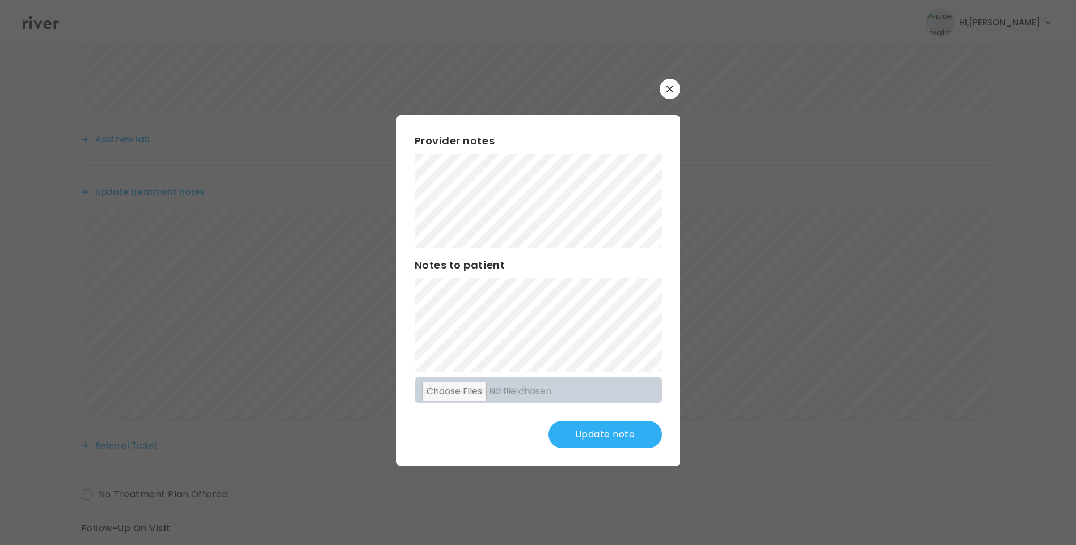
click at [609, 430] on button "Update note" at bounding box center [604, 434] width 113 height 27
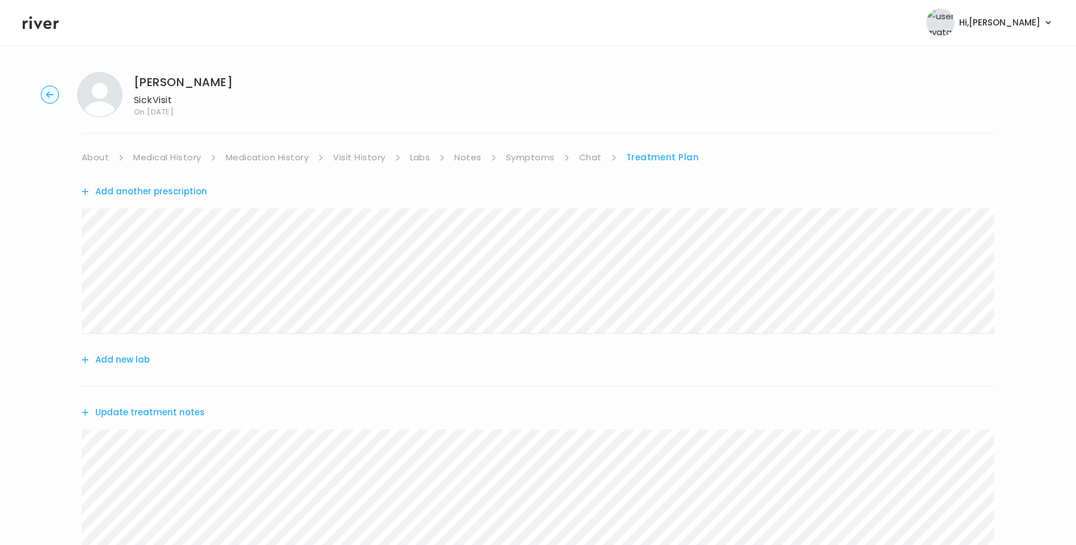
scroll to position [0, 0]
click at [174, 191] on button "Add another prescription" at bounding box center [144, 192] width 125 height 16
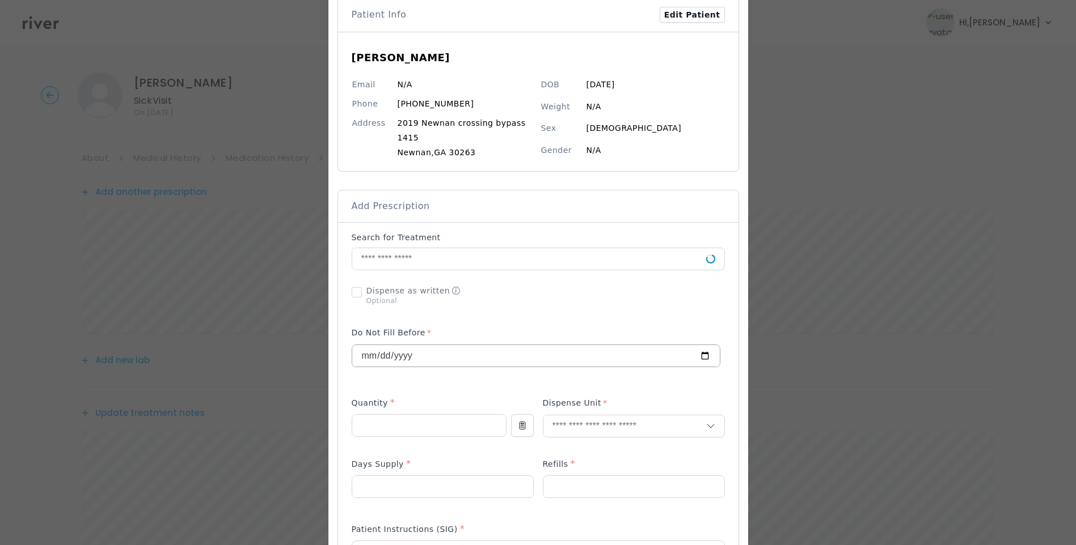
scroll to position [170, 0]
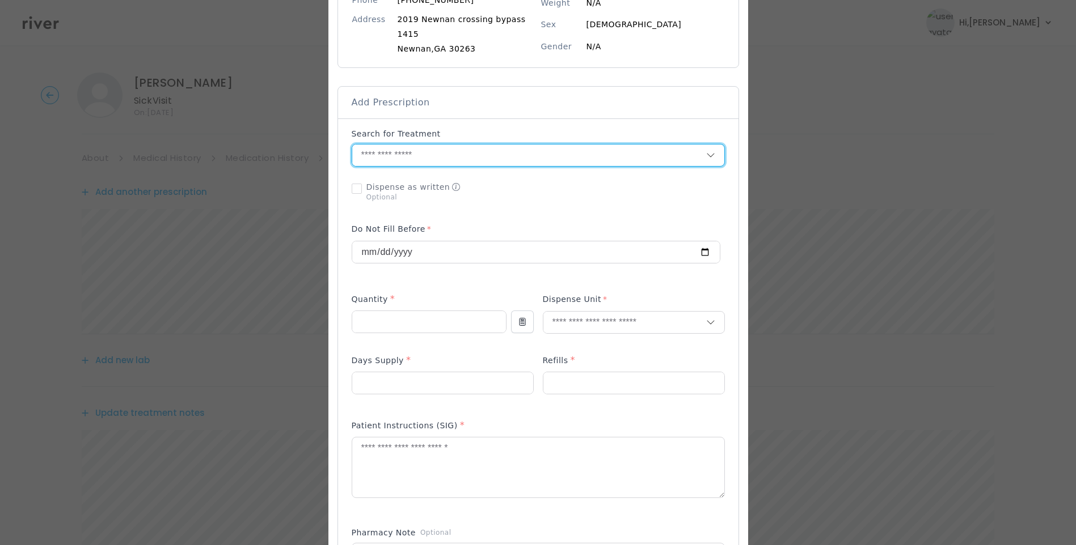
click at [382, 149] on input "text" at bounding box center [529, 156] width 354 height 22
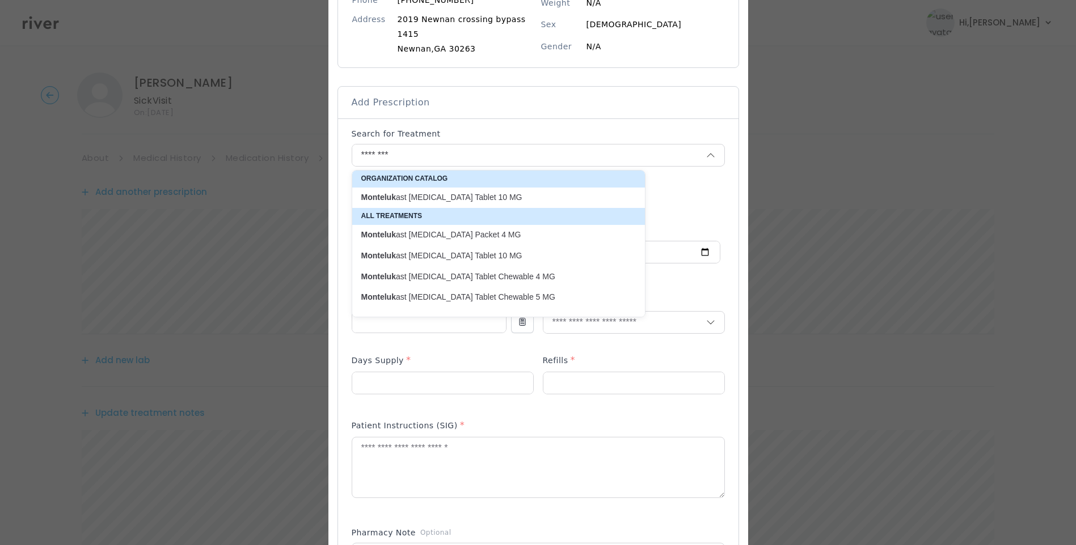
click at [492, 198] on p "Monteluk ast Sodium Oral Tablet 10 MG" at bounding box center [491, 197] width 261 height 11
type input "**********"
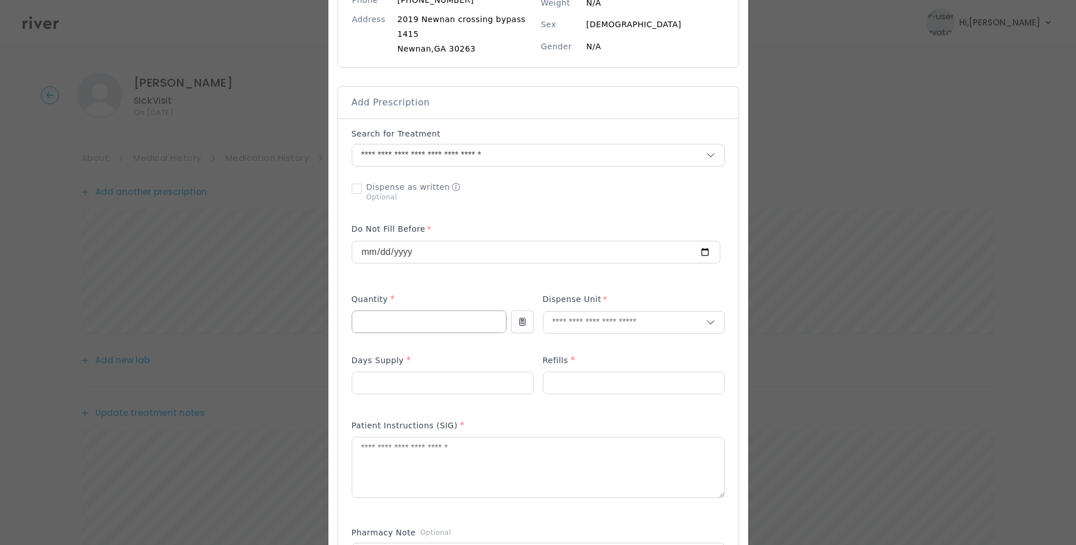
click at [403, 318] on input "number" at bounding box center [429, 322] width 154 height 22
type input "**"
type input "****"
click at [563, 349] on p "Tablet" at bounding box center [633, 347] width 149 height 16
click at [558, 379] on input "number" at bounding box center [633, 384] width 181 height 22
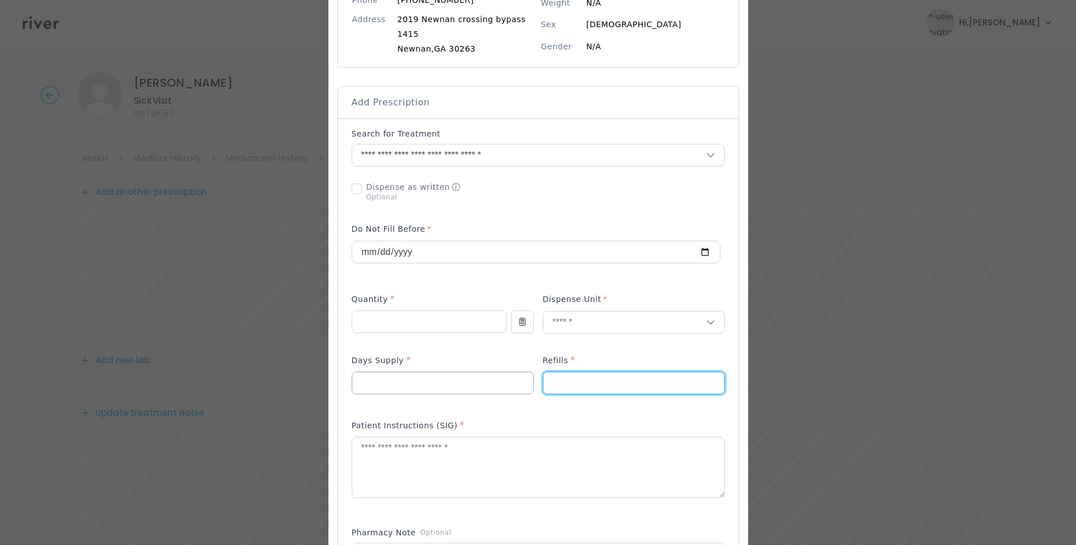
type input "*"
click at [451, 378] on input "number" at bounding box center [442, 384] width 181 height 22
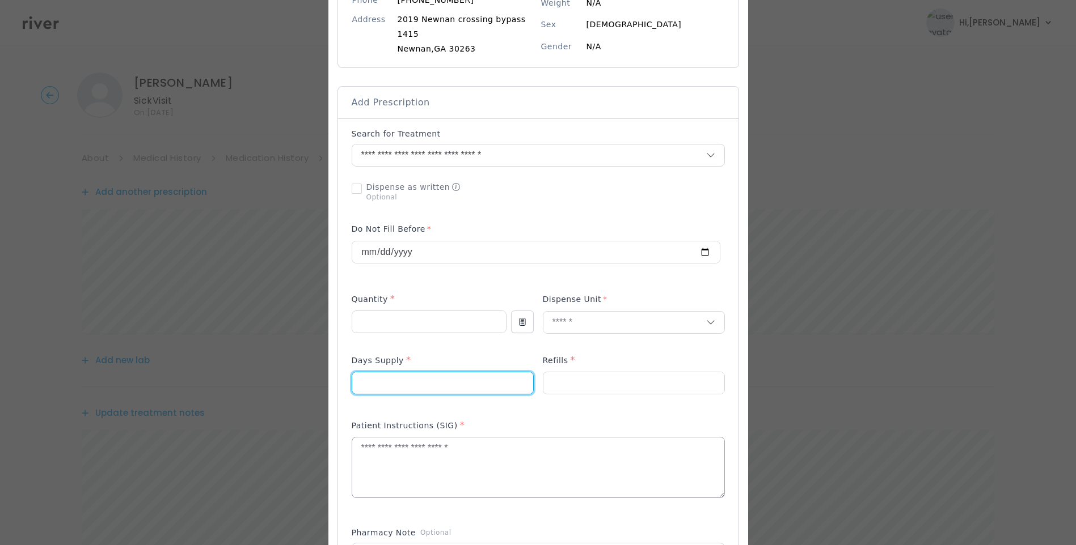
type input "**"
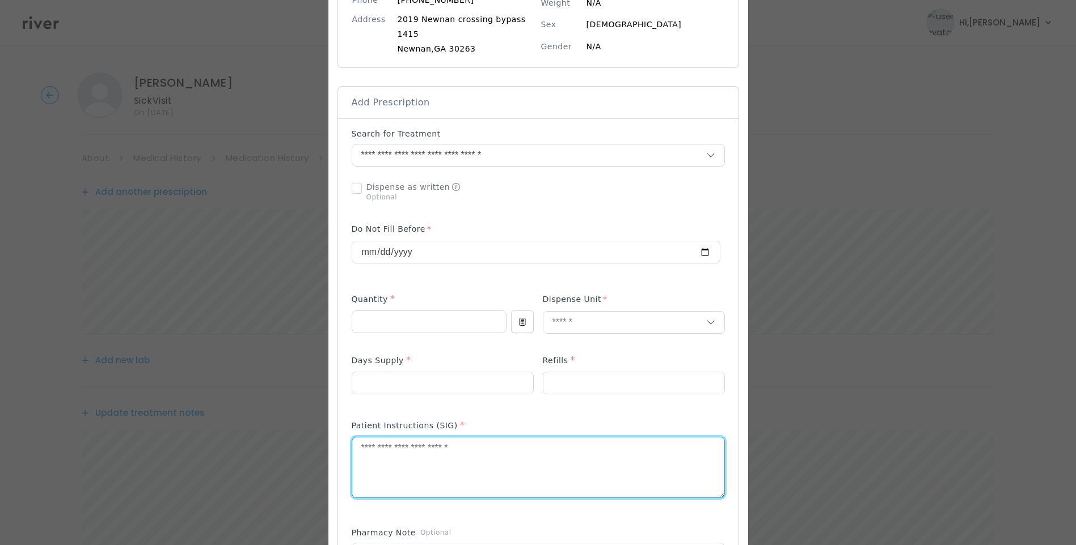
click at [438, 475] on textarea at bounding box center [538, 468] width 372 height 60
type textarea "**********"
click at [397, 511] on div "Patient Instructions (SIG) *" at bounding box center [538, 464] width 373 height 101
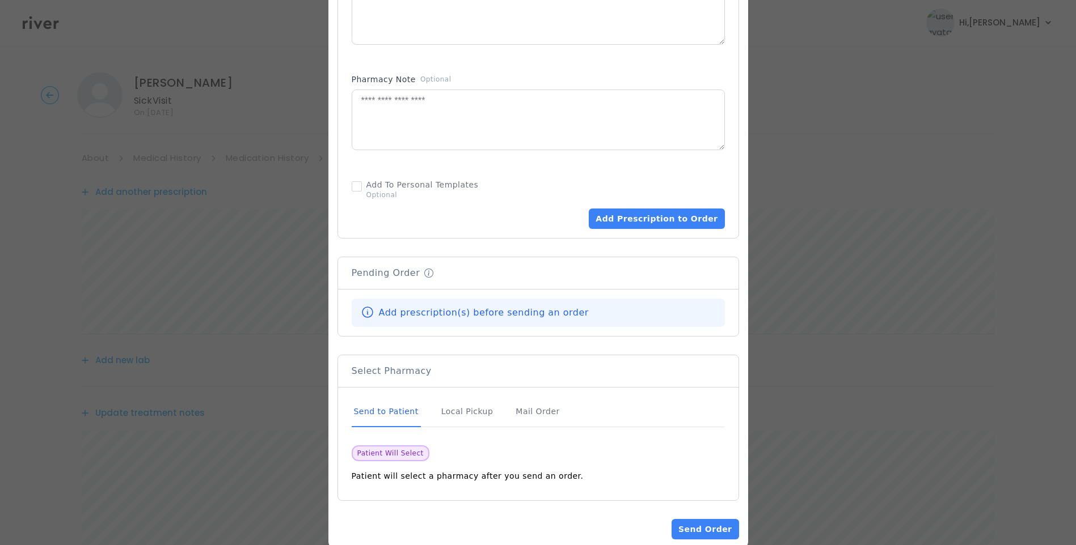
click at [391, 411] on div "Send to Patient" at bounding box center [386, 412] width 69 height 31
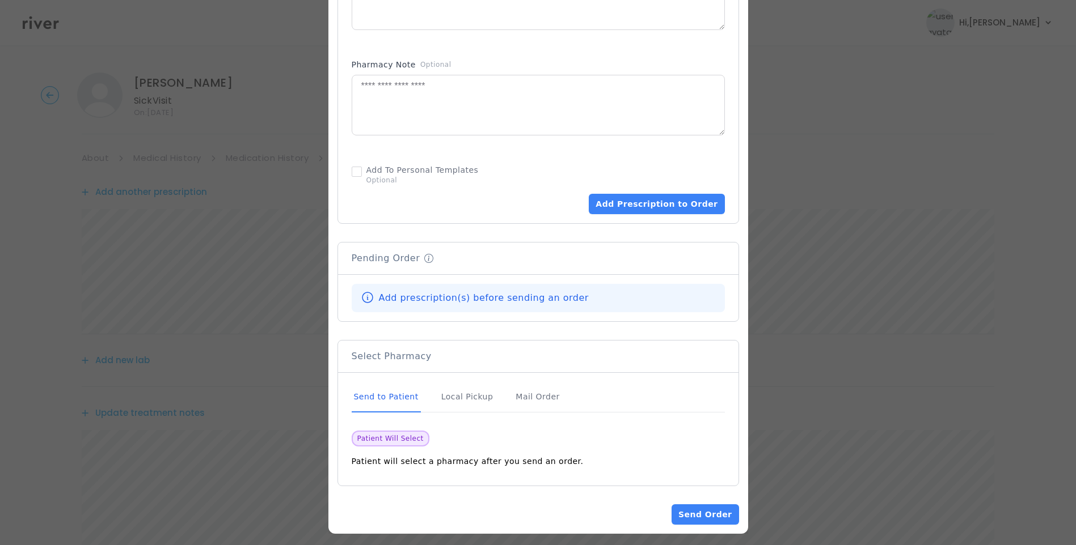
scroll to position [645, 0]
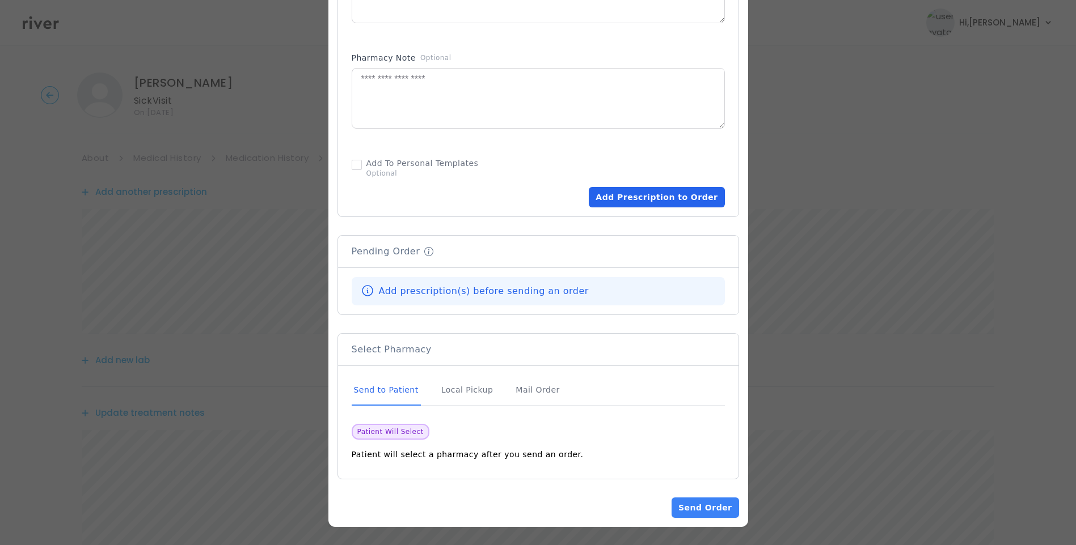
click at [633, 202] on button "Add Prescription to Order" at bounding box center [657, 197] width 136 height 20
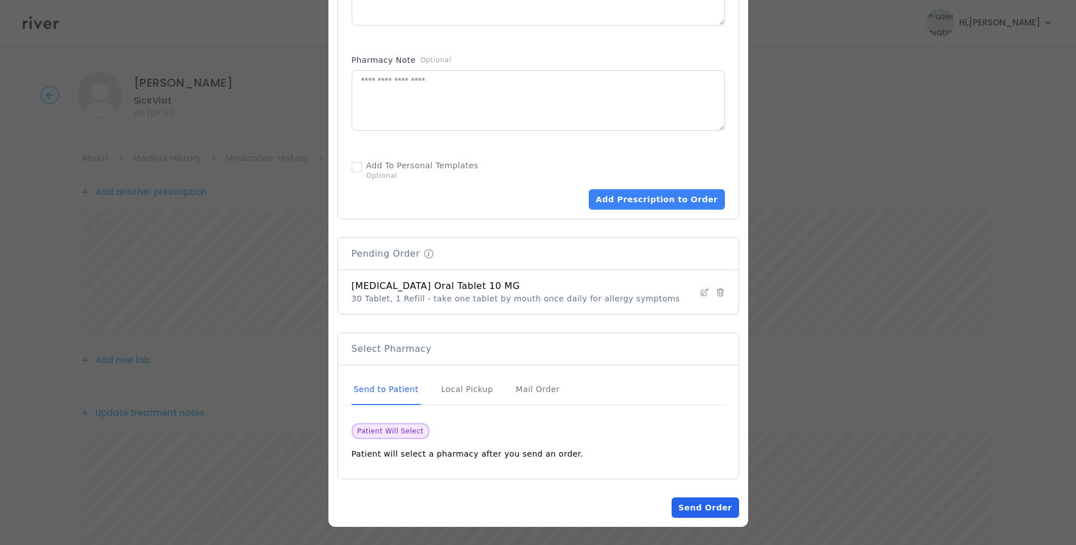
click at [700, 502] on button "Send Order" at bounding box center [704, 508] width 67 height 20
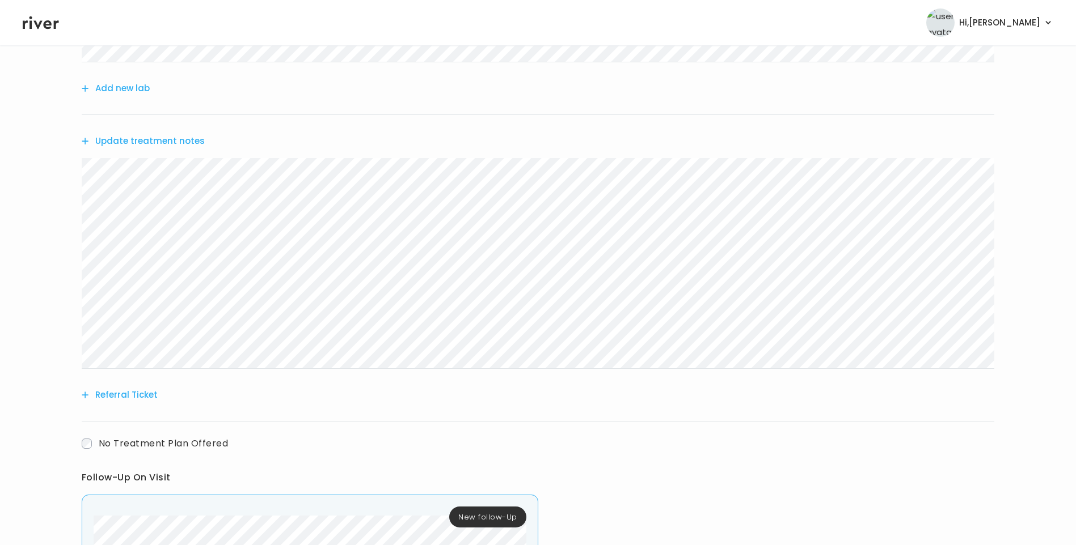
scroll to position [340, 0]
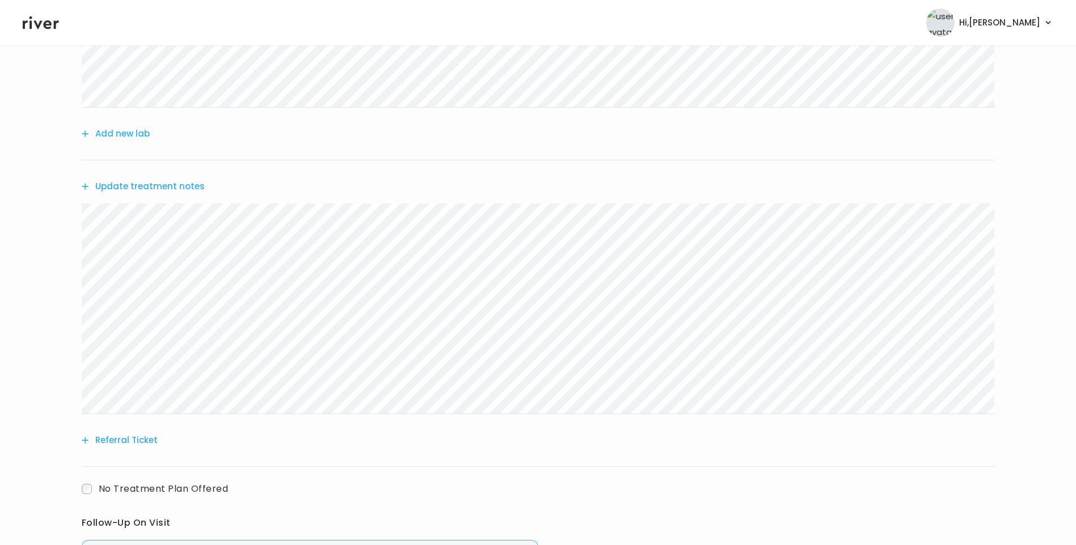
click at [177, 191] on button "Update treatment notes" at bounding box center [143, 187] width 123 height 16
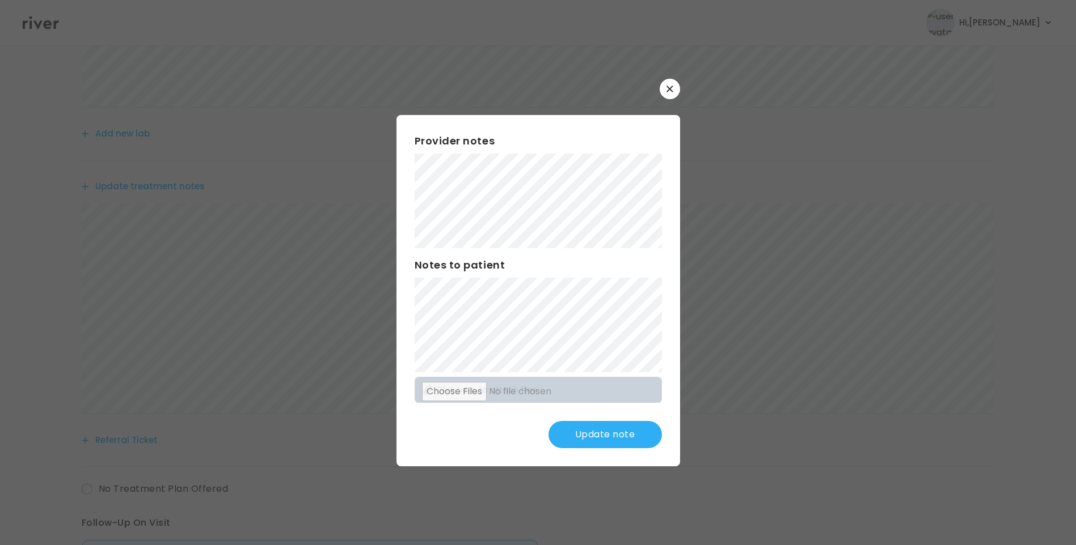
click at [607, 437] on button "Update note" at bounding box center [604, 434] width 113 height 27
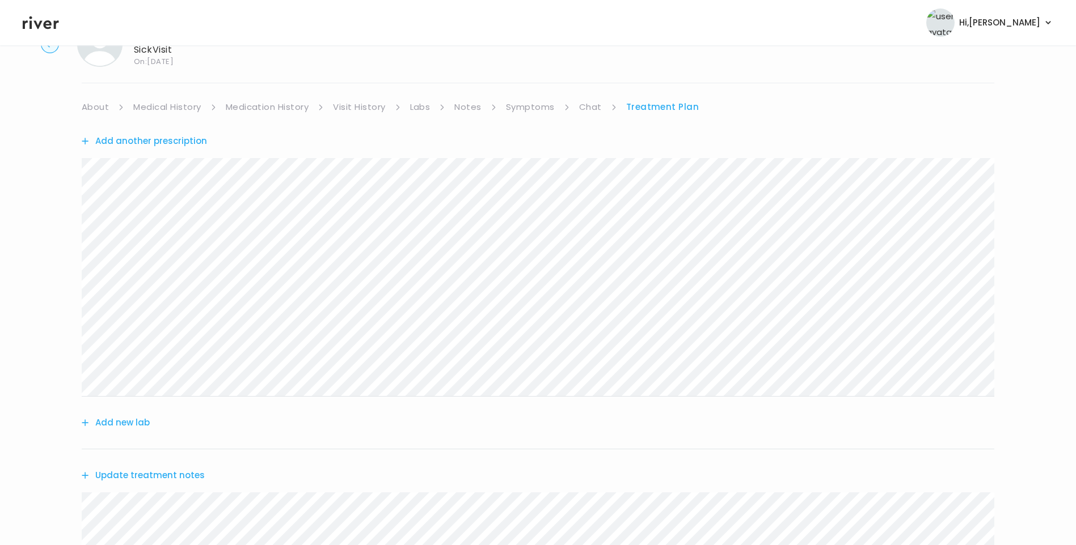
scroll to position [0, 0]
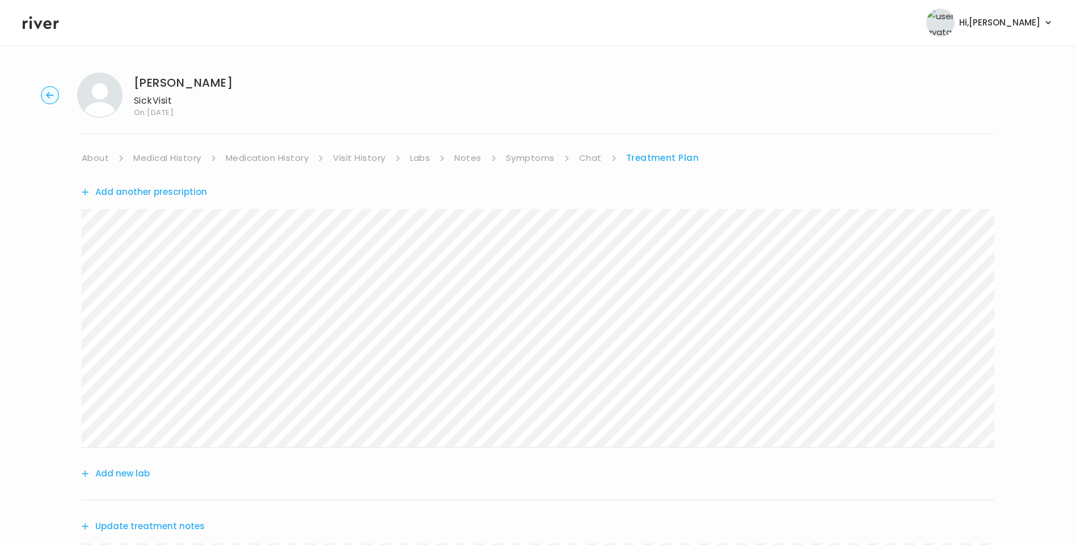
click at [587, 156] on link "Chat" at bounding box center [590, 158] width 23 height 16
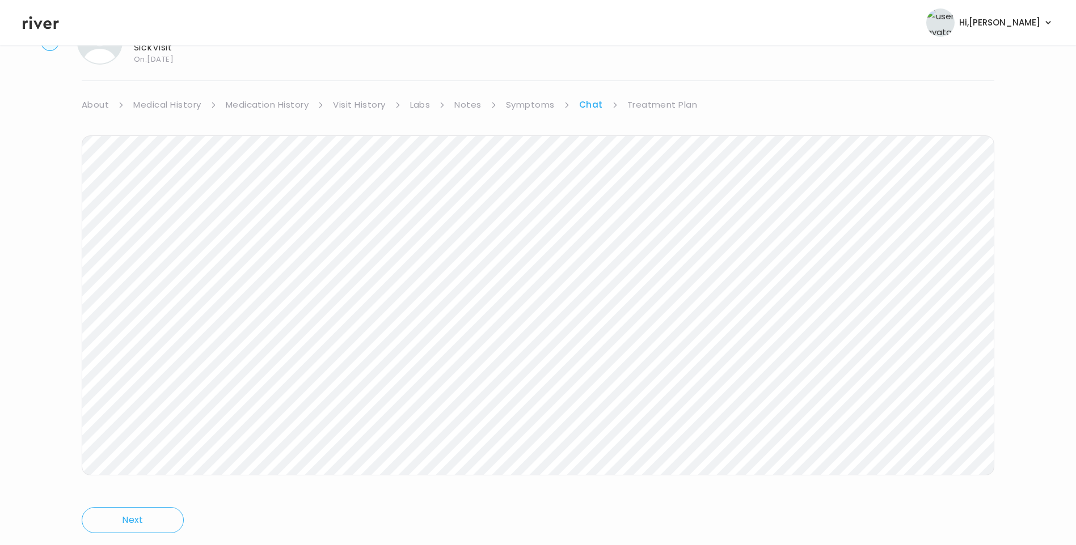
scroll to position [84, 0]
drag, startPoint x: 530, startPoint y: 74, endPoint x: 545, endPoint y: 78, distance: 15.3
click at [531, 74] on link "Symptoms" at bounding box center [530, 74] width 49 height 16
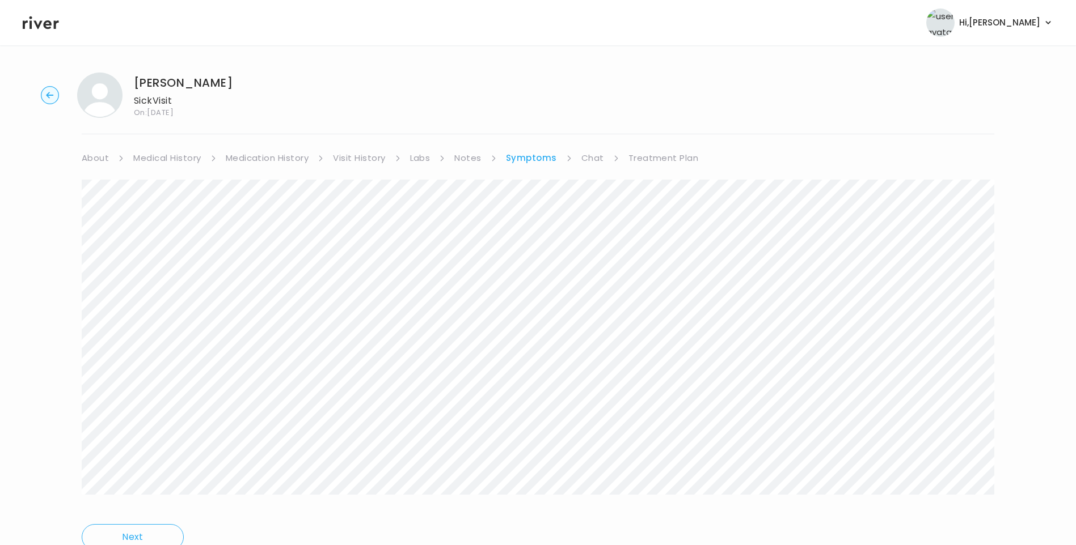
click at [589, 156] on link "Chat" at bounding box center [592, 158] width 23 height 16
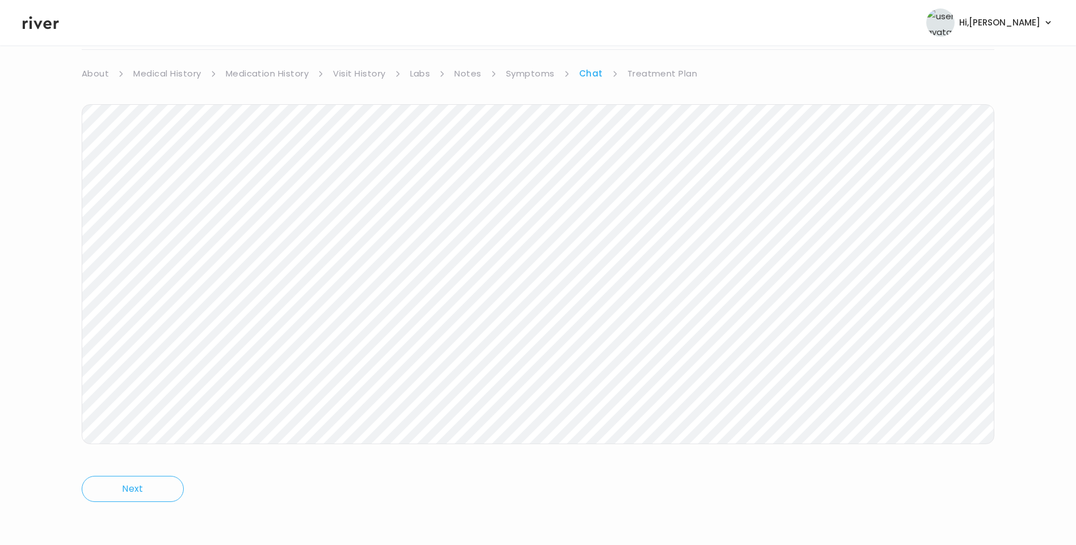
click at [659, 69] on link "Treatment Plan" at bounding box center [662, 74] width 70 height 16
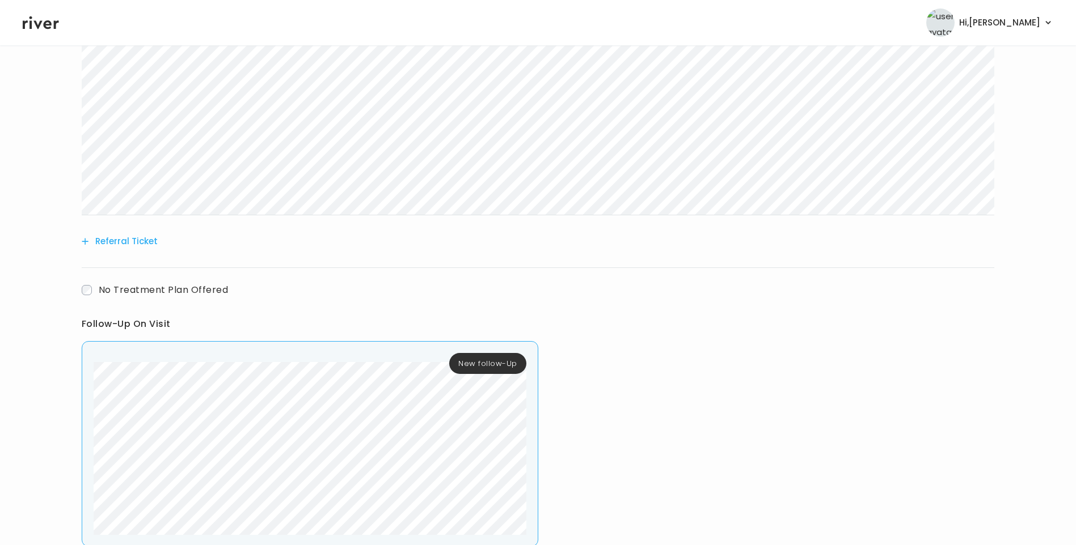
scroll to position [618, 0]
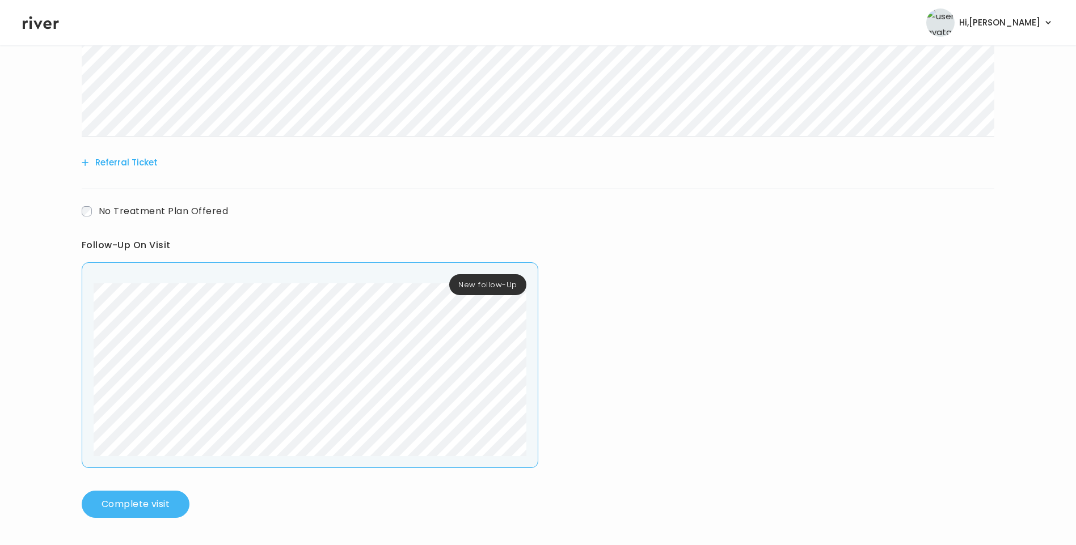
click at [171, 493] on button "Complete visit" at bounding box center [136, 504] width 108 height 27
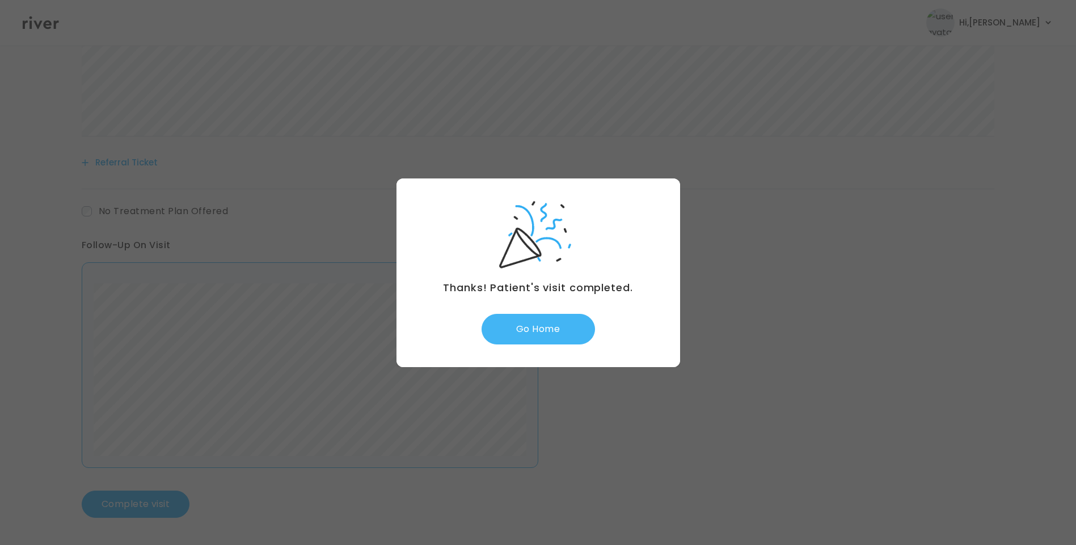
click at [540, 323] on button "Go Home" at bounding box center [537, 329] width 113 height 31
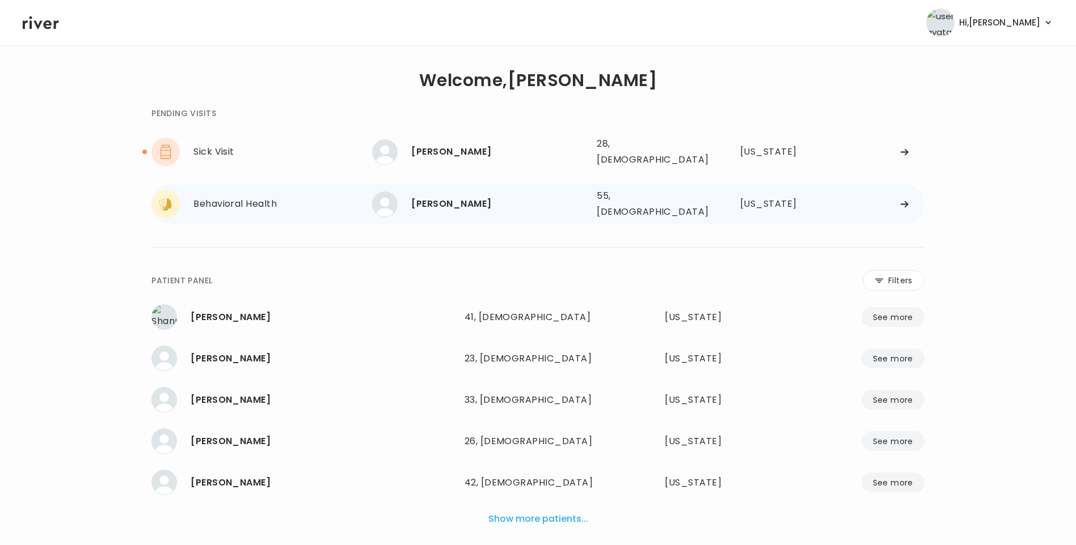
click at [463, 200] on div "[PERSON_NAME]" at bounding box center [499, 204] width 176 height 16
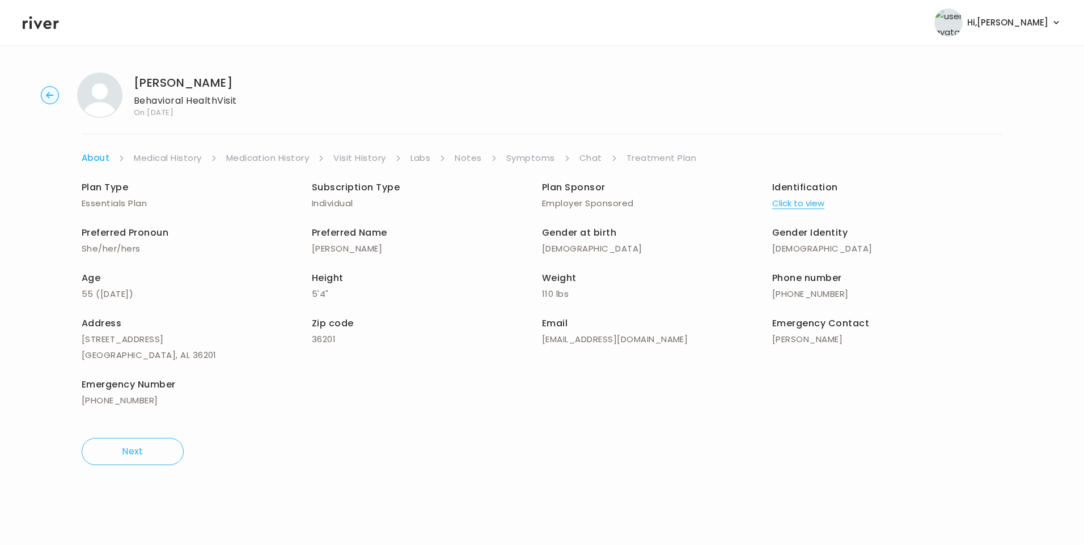
drag, startPoint x: 50, startPoint y: 25, endPoint x: 66, endPoint y: 32, distance: 17.5
click at [50, 25] on icon at bounding box center [41, 22] width 36 height 13
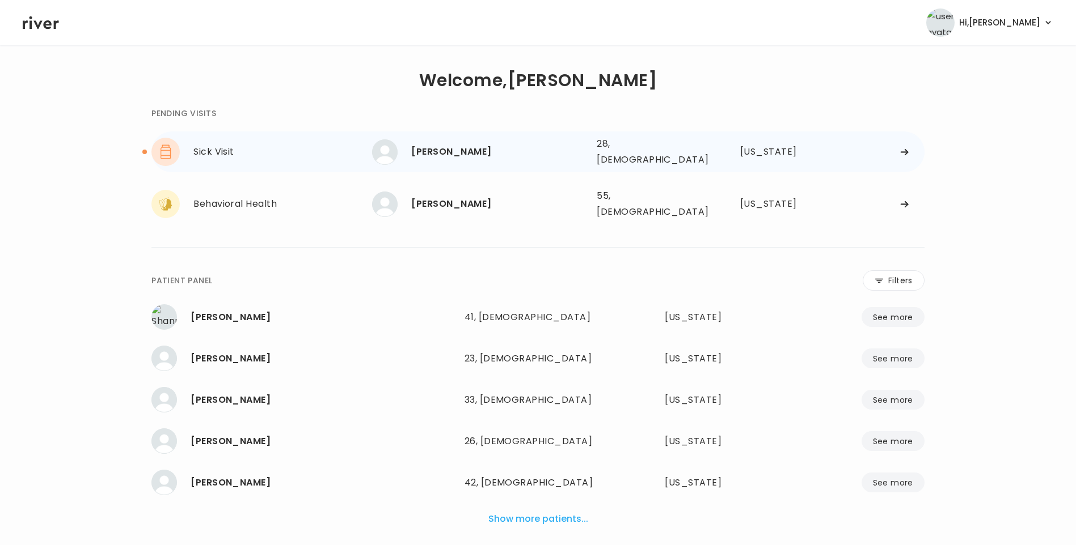
click at [456, 153] on div "[PERSON_NAME]" at bounding box center [499, 152] width 176 height 16
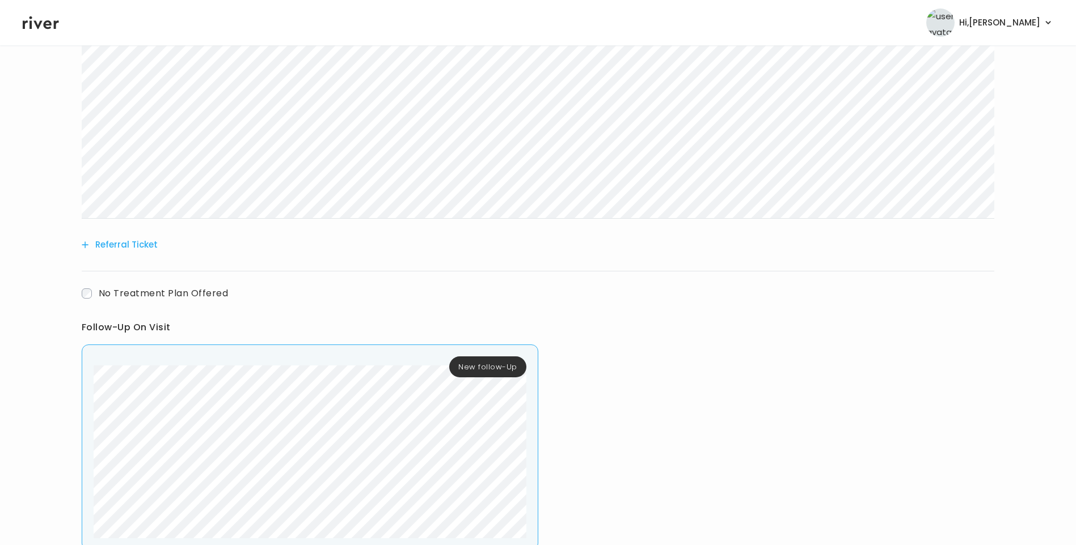
scroll to position [618, 0]
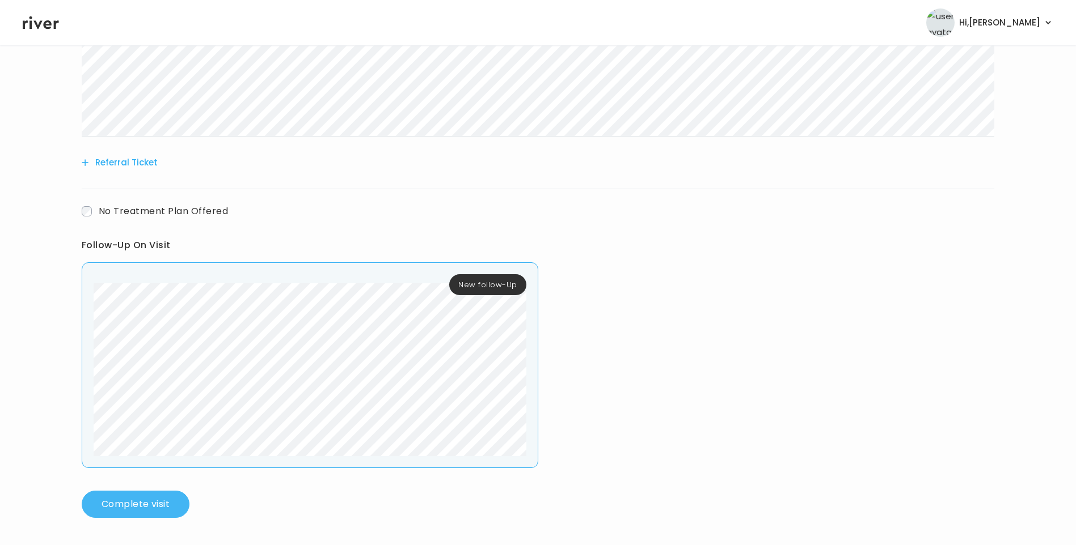
click at [175, 495] on button "Complete visit" at bounding box center [136, 504] width 108 height 27
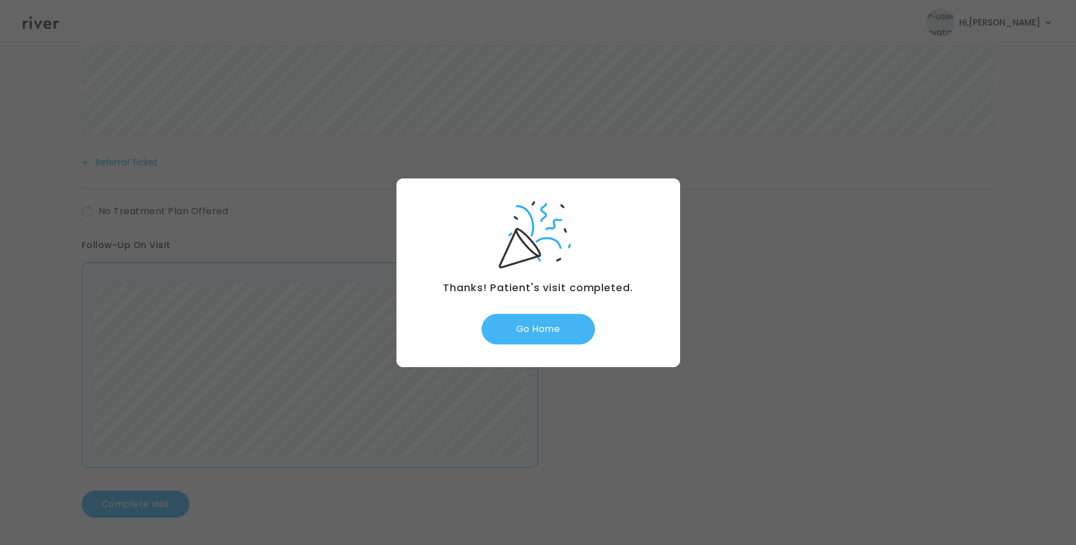
click at [538, 334] on button "Go Home" at bounding box center [537, 329] width 113 height 31
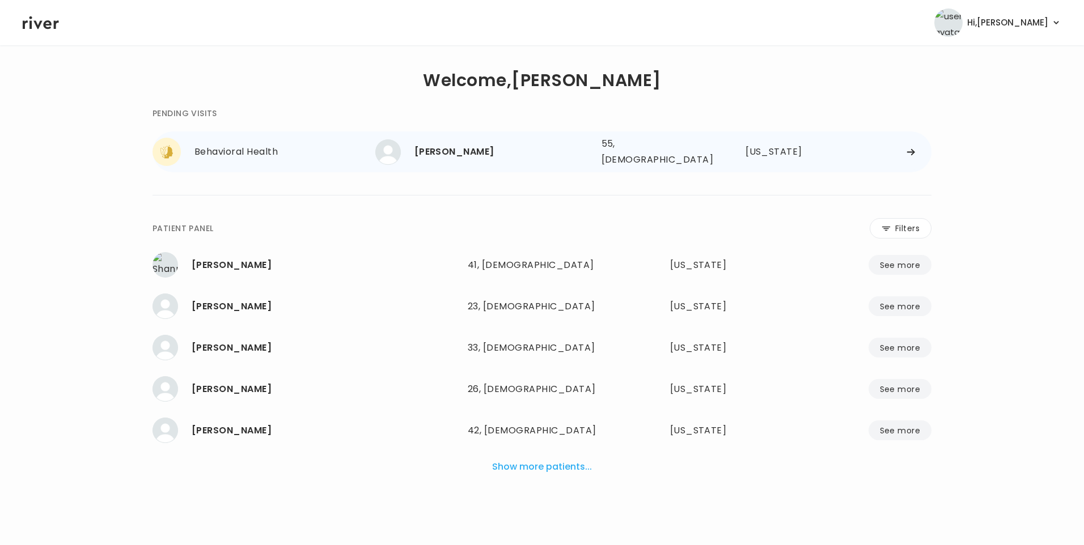
click at [489, 146] on div "[PERSON_NAME]" at bounding box center [503, 152] width 178 height 16
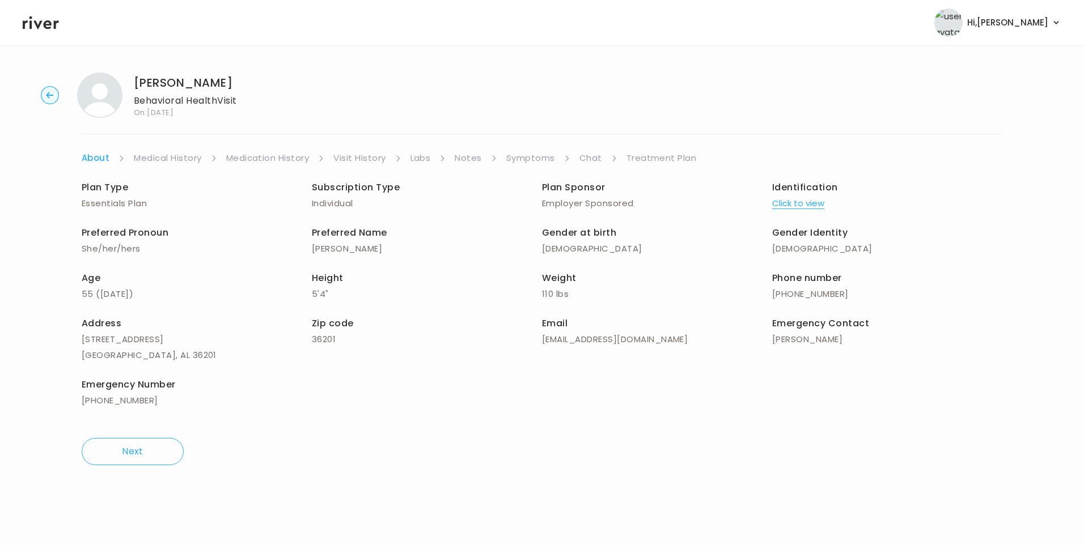
click at [595, 160] on link "Chat" at bounding box center [590, 158] width 23 height 16
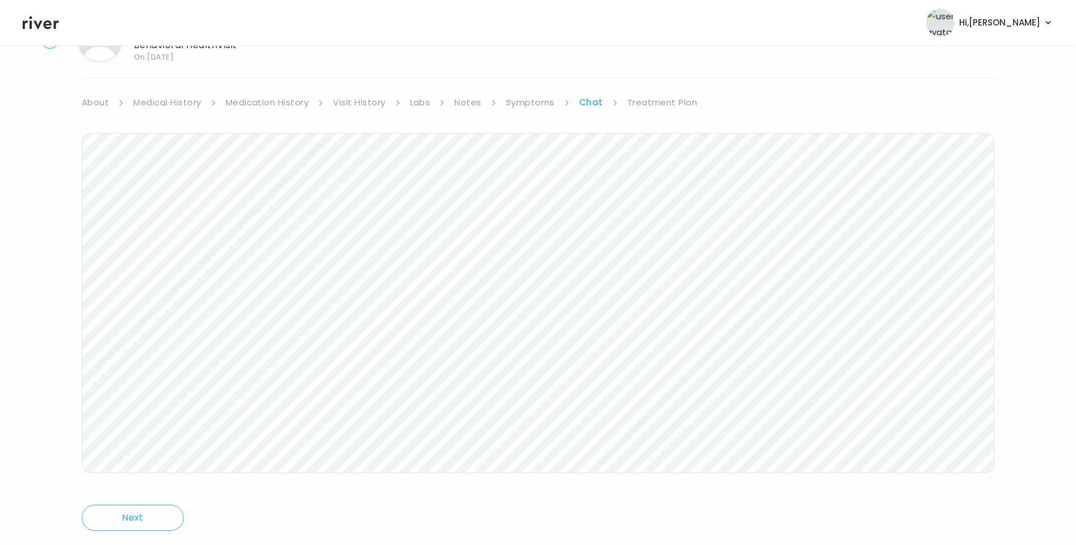
scroll to position [84, 0]
click at [668, 73] on link "Treatment Plan" at bounding box center [662, 74] width 70 height 16
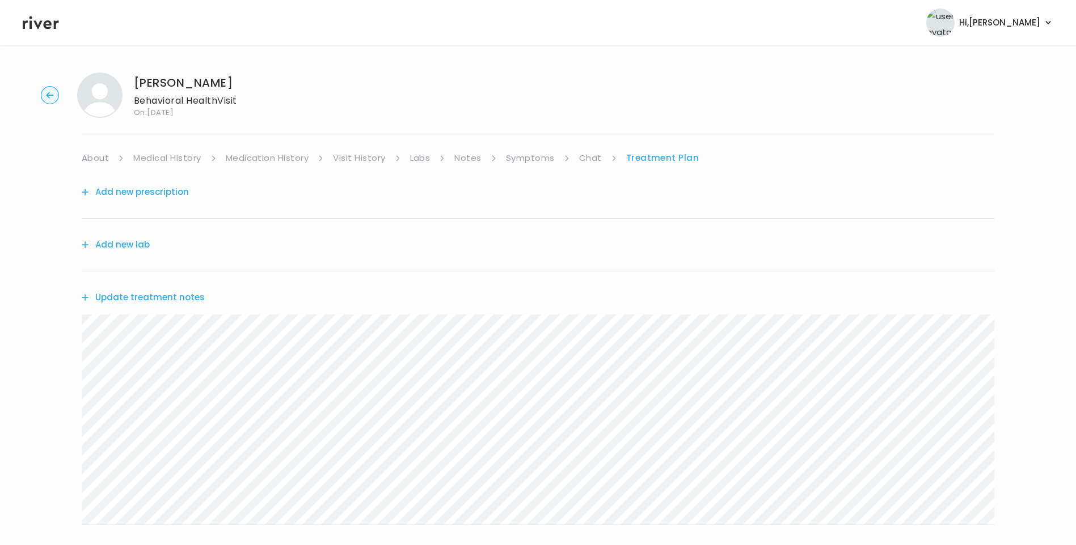
click at [177, 302] on button "Update treatment notes" at bounding box center [143, 298] width 123 height 16
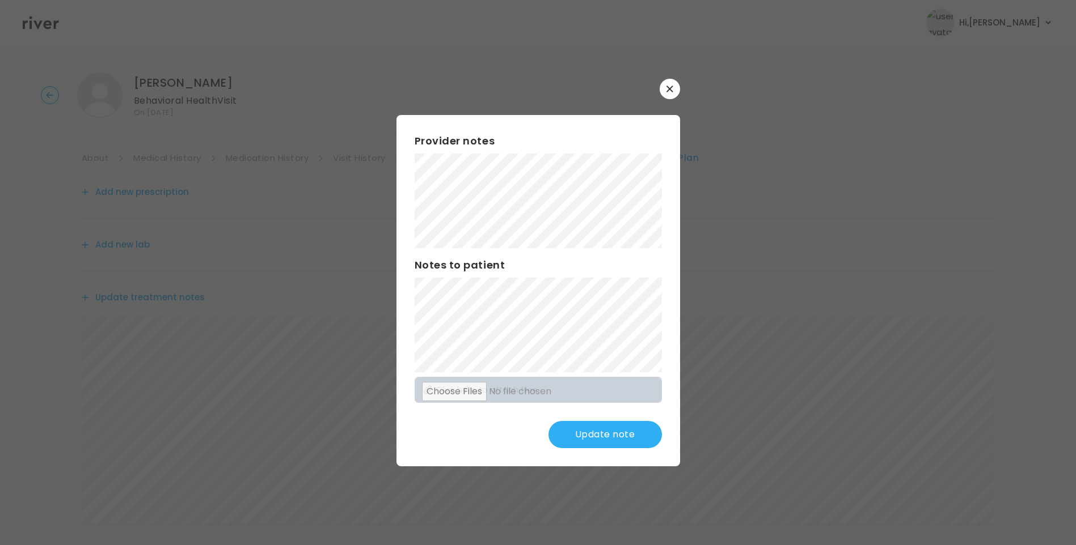
click at [609, 434] on button "Update note" at bounding box center [604, 434] width 113 height 27
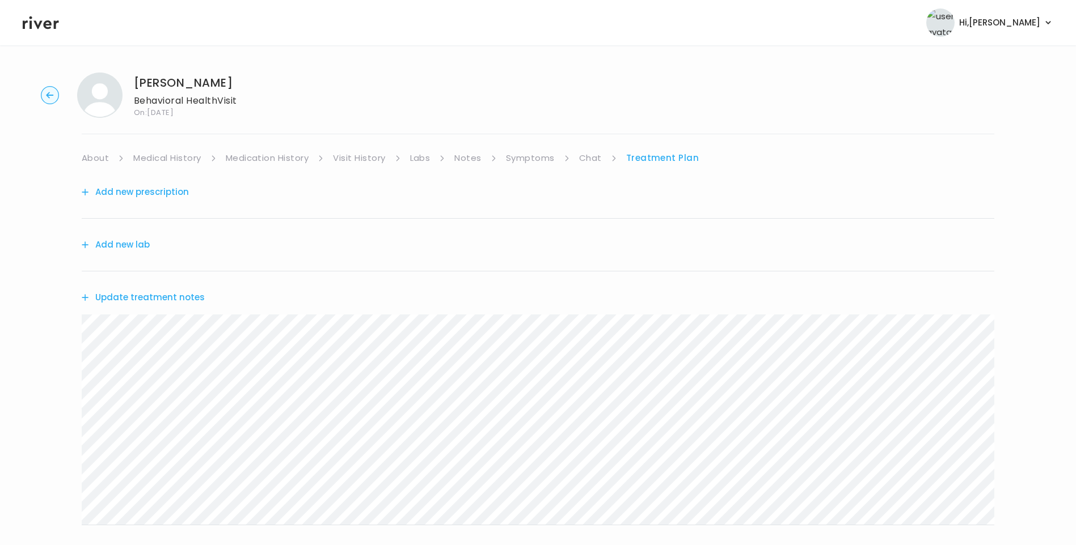
click at [192, 299] on button "Update treatment notes" at bounding box center [143, 298] width 123 height 16
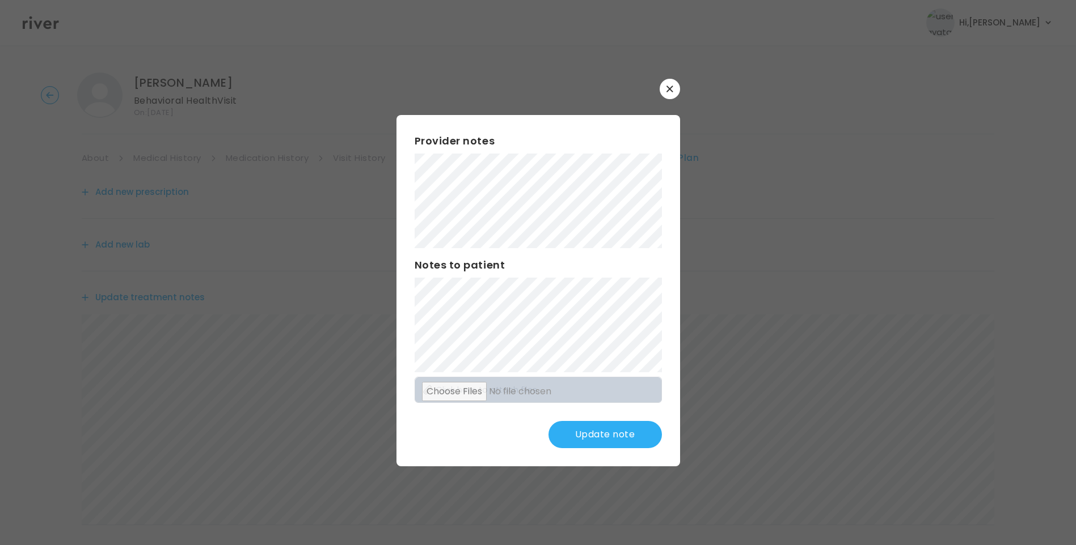
click at [612, 433] on button "Update note" at bounding box center [604, 434] width 113 height 27
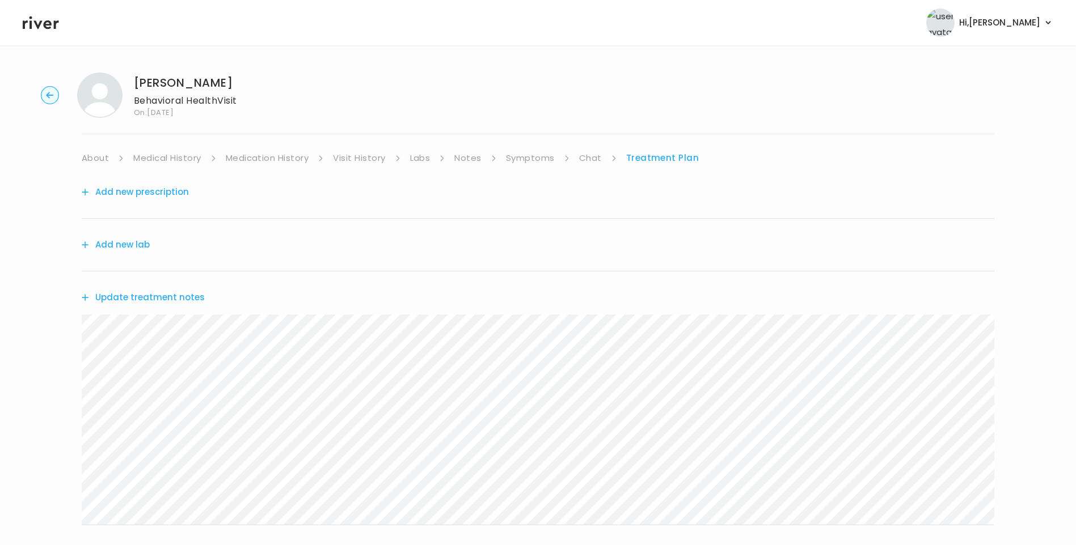
click at [583, 162] on link "Chat" at bounding box center [590, 158] width 23 height 16
click at [662, 165] on link "Treatment Plan" at bounding box center [662, 158] width 70 height 16
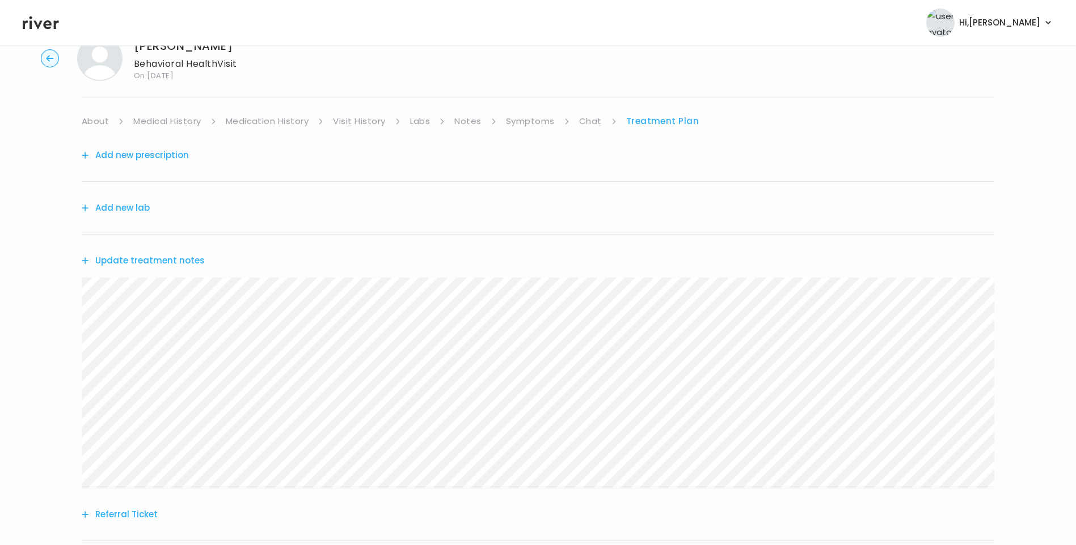
scroll to position [57, 0]
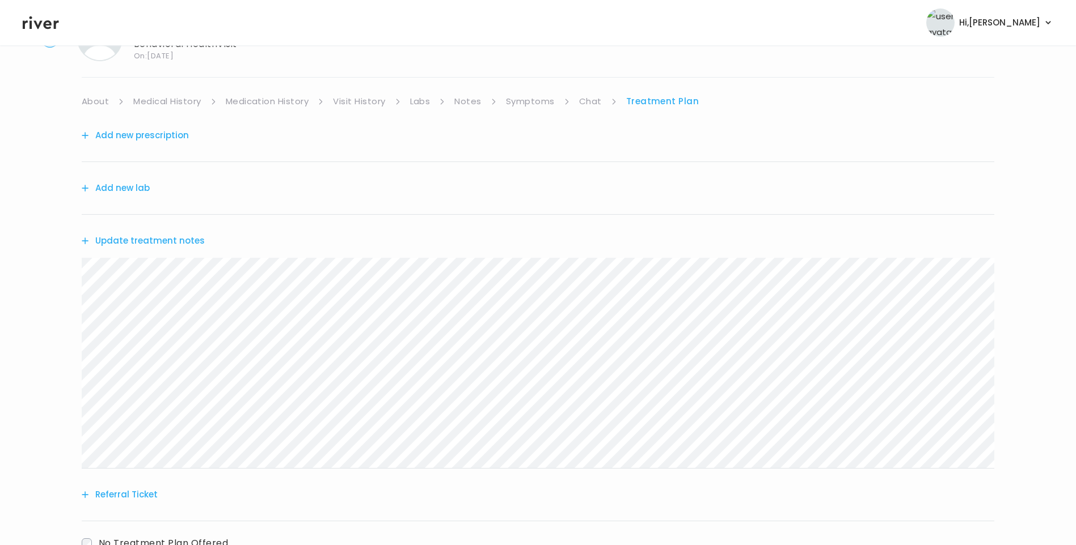
click at [188, 240] on button "Update treatment notes" at bounding box center [143, 241] width 123 height 16
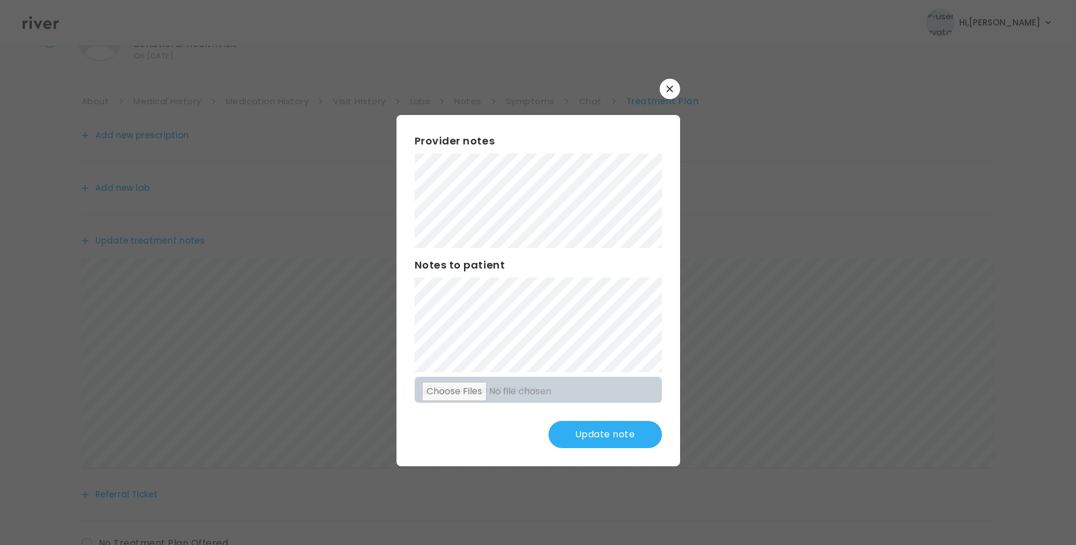
click at [614, 442] on button "Update note" at bounding box center [604, 434] width 113 height 27
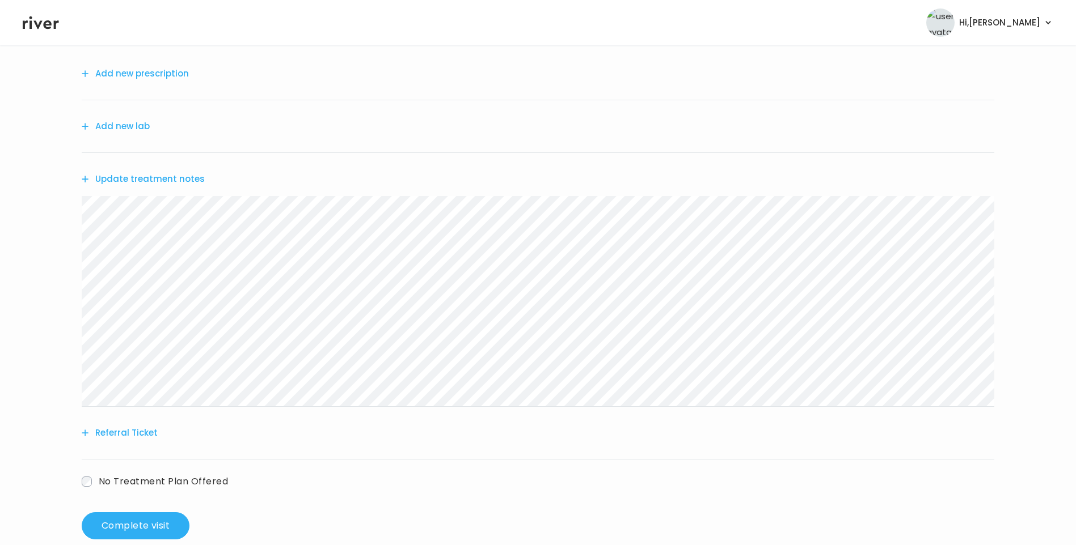
scroll to position [140, 0]
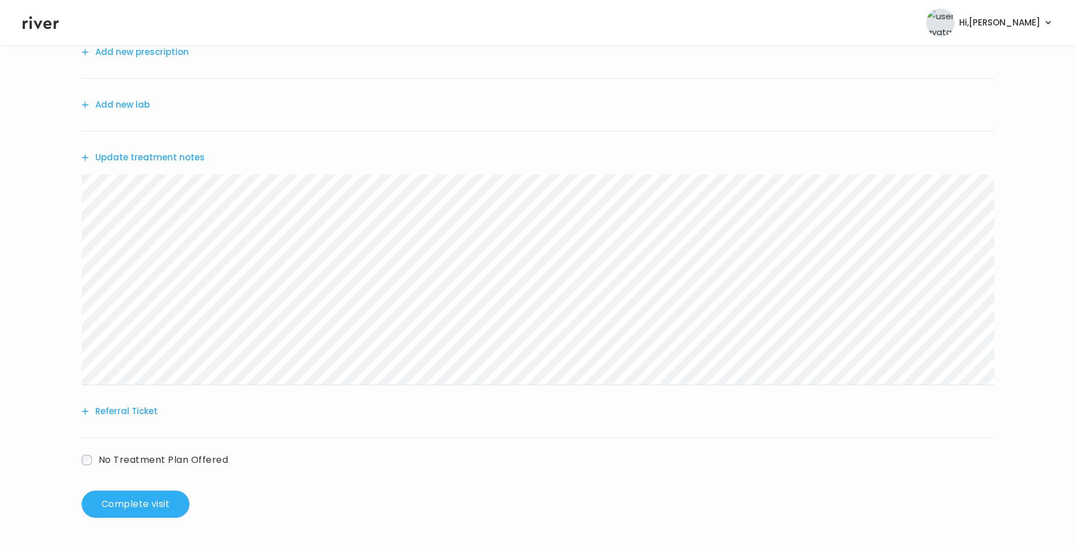
click at [180, 154] on button "Update treatment notes" at bounding box center [143, 158] width 123 height 16
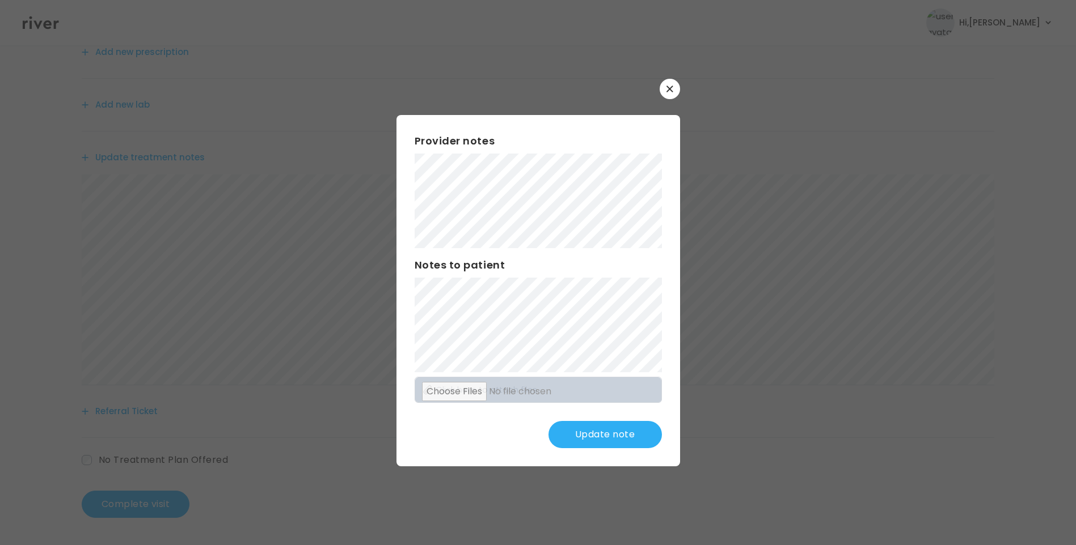
click at [612, 438] on button "Update note" at bounding box center [604, 434] width 113 height 27
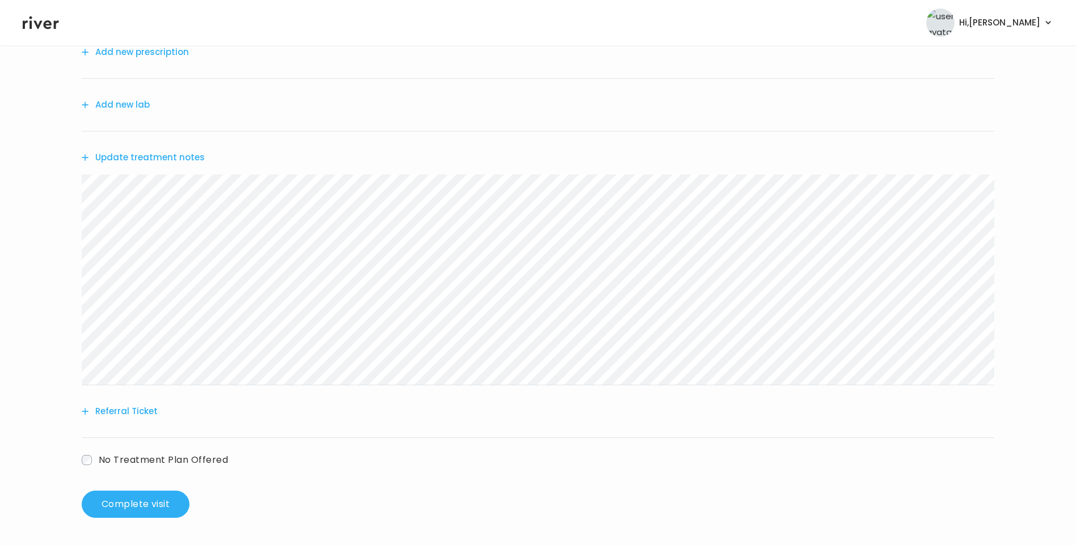
click at [187, 160] on button "Update treatment notes" at bounding box center [143, 158] width 123 height 16
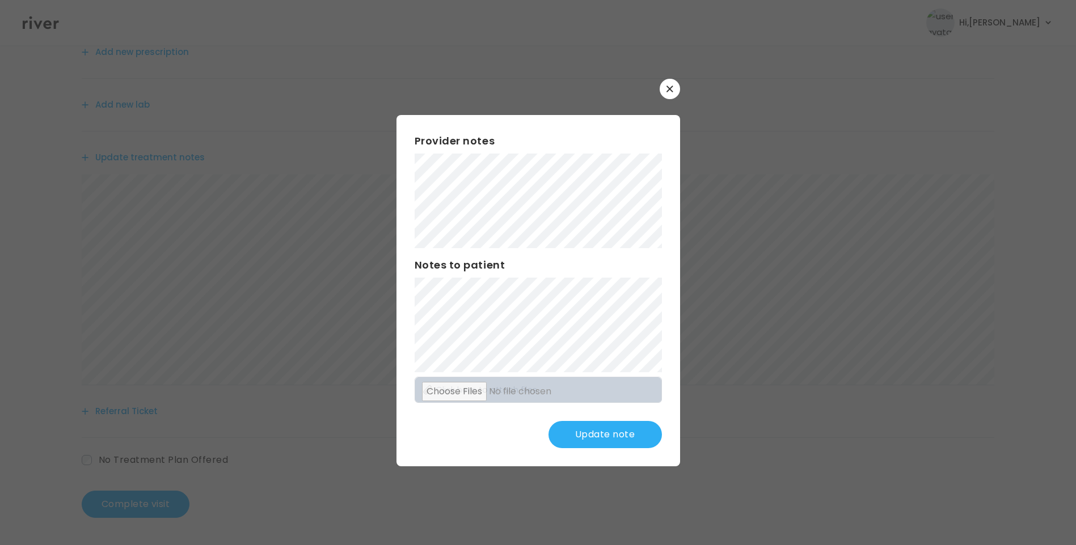
click at [604, 433] on button "Update note" at bounding box center [604, 434] width 113 height 27
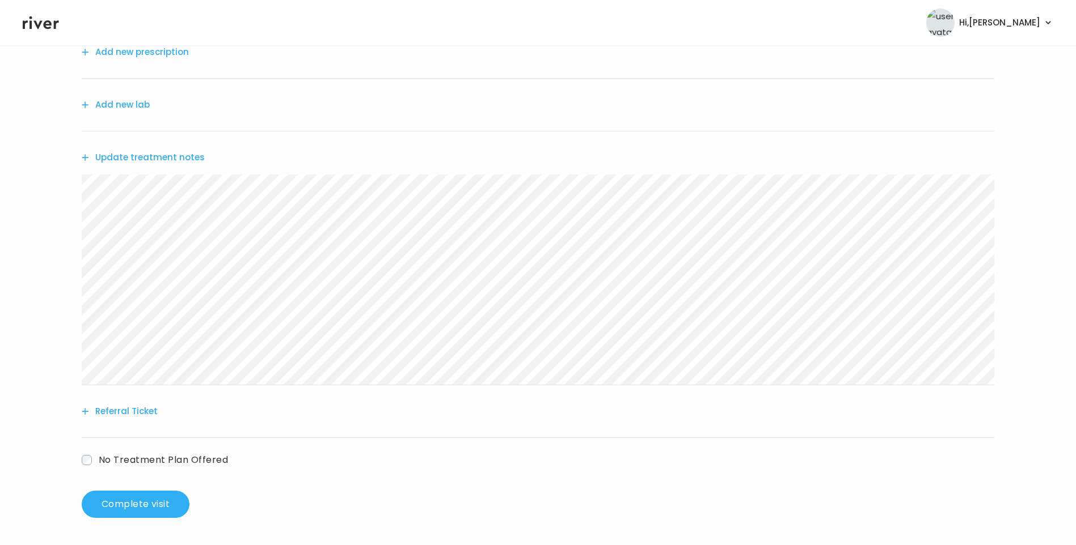
click at [197, 159] on button "Update treatment notes" at bounding box center [143, 158] width 123 height 16
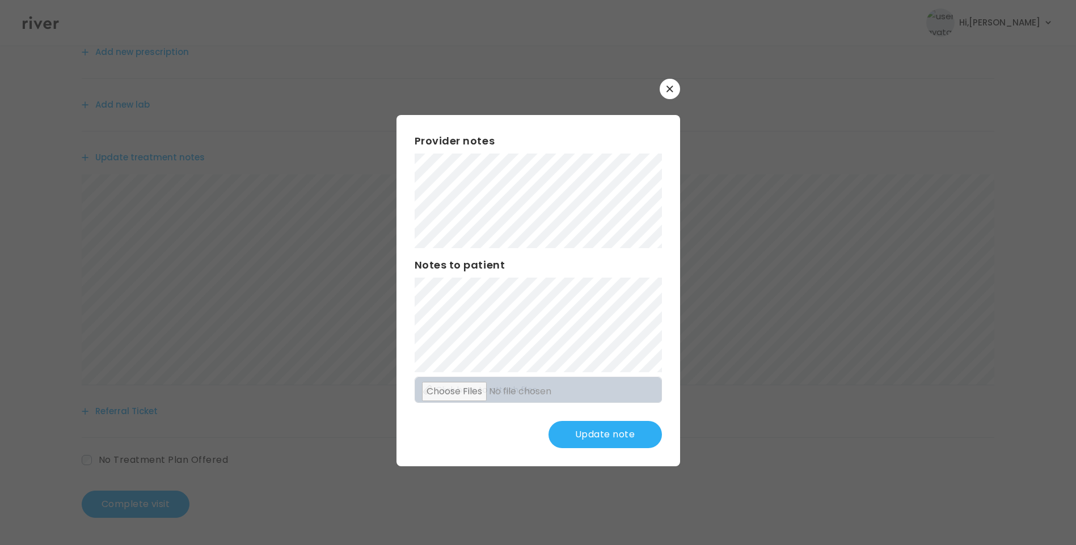
click at [611, 439] on button "Update note" at bounding box center [604, 434] width 113 height 27
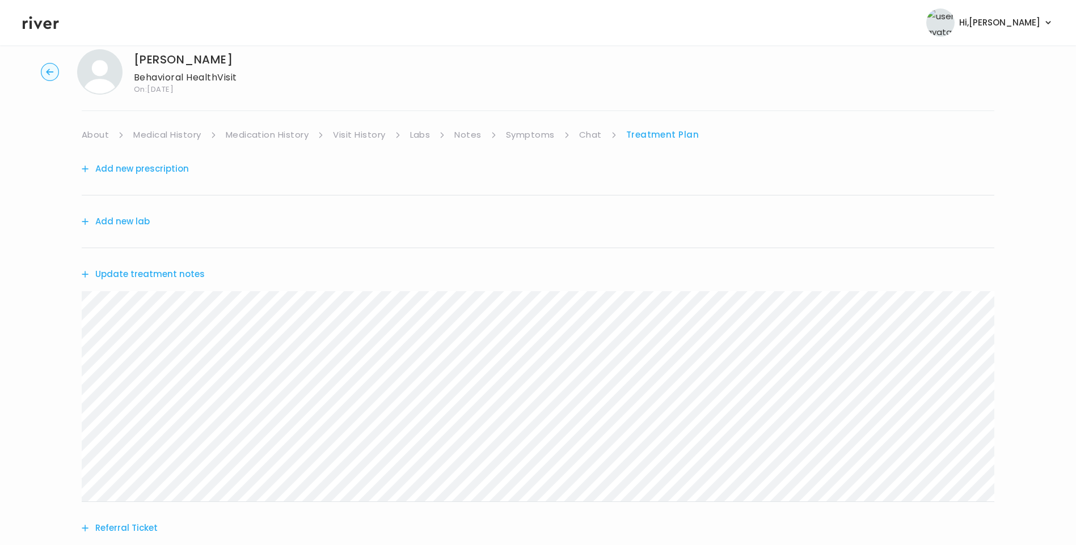
scroll to position [0, 0]
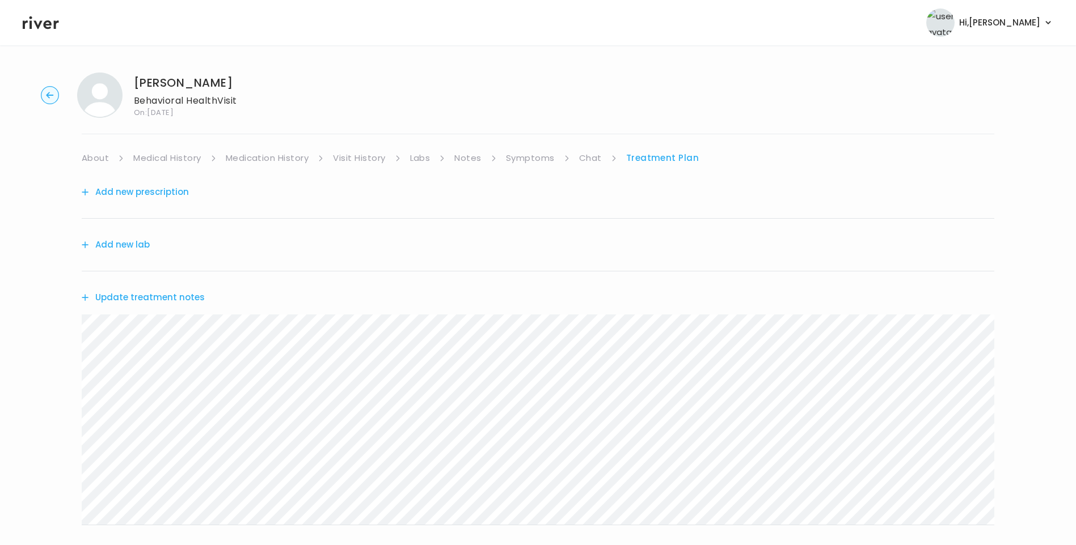
click at [592, 161] on link "Chat" at bounding box center [590, 158] width 23 height 16
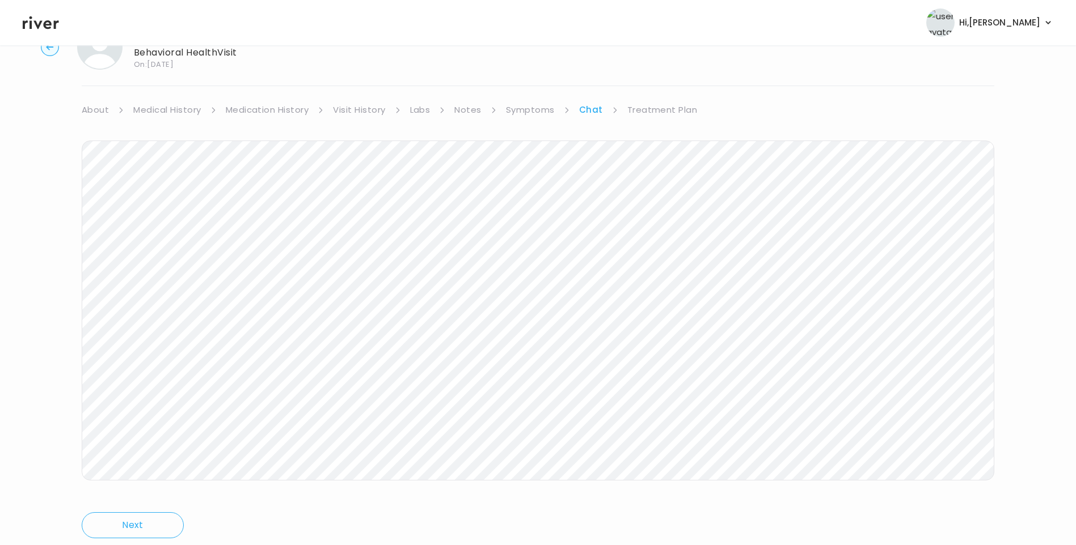
scroll to position [84, 0]
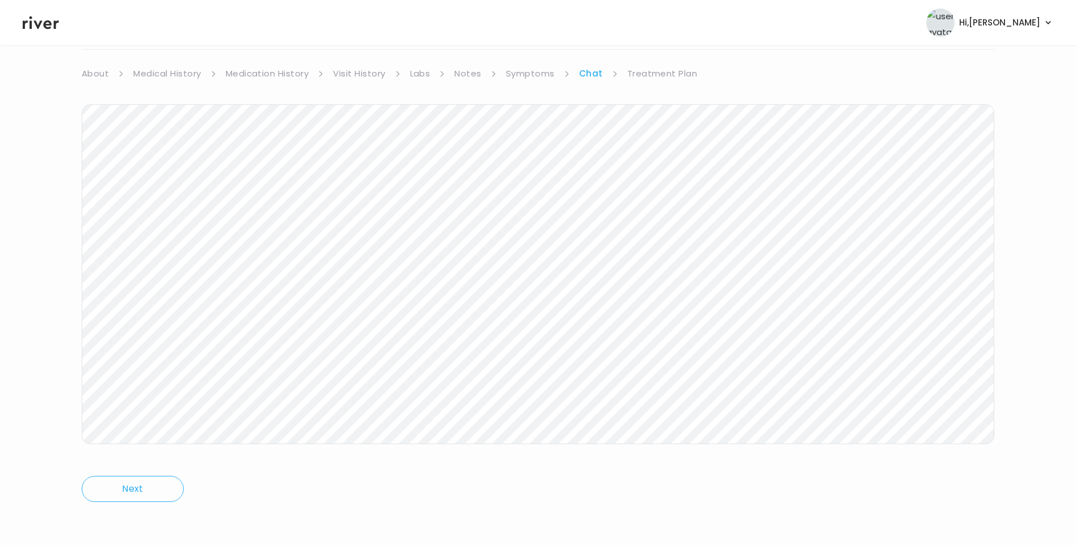
click at [40, 28] on icon at bounding box center [41, 22] width 36 height 17
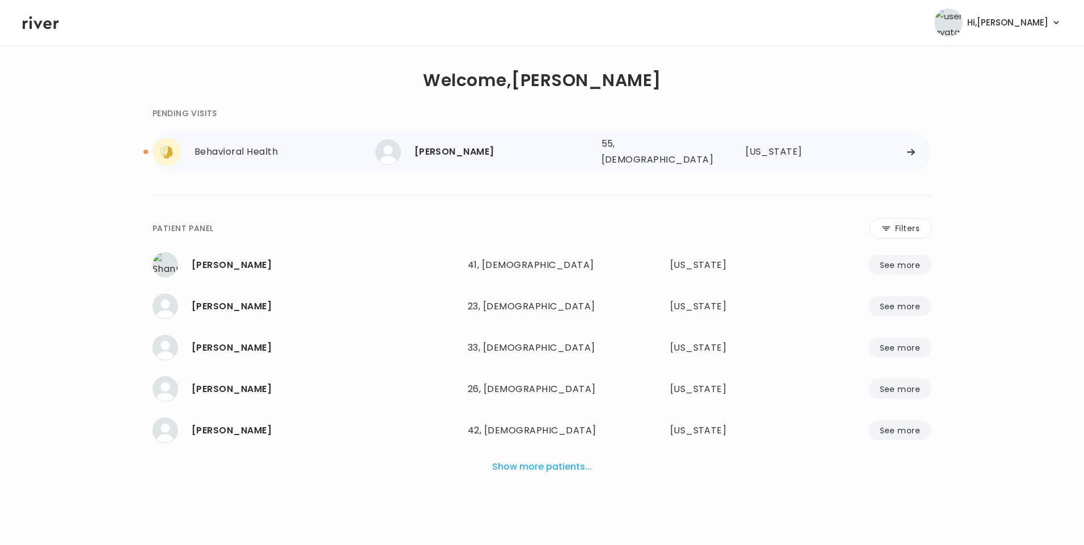
click at [446, 149] on div "[PERSON_NAME]" at bounding box center [503, 152] width 178 height 16
click at [439, 160] on div "ANNA ARCHER 55, Female See more" at bounding box center [483, 152] width 217 height 26
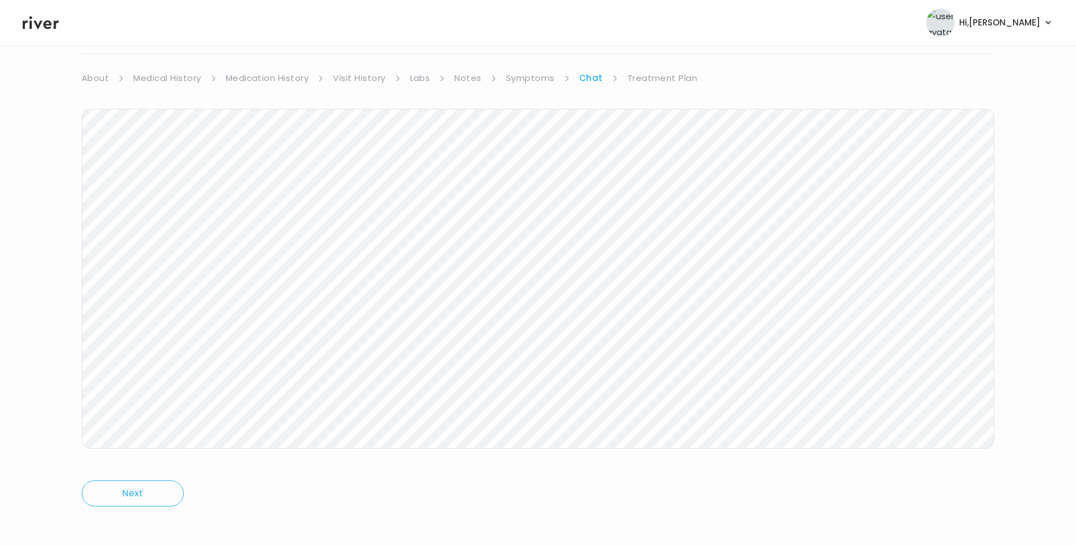
scroll to position [84, 0]
click at [652, 79] on link "Treatment Plan" at bounding box center [662, 74] width 70 height 16
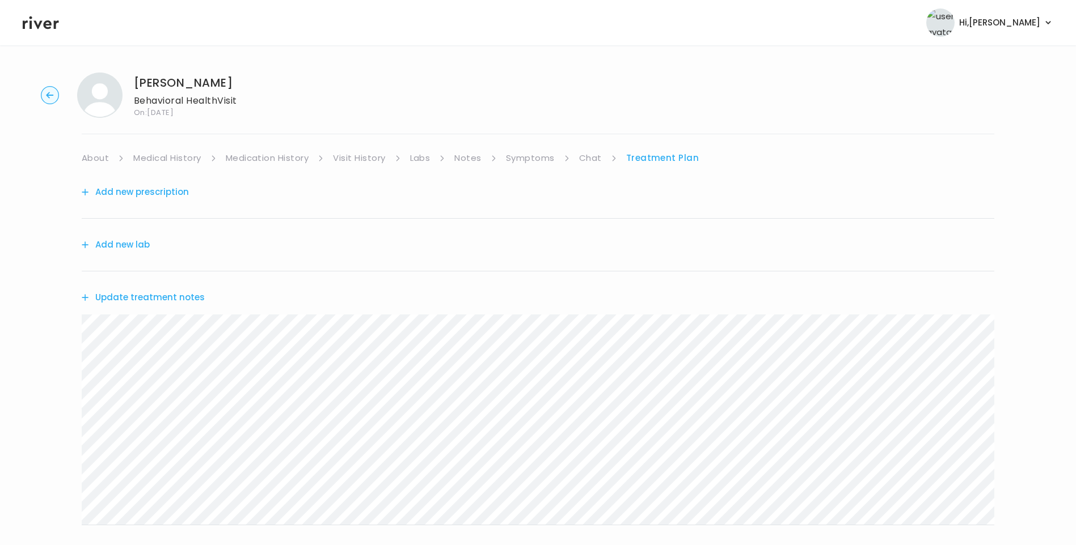
click at [183, 297] on button "Update treatment notes" at bounding box center [143, 298] width 123 height 16
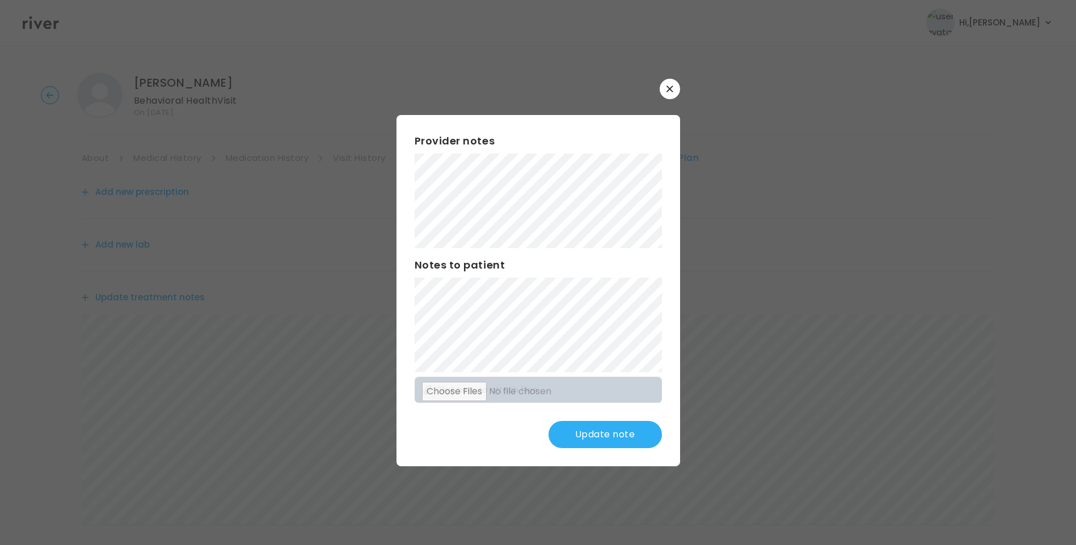
click at [634, 435] on button "Update note" at bounding box center [604, 434] width 113 height 27
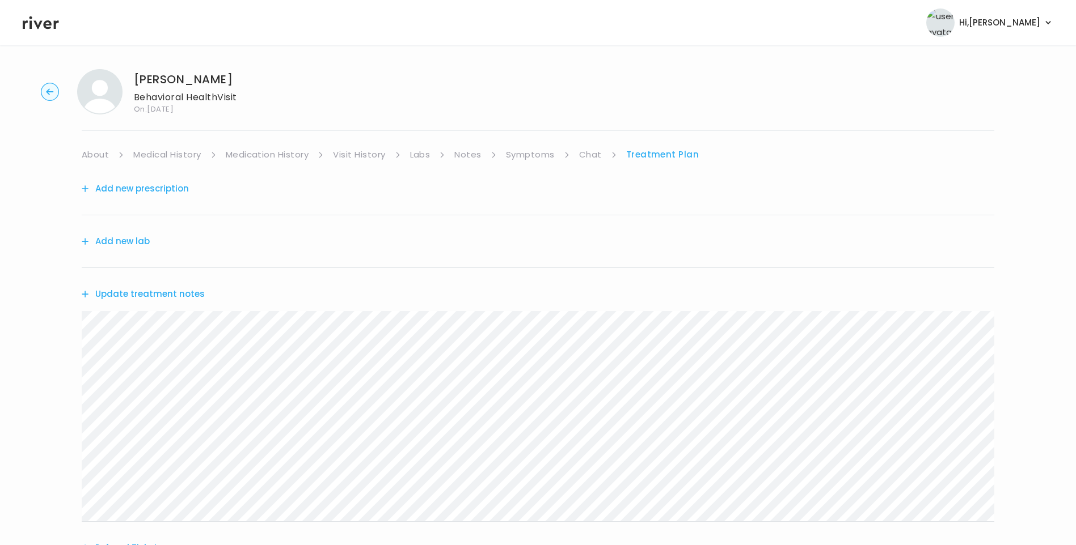
scroll to position [57, 0]
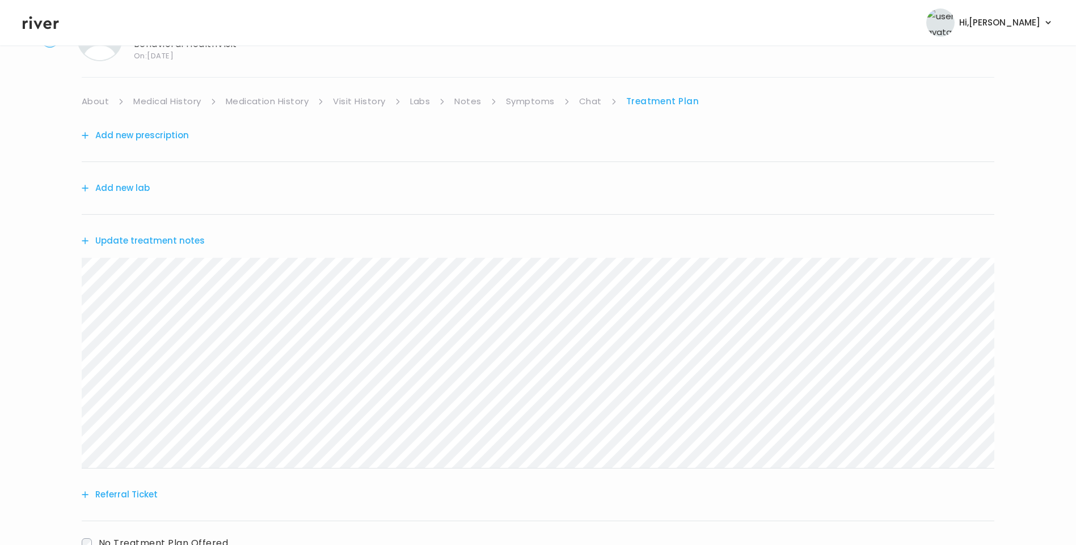
click at [594, 94] on link "Chat" at bounding box center [590, 102] width 23 height 16
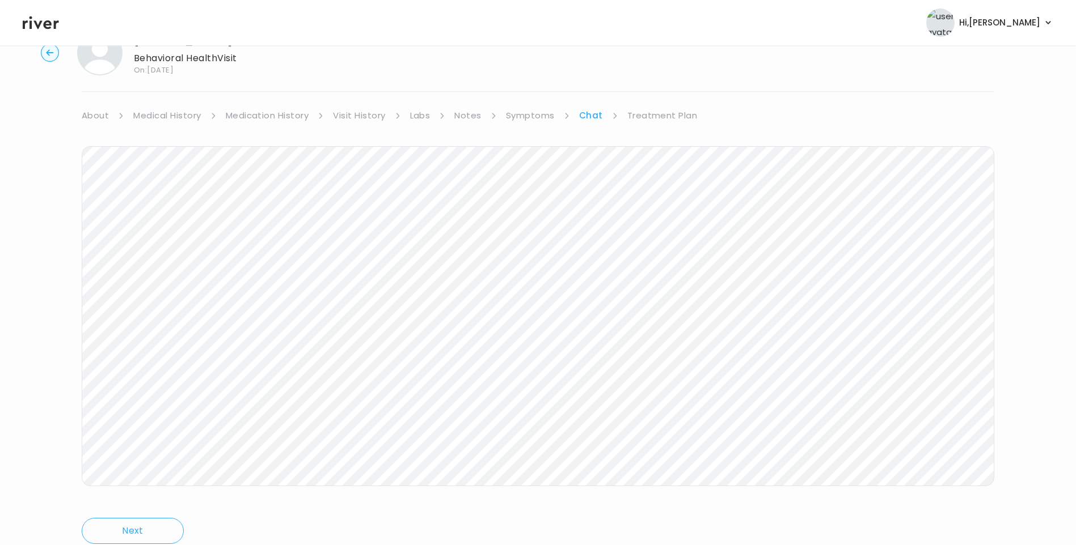
scroll to position [84, 0]
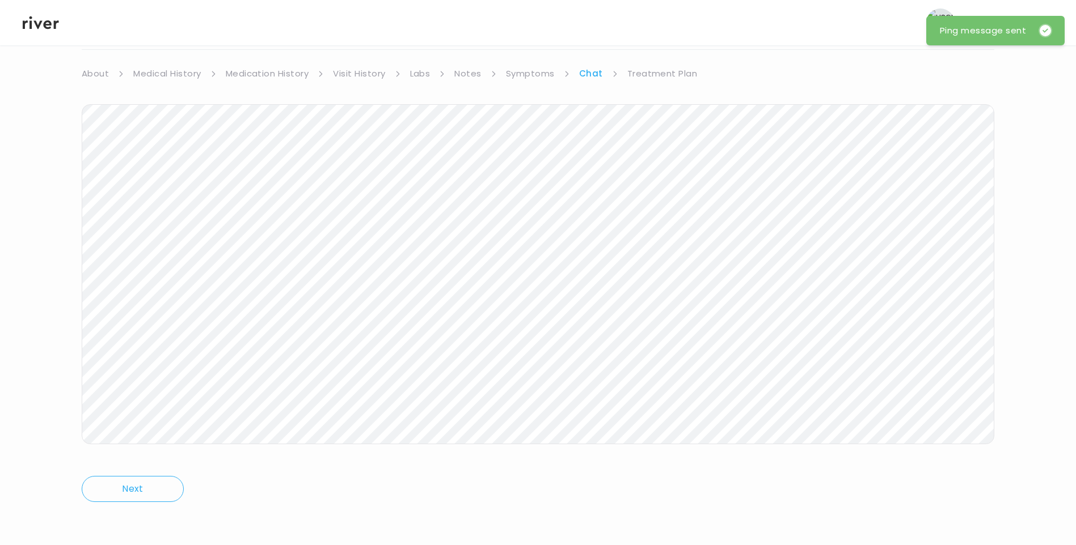
drag, startPoint x: 650, startPoint y: 70, endPoint x: 659, endPoint y: 78, distance: 12.1
click at [650, 72] on link "Treatment Plan" at bounding box center [662, 74] width 70 height 16
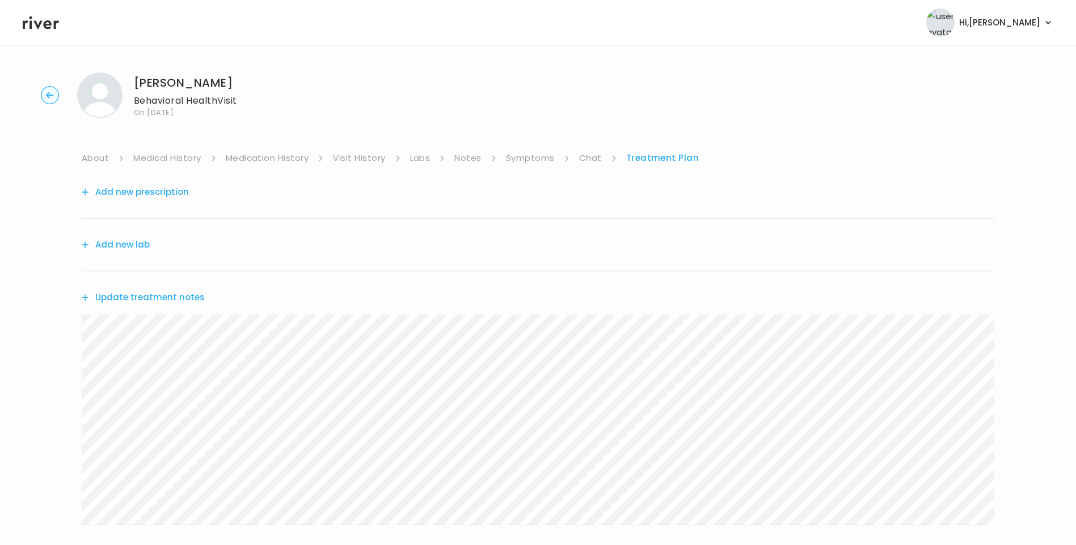
click at [180, 300] on button "Update treatment notes" at bounding box center [143, 298] width 123 height 16
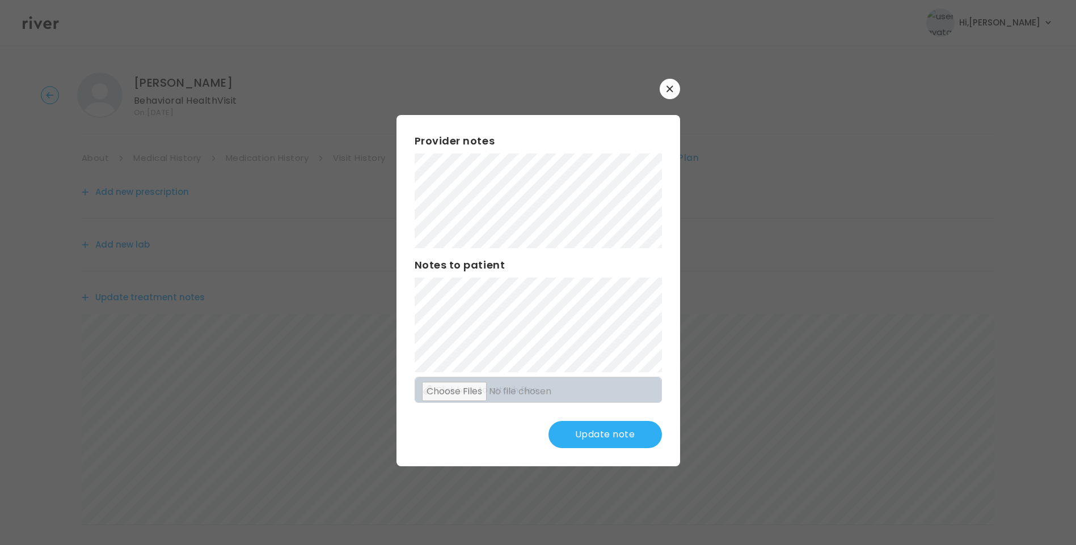
click at [604, 435] on button "Update note" at bounding box center [604, 434] width 113 height 27
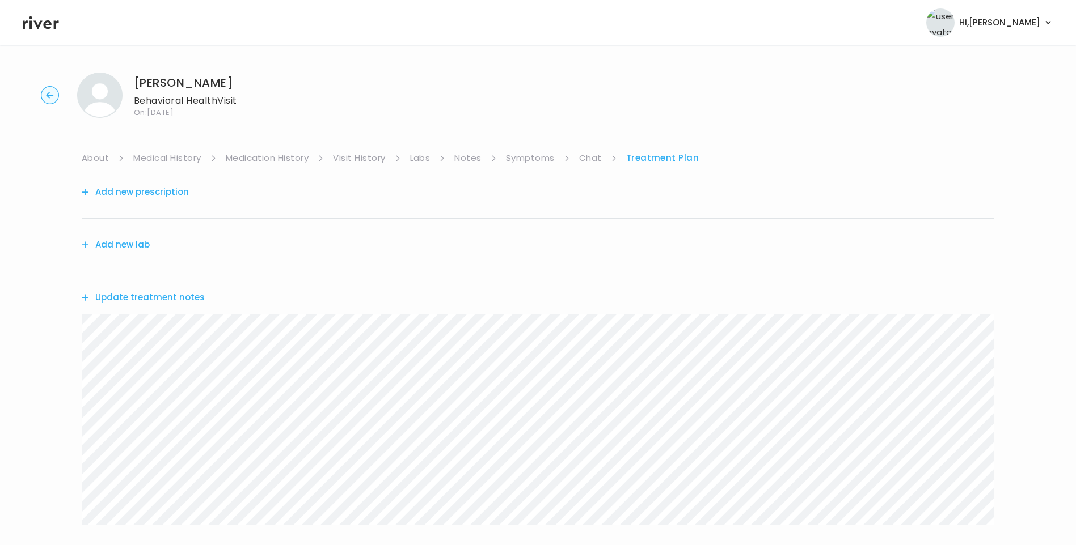
click at [597, 151] on link "Chat" at bounding box center [590, 158] width 23 height 16
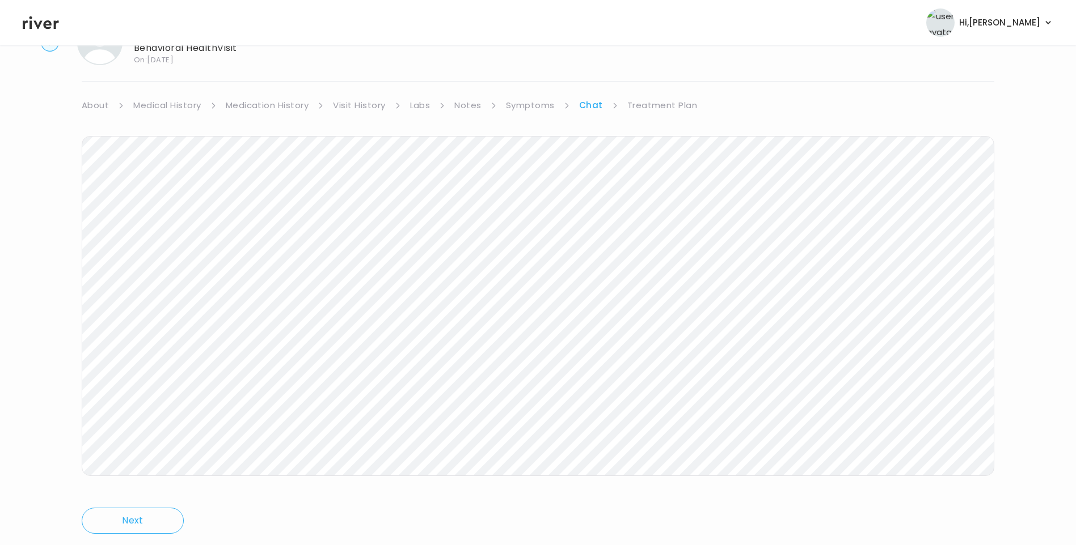
scroll to position [84, 0]
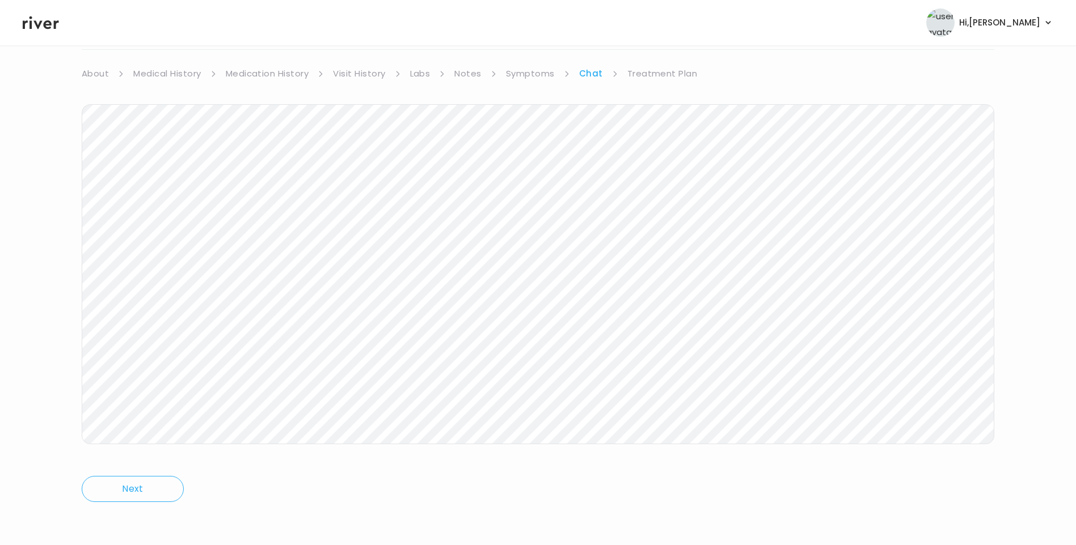
click at [657, 73] on link "Treatment Plan" at bounding box center [662, 74] width 70 height 16
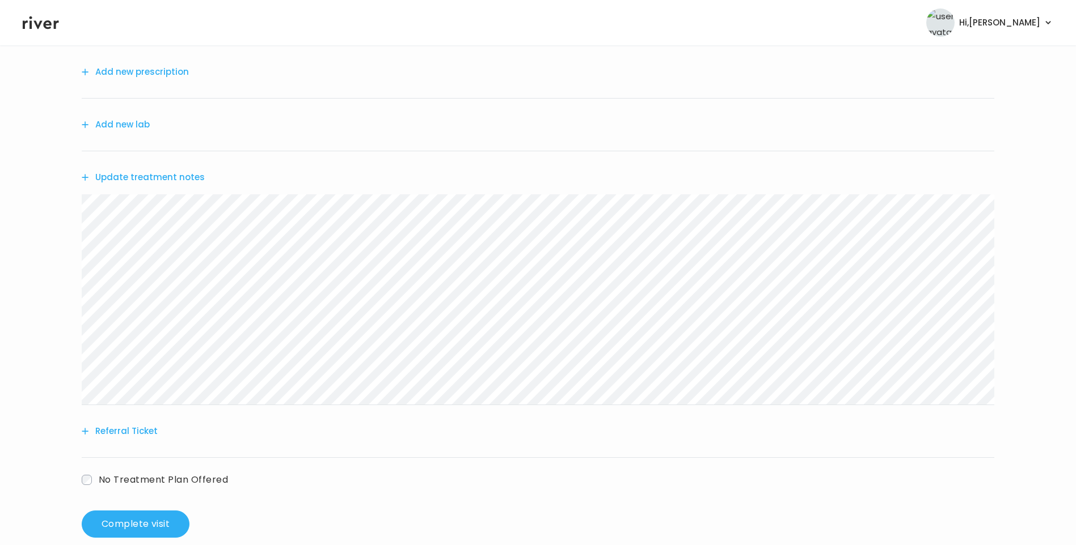
scroll to position [140, 0]
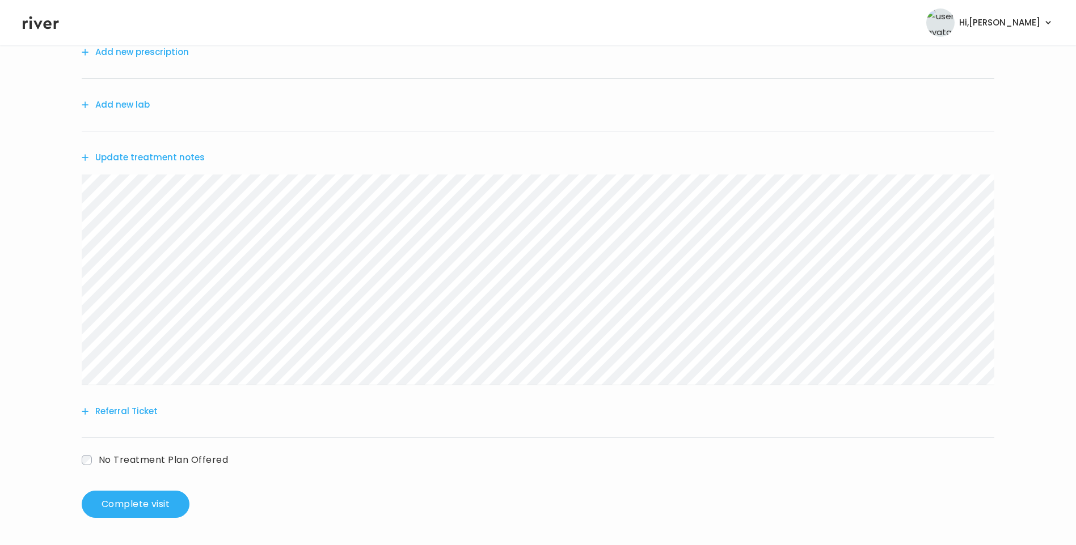
click at [193, 159] on button "Update treatment notes" at bounding box center [143, 158] width 123 height 16
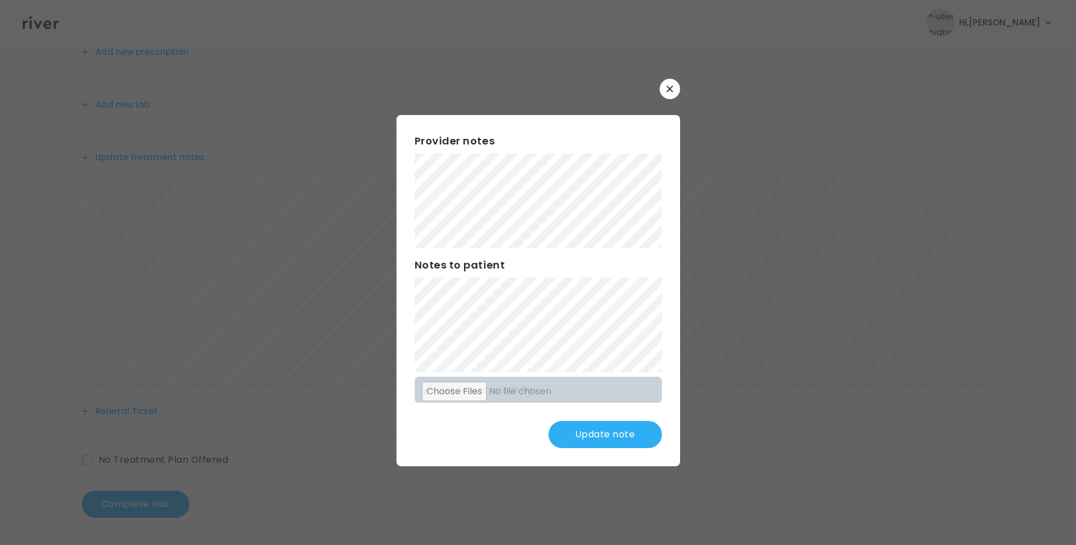
click at [600, 428] on button "Update note" at bounding box center [604, 434] width 113 height 27
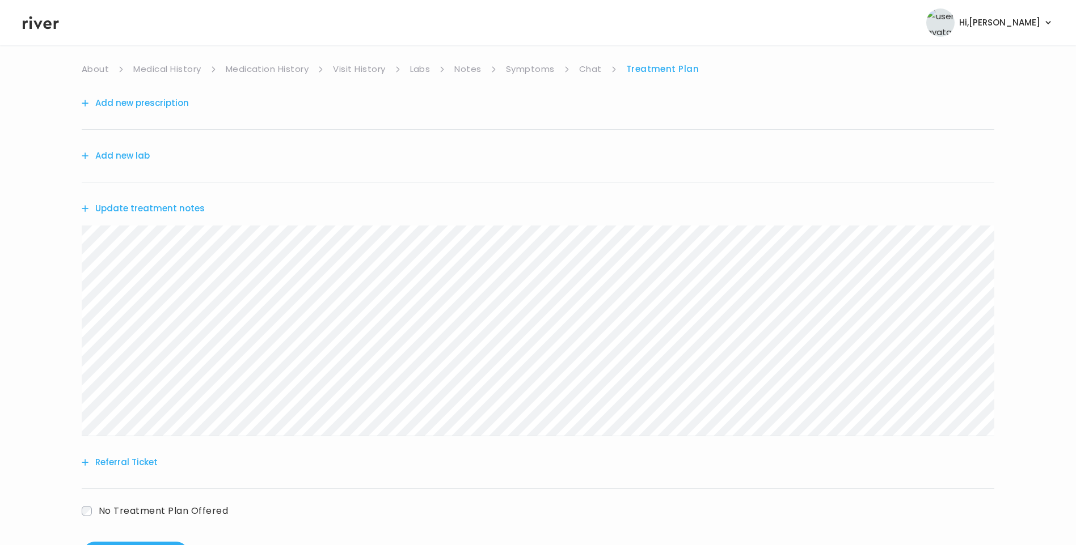
scroll to position [0, 0]
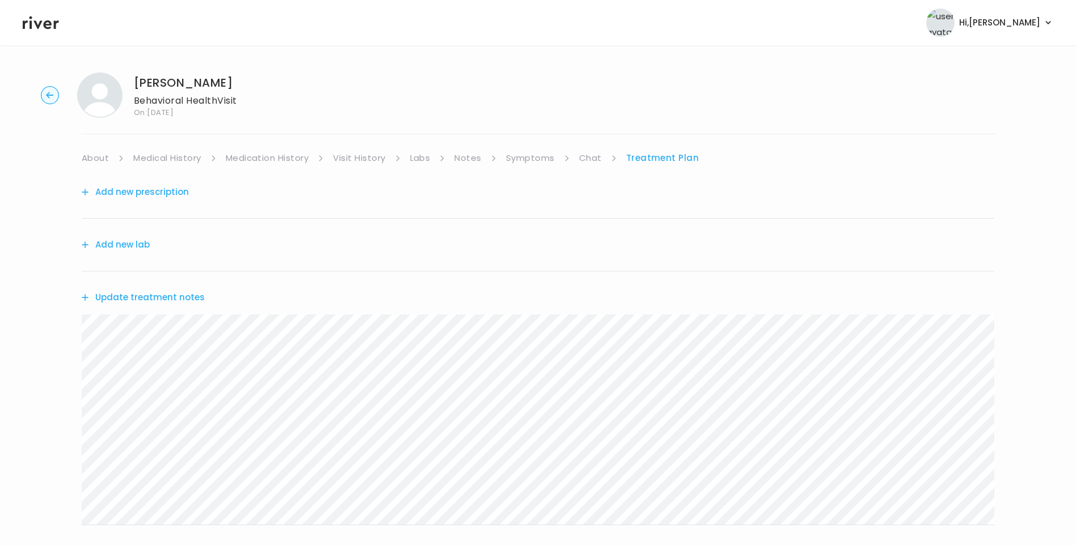
click at [591, 161] on link "Chat" at bounding box center [590, 158] width 23 height 16
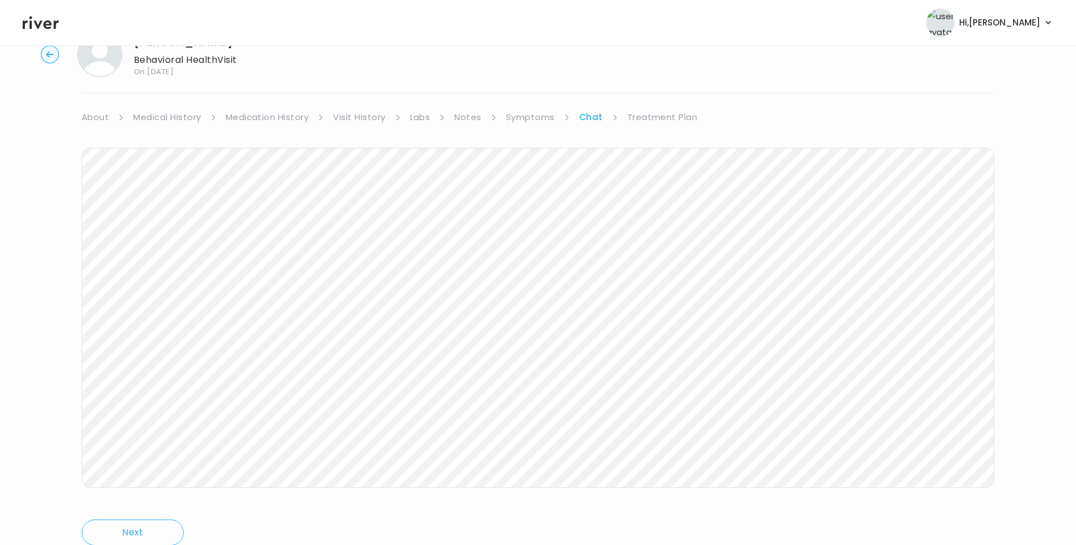
scroll to position [84, 0]
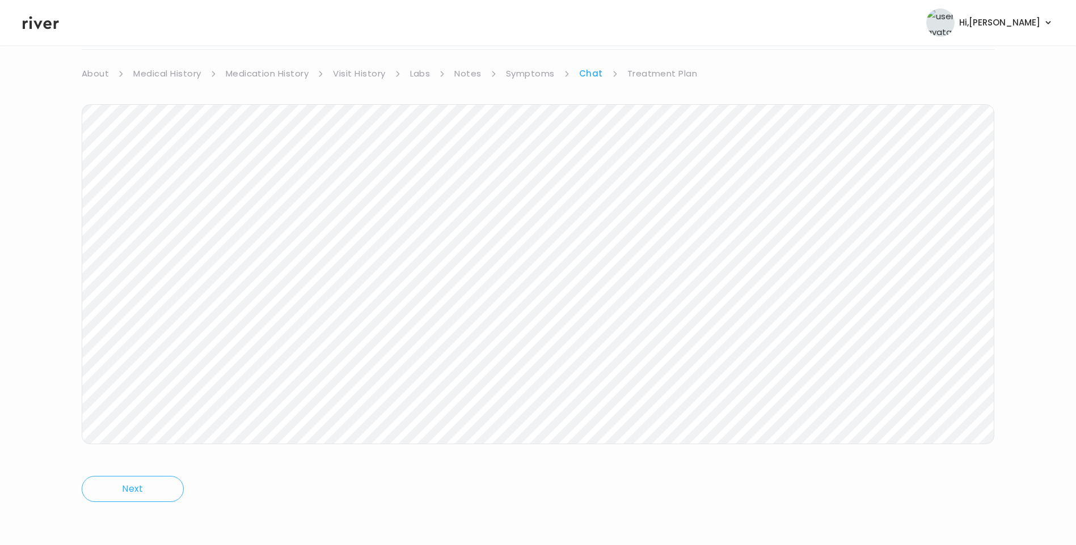
click at [661, 73] on link "Treatment Plan" at bounding box center [662, 74] width 70 height 16
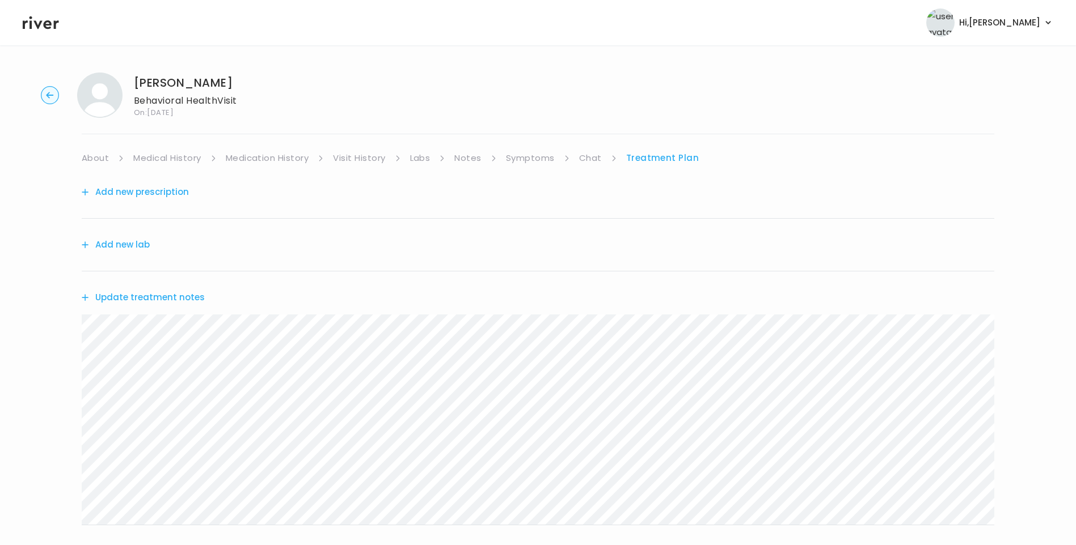
click at [543, 156] on link "Symptoms" at bounding box center [530, 158] width 49 height 16
click at [596, 162] on link "Chat" at bounding box center [592, 158] width 23 height 16
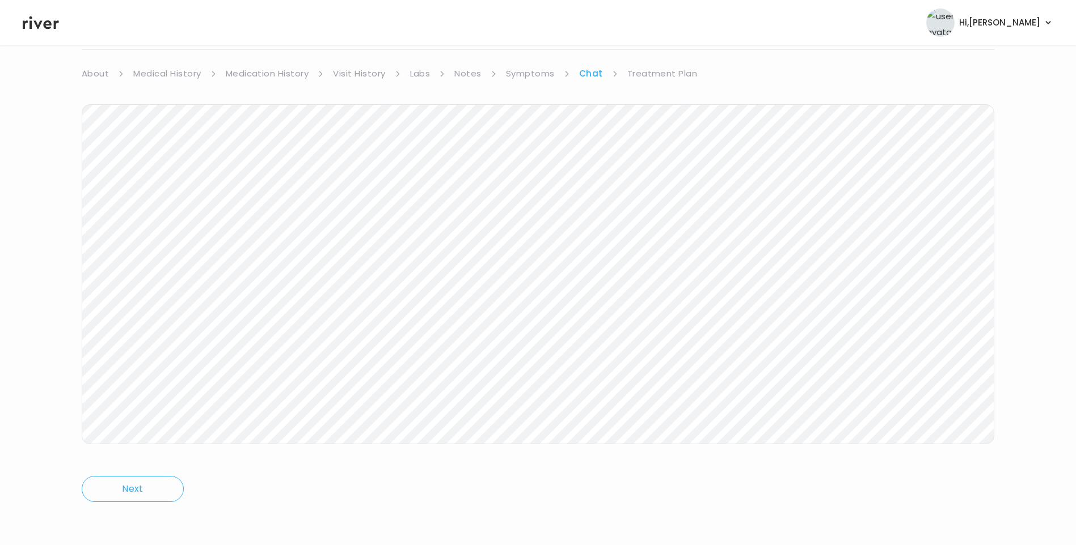
click at [50, 24] on icon at bounding box center [41, 22] width 36 height 13
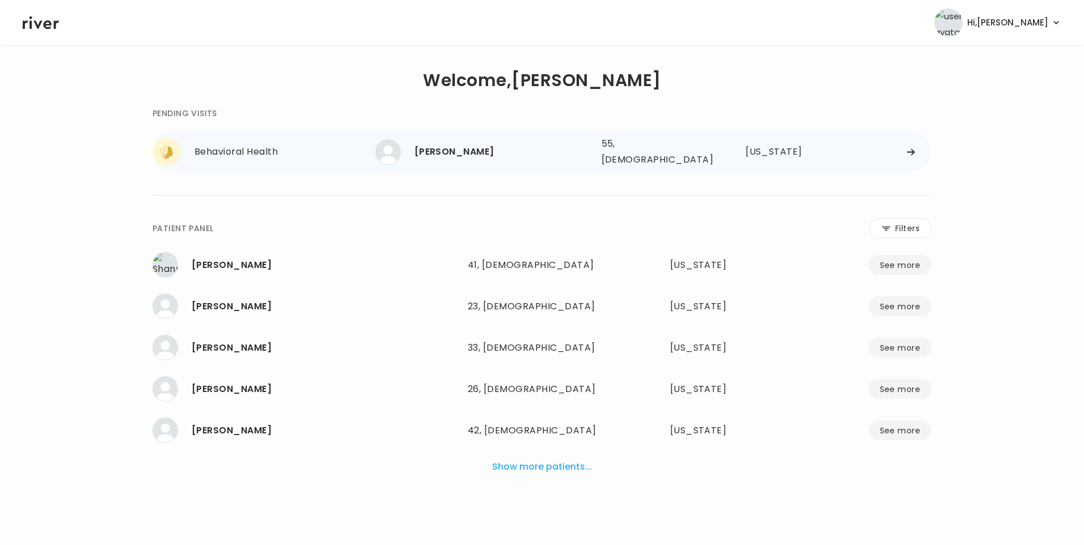
click at [494, 152] on div "[PERSON_NAME]" at bounding box center [503, 152] width 178 height 16
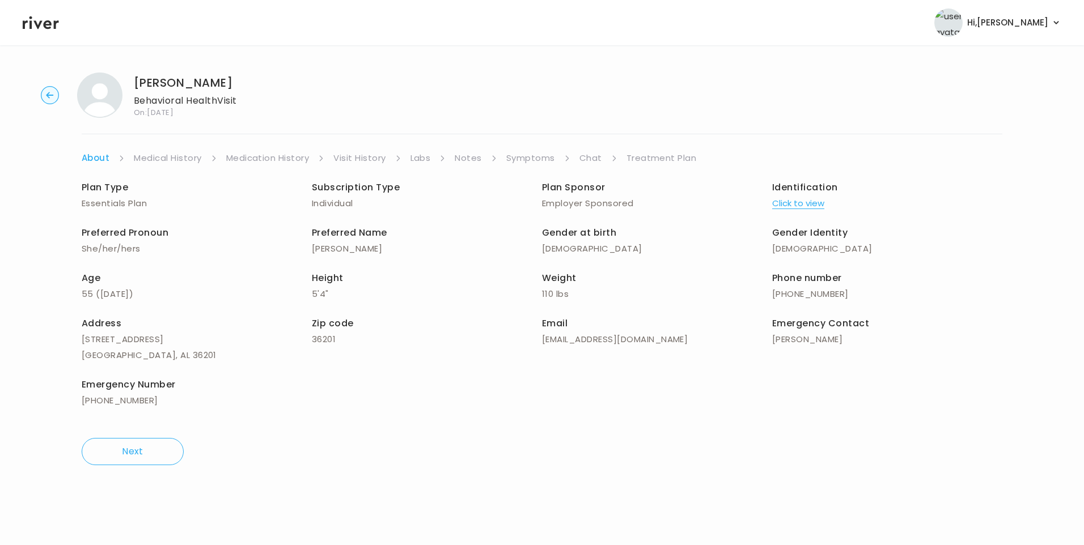
click at [594, 158] on link "Chat" at bounding box center [590, 158] width 23 height 16
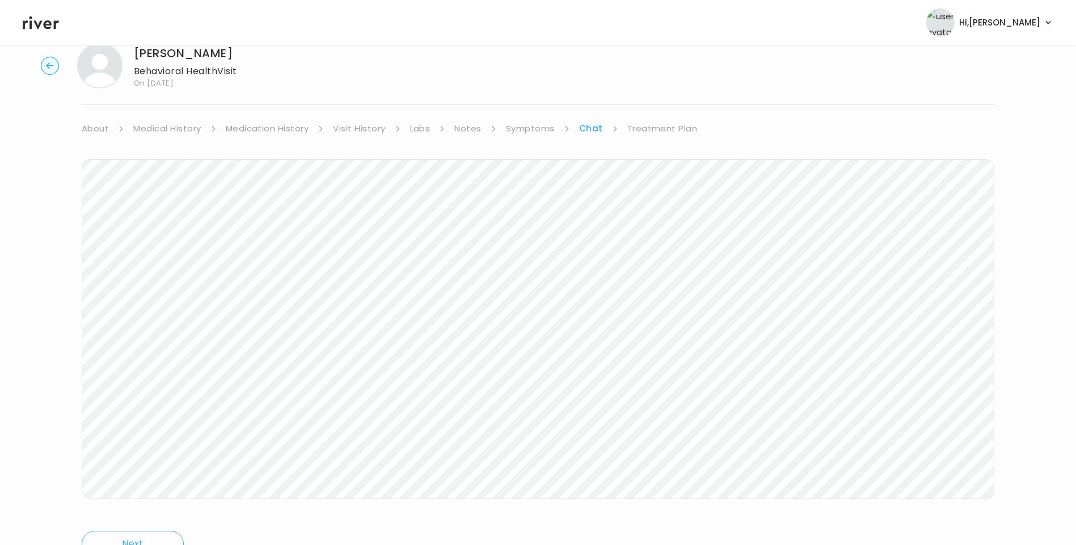
scroll to position [84, 0]
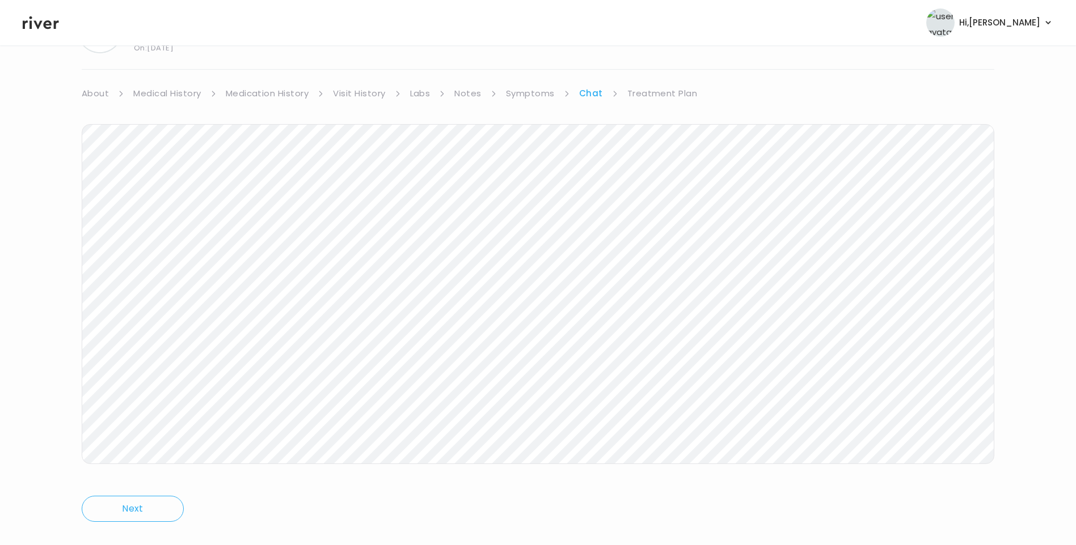
scroll to position [84, 0]
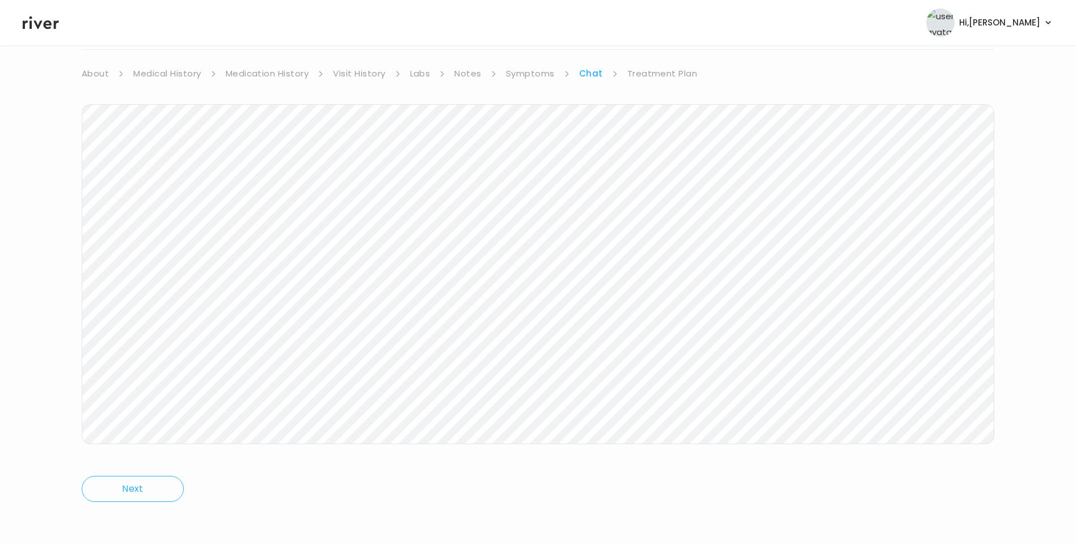
click at [646, 73] on link "Treatment Plan" at bounding box center [662, 74] width 70 height 16
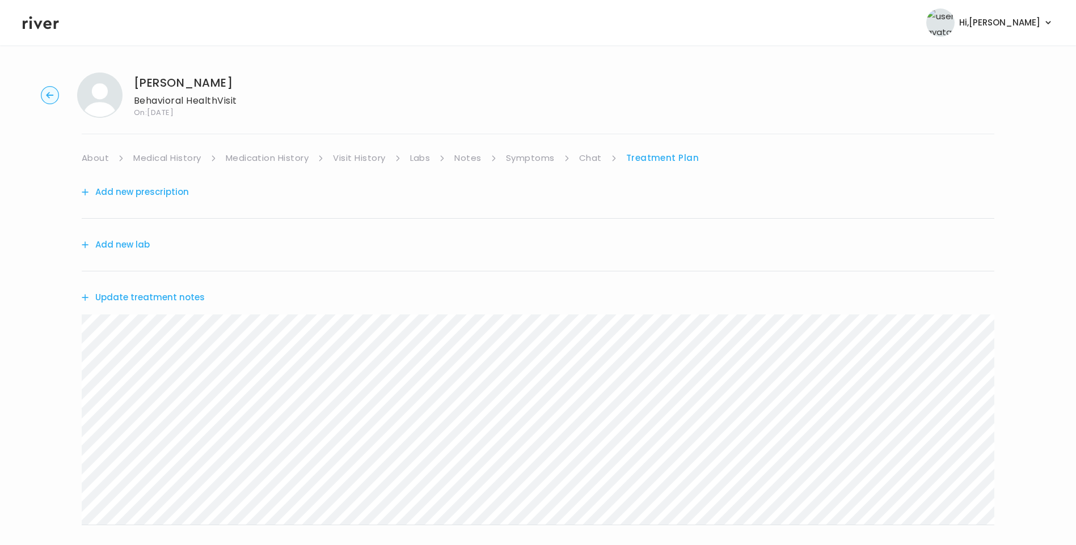
click at [166, 191] on button "Add new prescription" at bounding box center [135, 192] width 107 height 16
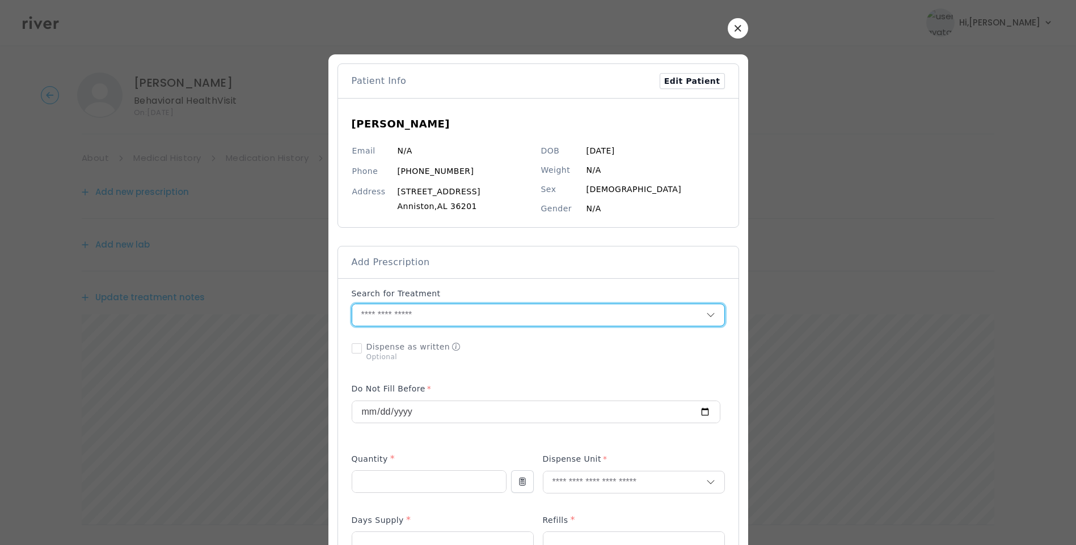
click at [418, 314] on input "text" at bounding box center [529, 315] width 354 height 22
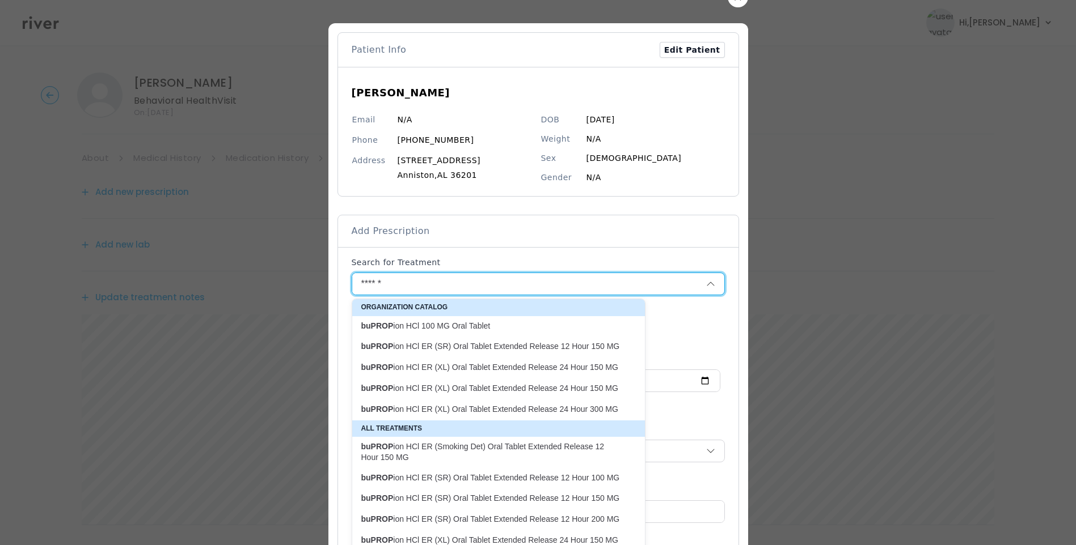
scroll to position [57, 0]
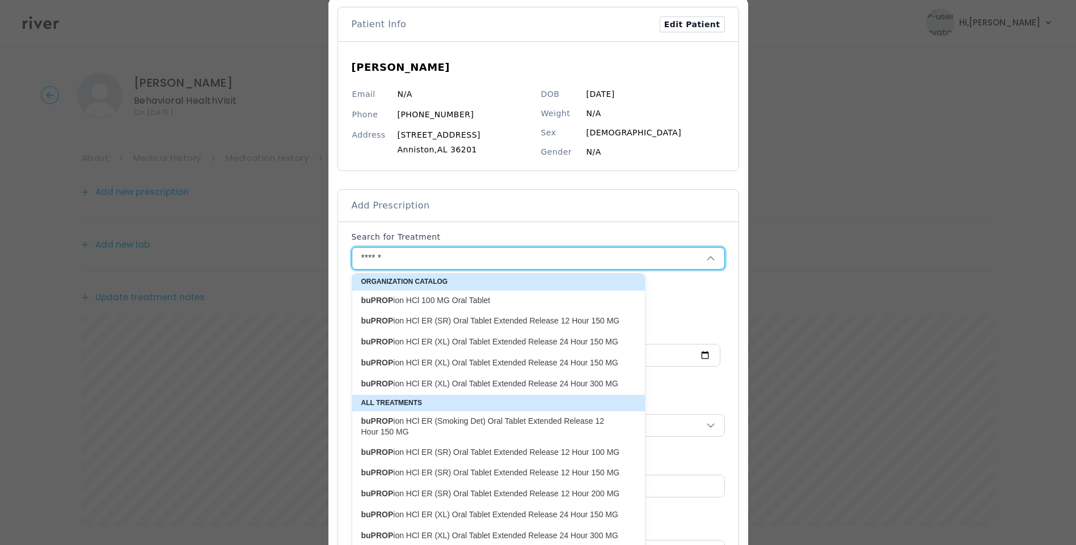
click at [554, 342] on p "buPROP ion HCl ER (XL) Oral Tablet Extended Release 24 Hour 150 MG" at bounding box center [491, 342] width 261 height 11
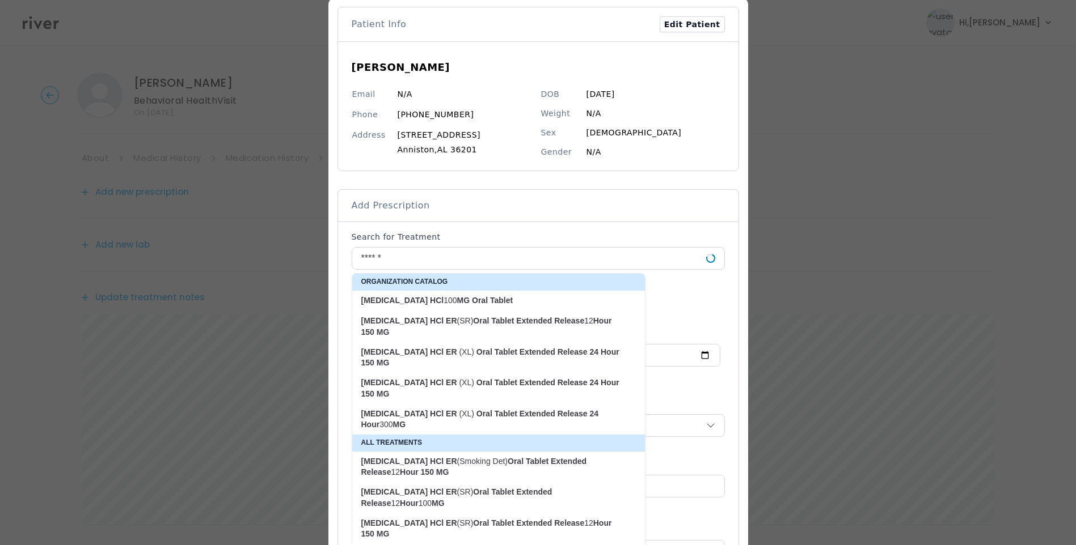
type input "**********"
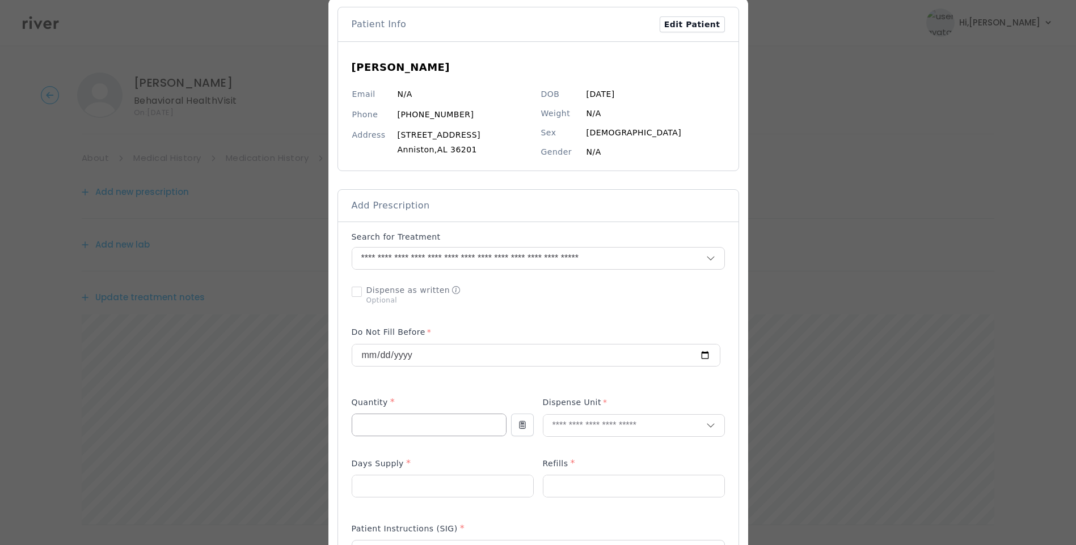
click at [420, 422] on input "number" at bounding box center [429, 425] width 154 height 22
type input "**"
type input "****"
click at [573, 454] on p "Tablet" at bounding box center [633, 450] width 149 height 16
click at [552, 489] on input "number" at bounding box center [633, 487] width 181 height 22
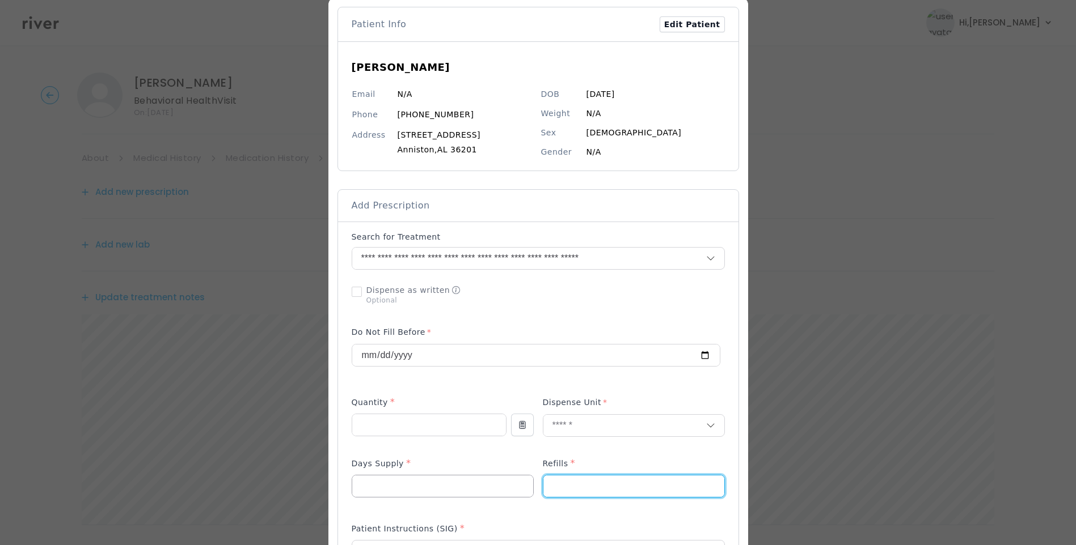
type input "*"
click at [413, 486] on input "number" at bounding box center [442, 487] width 181 height 22
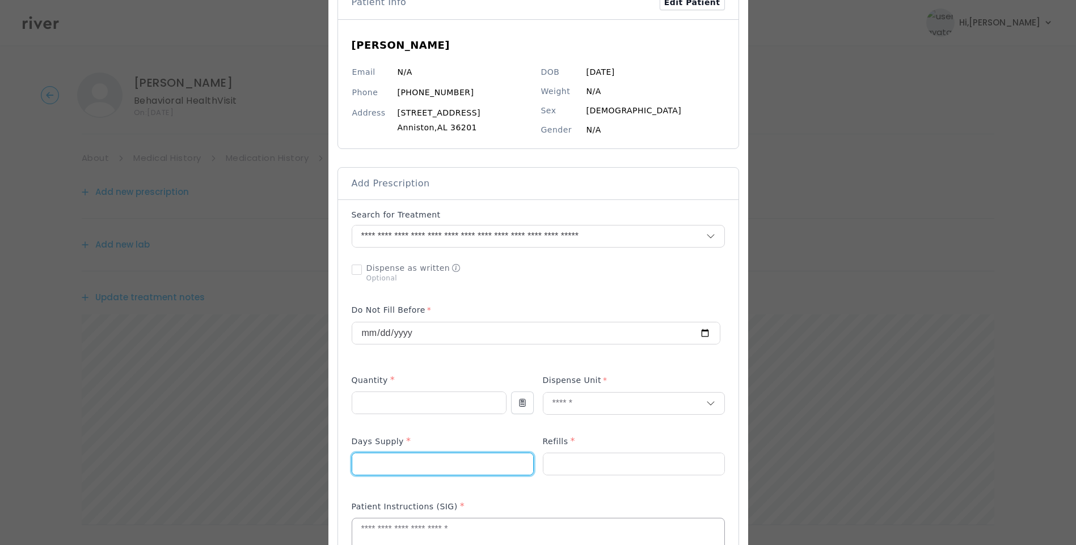
scroll to position [113, 0]
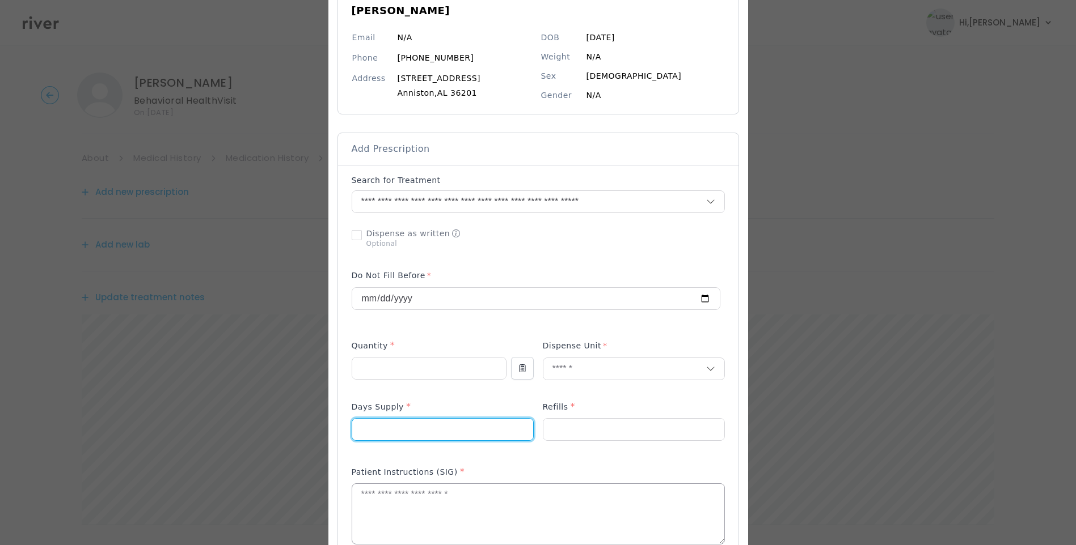
type input "**"
click at [438, 511] on textarea at bounding box center [538, 514] width 372 height 60
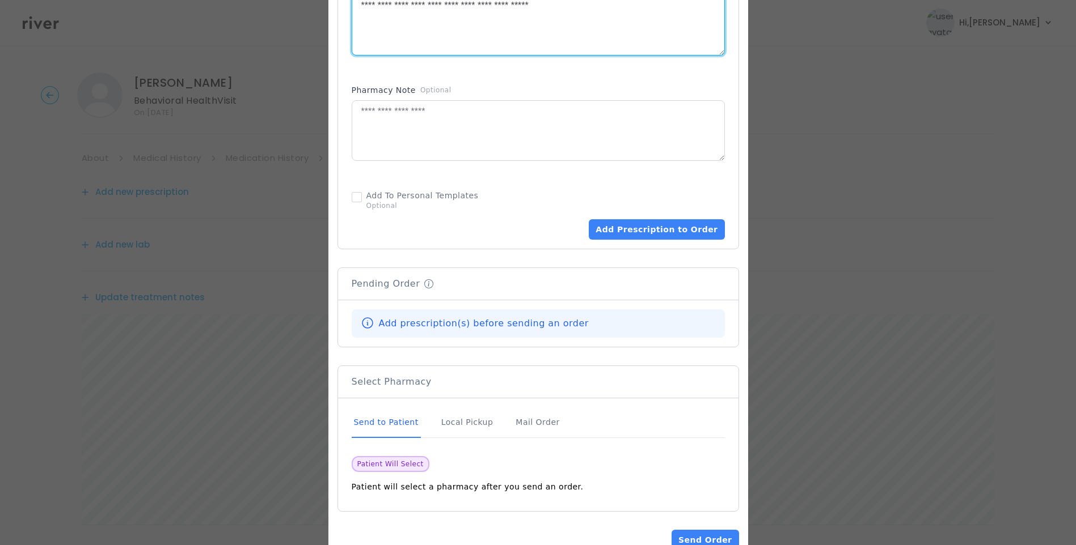
scroll to position [635, 0]
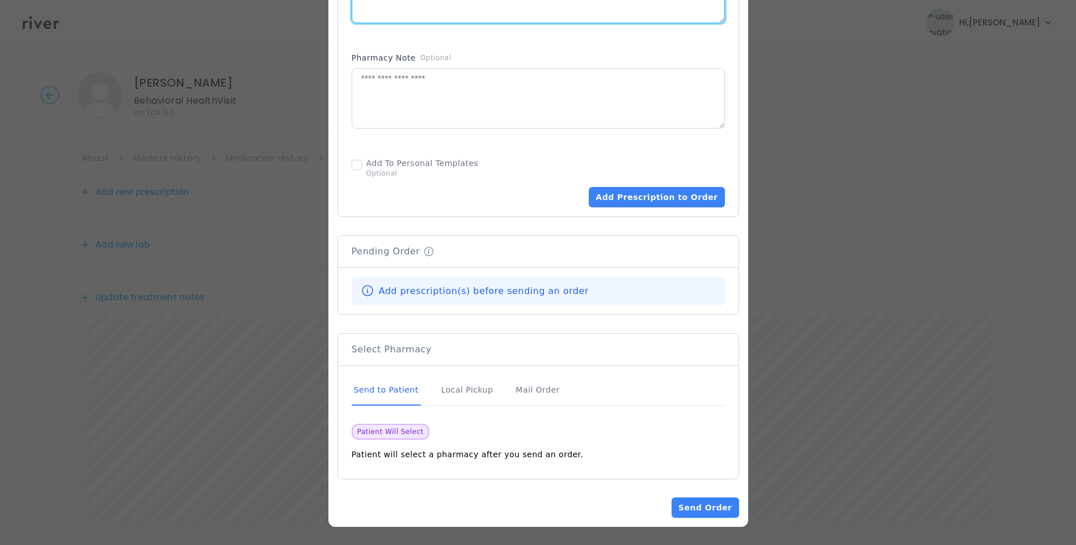
type textarea "**********"
click at [386, 393] on div "Send to Patient" at bounding box center [386, 390] width 69 height 31
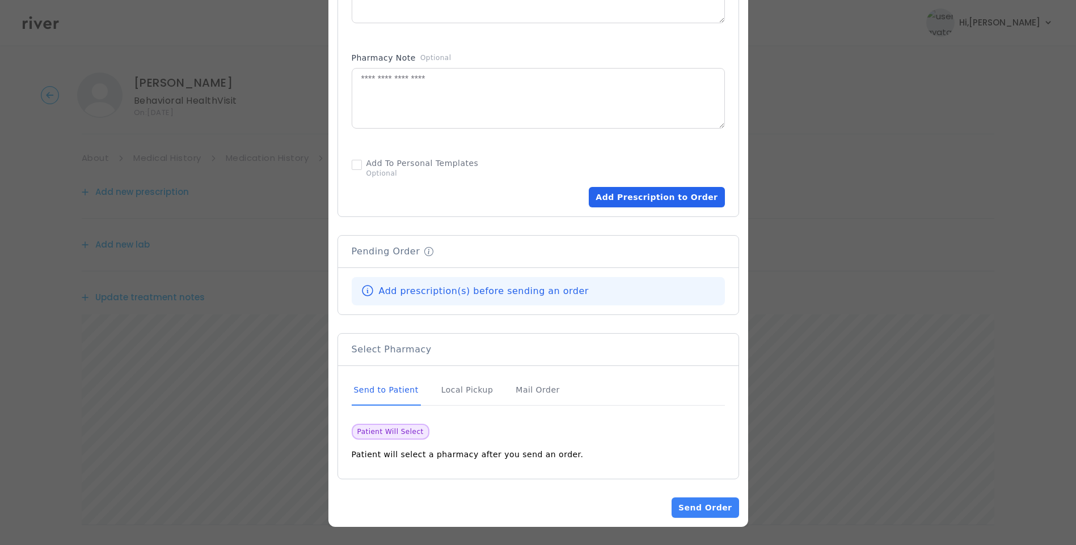
click at [670, 206] on button "Add Prescription to Order" at bounding box center [657, 197] width 136 height 20
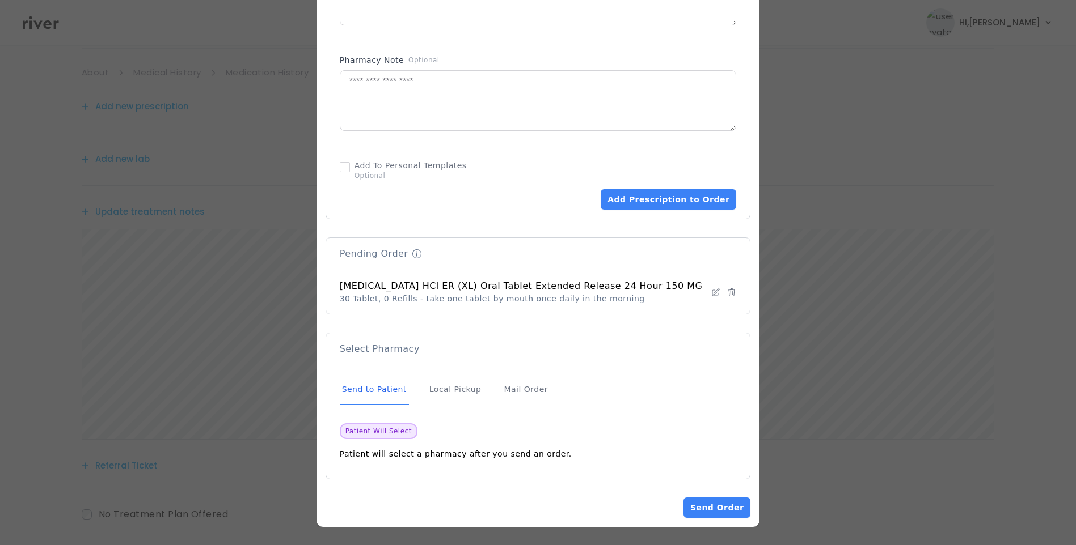
scroll to position [113, 0]
click at [709, 508] on button "Send Order" at bounding box center [716, 508] width 67 height 20
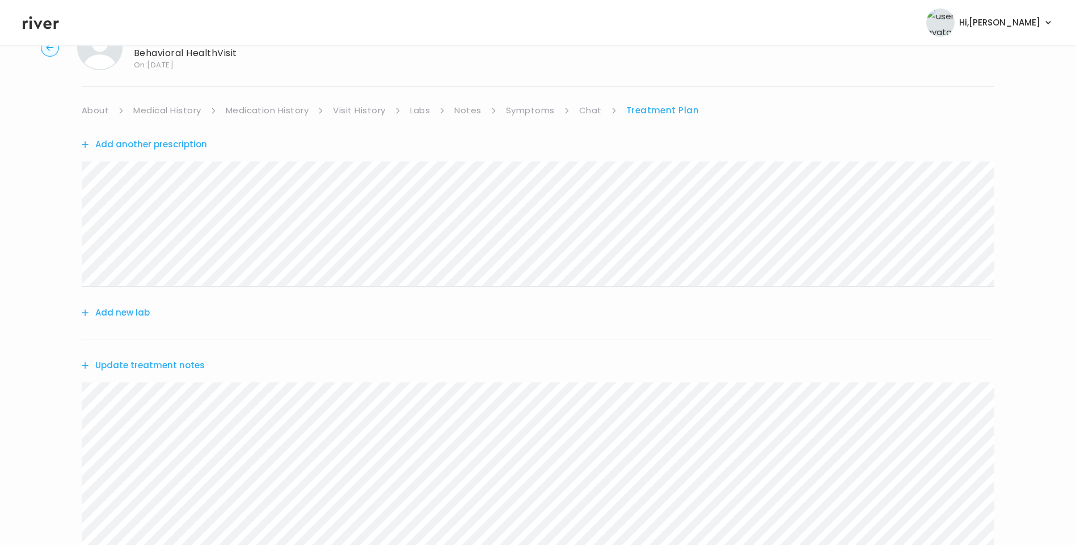
scroll to position [0, 0]
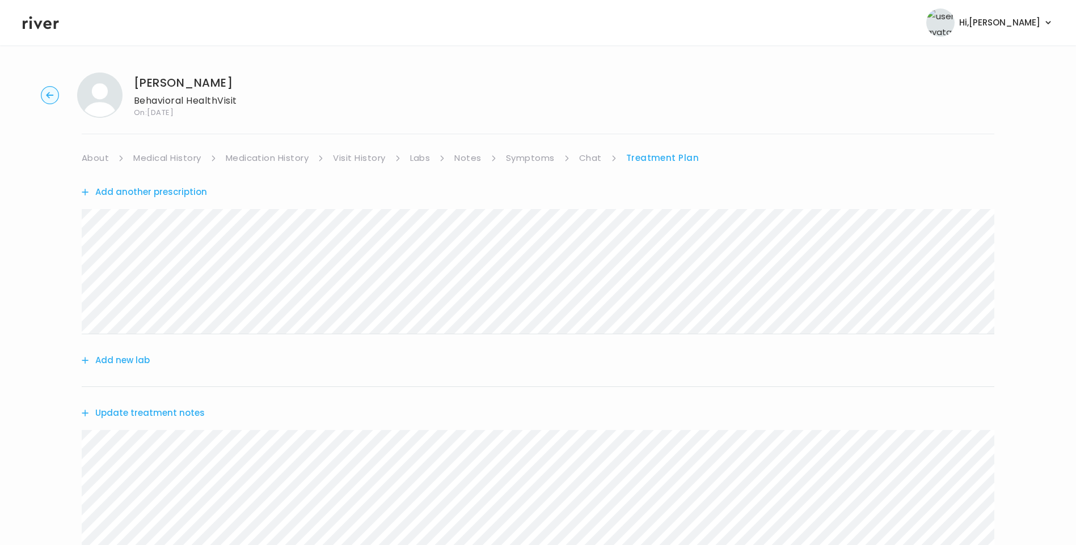
click at [595, 157] on link "Chat" at bounding box center [590, 158] width 23 height 16
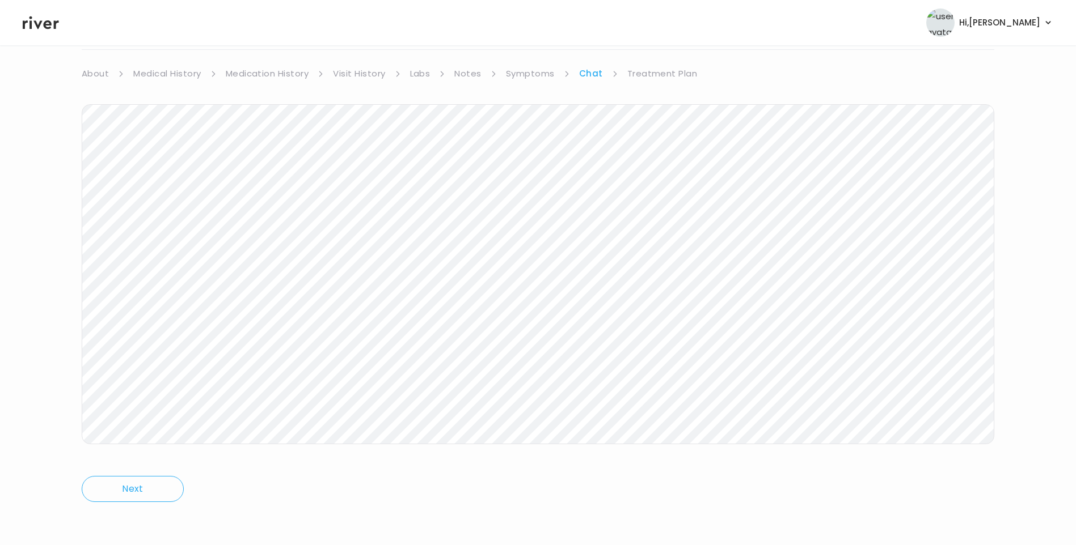
click at [655, 75] on link "Treatment Plan" at bounding box center [662, 74] width 70 height 16
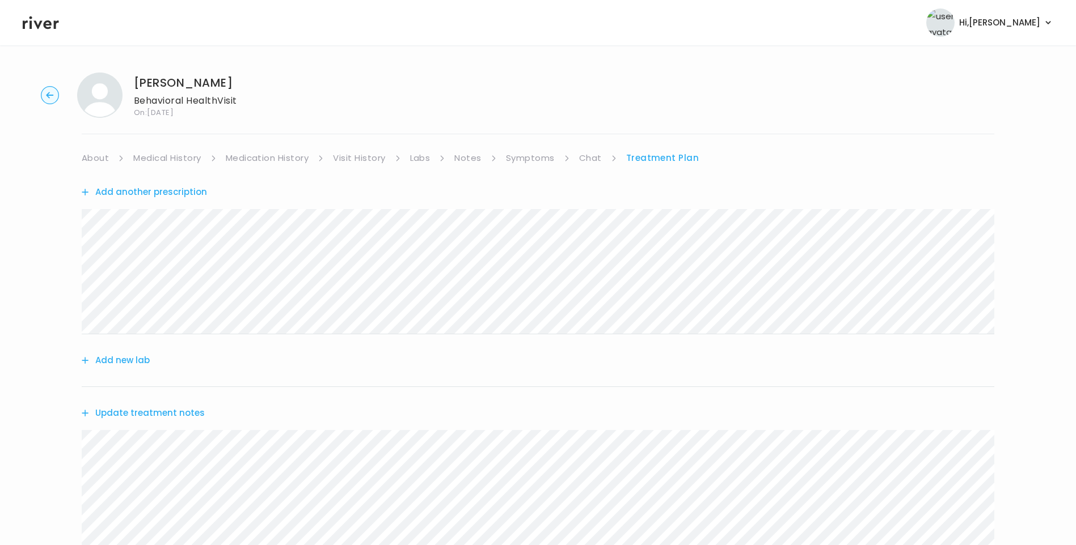
click at [534, 152] on link "Symptoms" at bounding box center [530, 158] width 49 height 16
click at [581, 156] on link "Chat" at bounding box center [592, 158] width 23 height 16
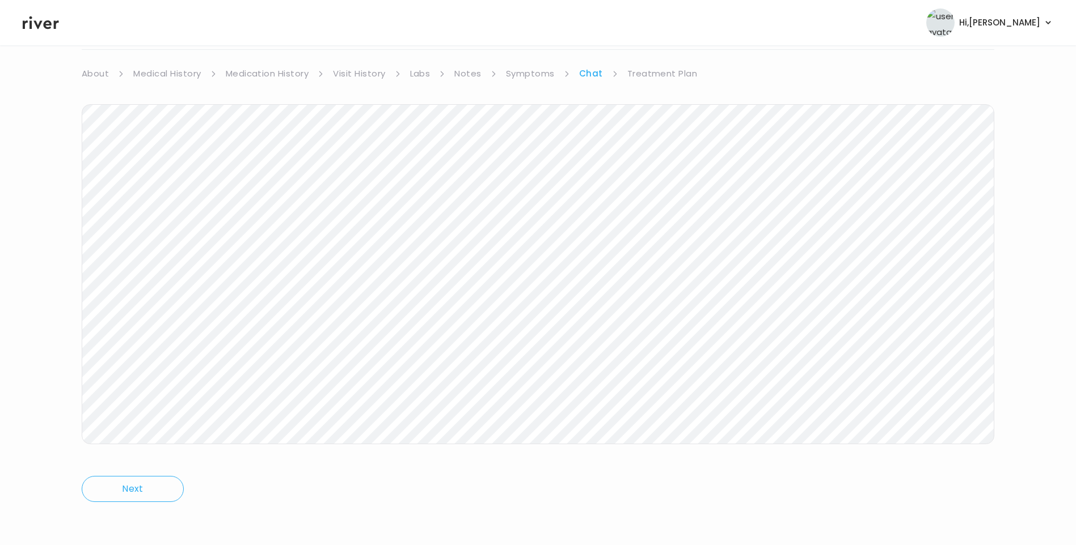
click at [654, 70] on link "Treatment Plan" at bounding box center [662, 74] width 70 height 16
click at [655, 75] on link "Treatment Plan" at bounding box center [662, 74] width 70 height 16
click at [665, 71] on link "Treatment Plan" at bounding box center [662, 74] width 73 height 16
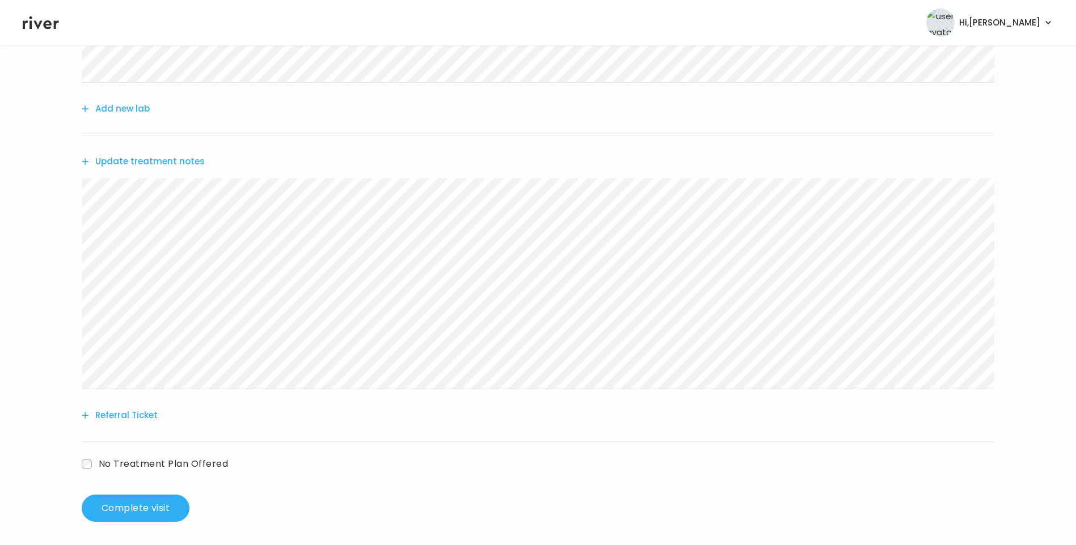
scroll to position [256, 0]
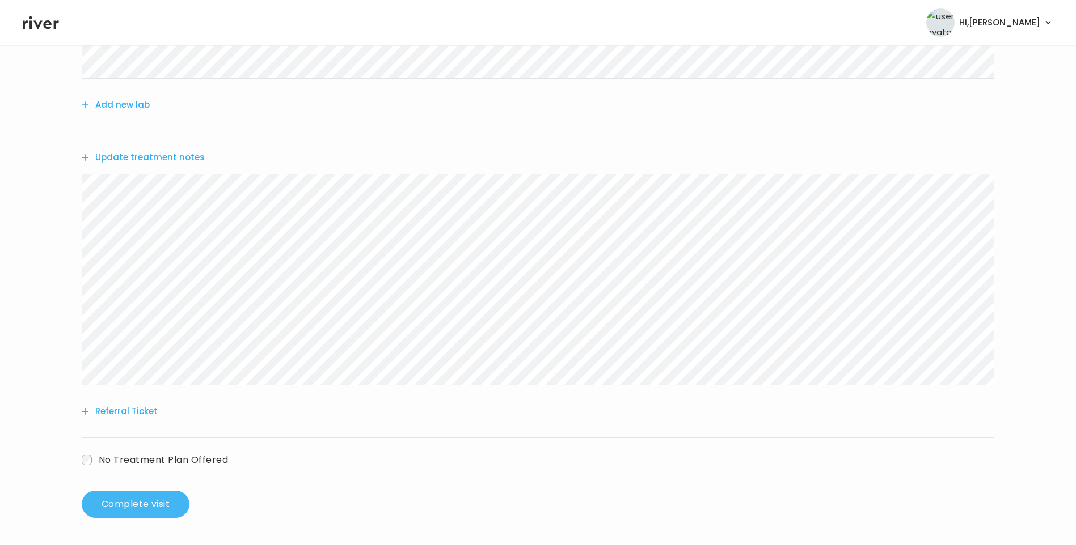
click at [163, 504] on button "Complete visit" at bounding box center [136, 504] width 108 height 27
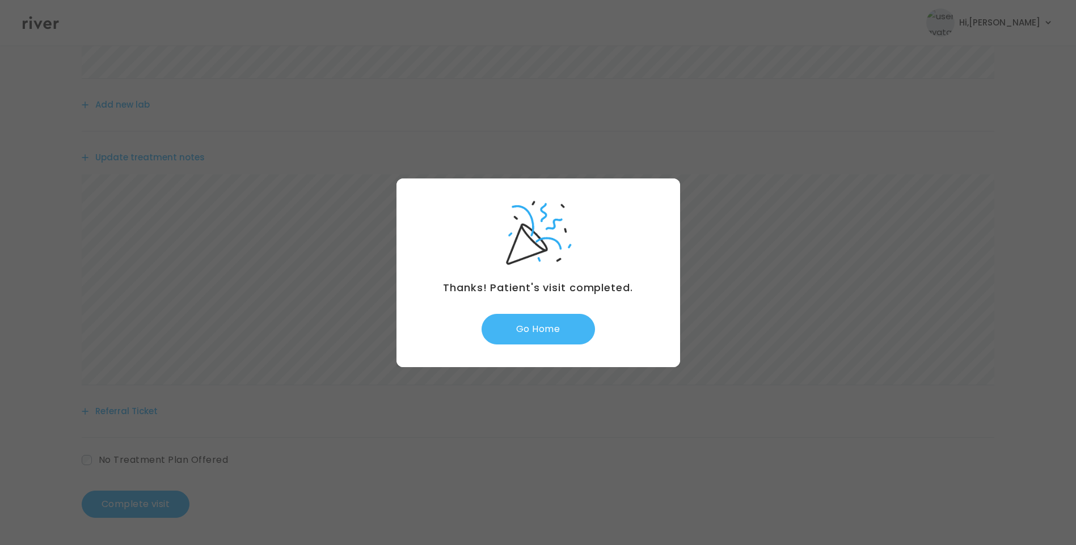
click at [564, 320] on button "Go Home" at bounding box center [537, 329] width 113 height 31
